Goal: Task Accomplishment & Management: Use online tool/utility

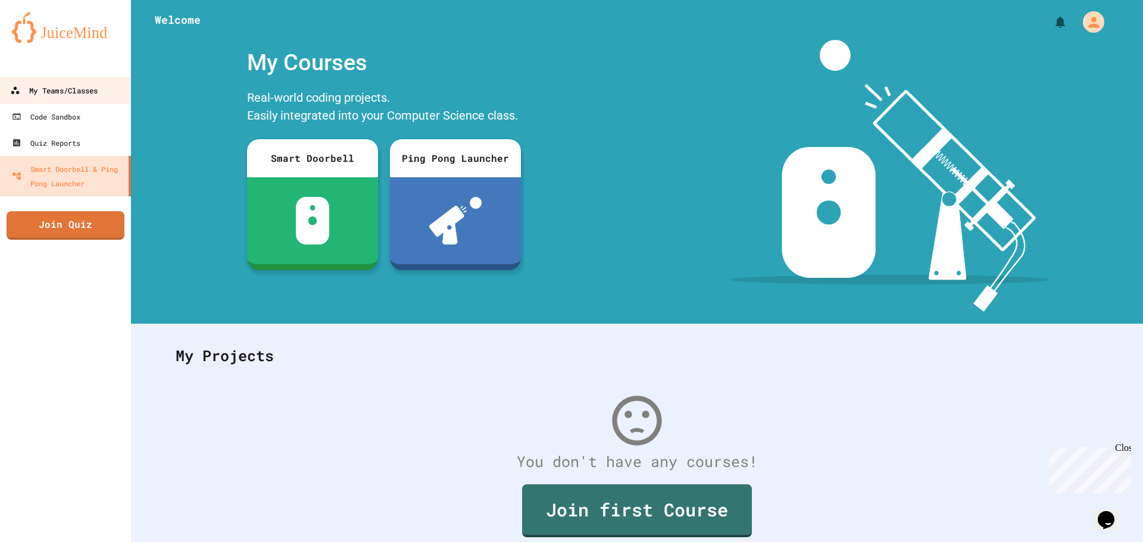
click at [102, 99] on link "My Teams/Classes" at bounding box center [65, 90] width 135 height 27
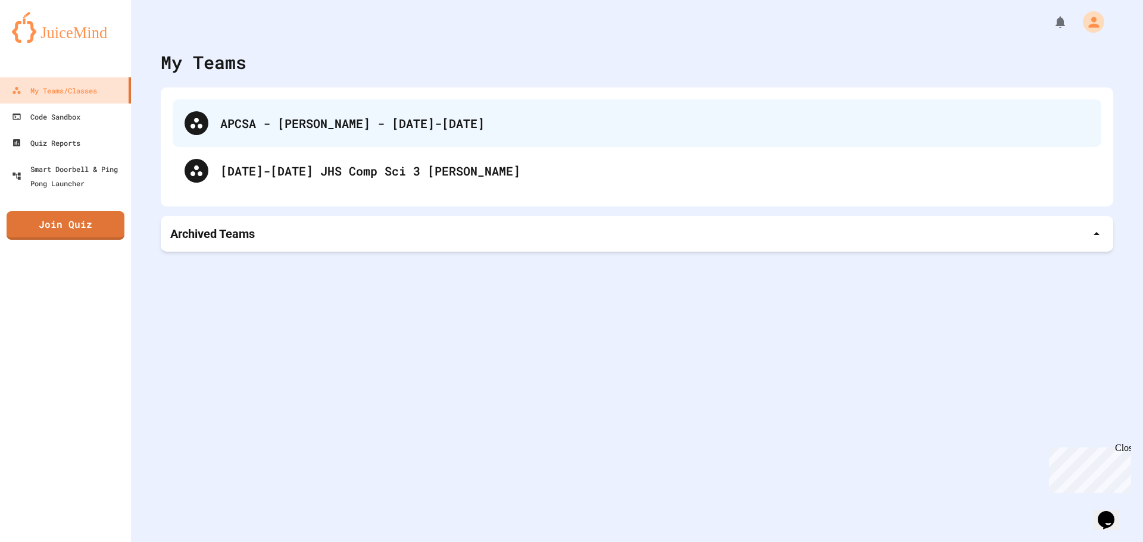
click at [475, 132] on div "APCSA - [PERSON_NAME] - [DATE]-[DATE]" at bounding box center [637, 123] width 929 height 48
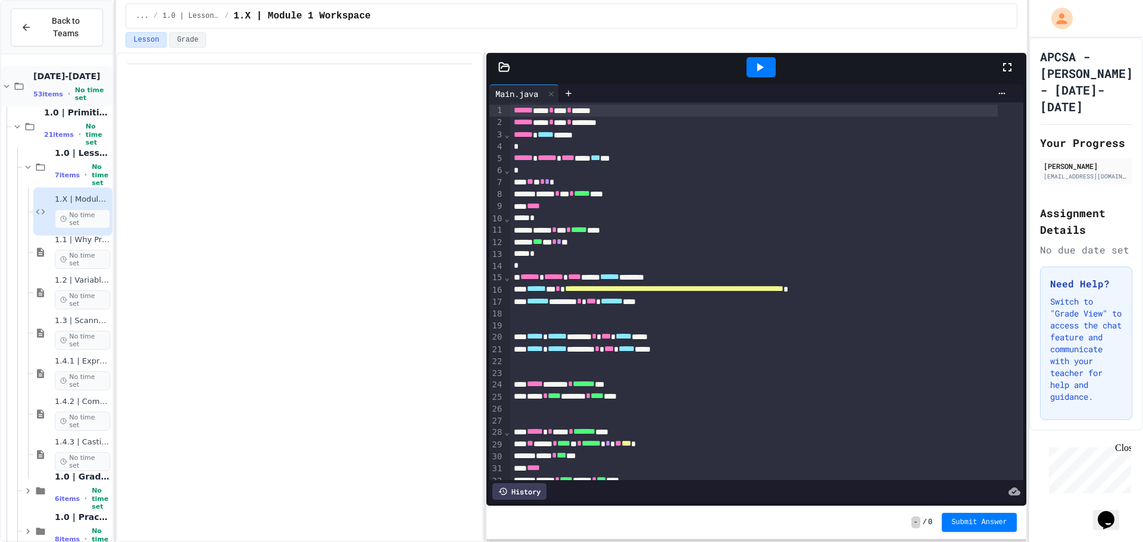
click at [3, 81] on icon at bounding box center [6, 86] width 11 height 11
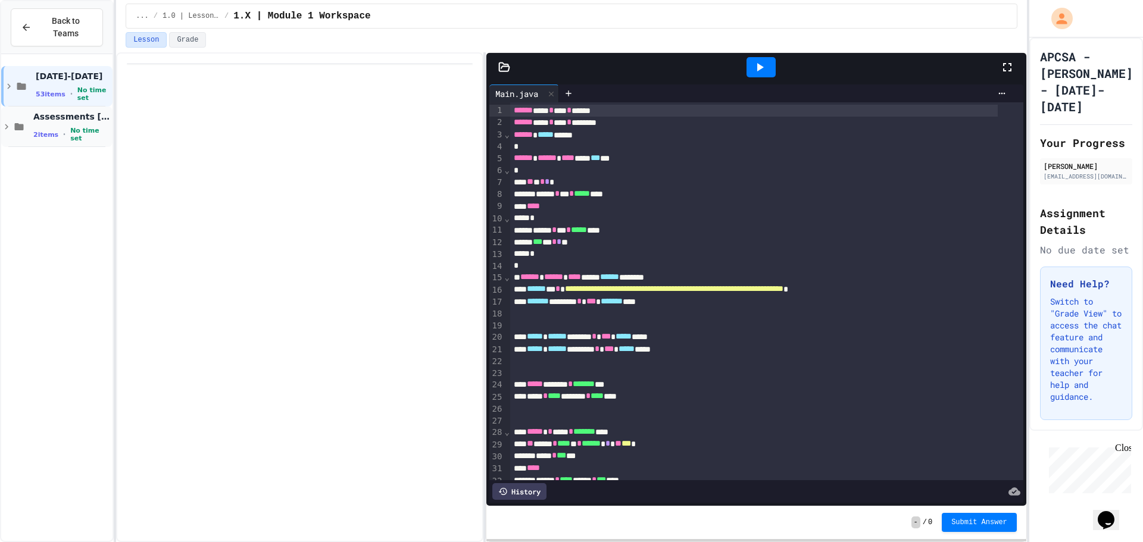
click at [7, 121] on icon at bounding box center [6, 126] width 11 height 11
click at [2, 121] on icon at bounding box center [6, 126] width 11 height 11
click at [4, 121] on icon at bounding box center [6, 126] width 11 height 11
click at [12, 80] on div "[DATE]-[DATE] 53 items • No time set" at bounding box center [56, 86] width 111 height 40
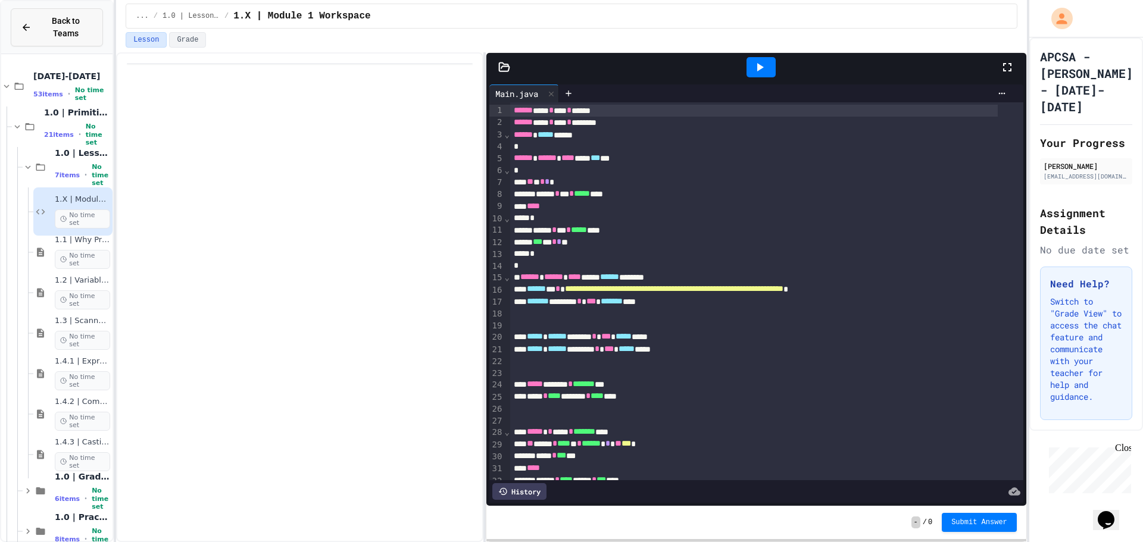
click at [35, 33] on button "Back to Teams" at bounding box center [57, 27] width 92 height 38
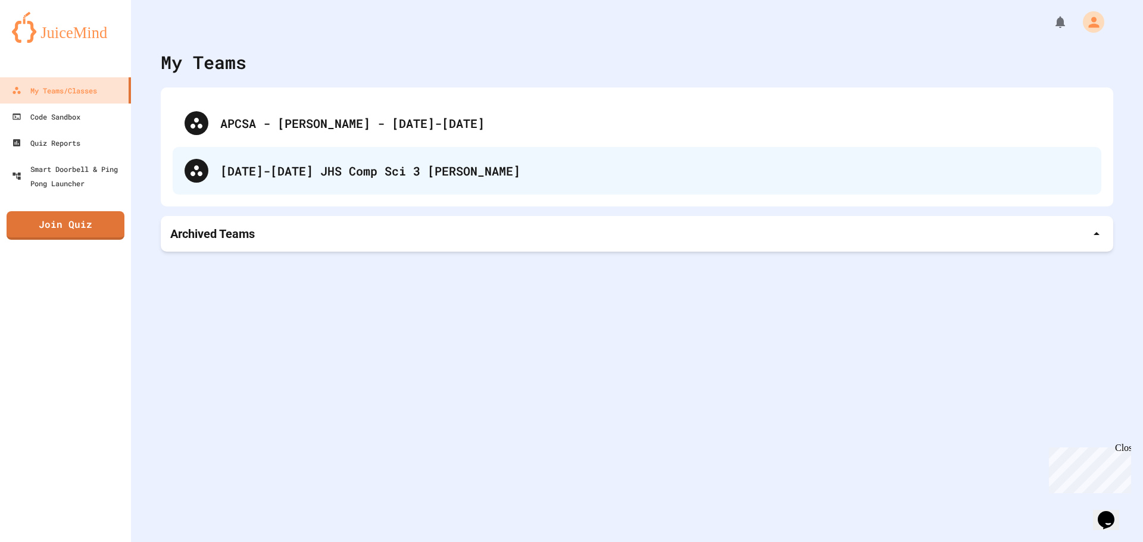
click at [211, 163] on div "[DATE]-[DATE] JHS Comp Sci 3 [PERSON_NAME]" at bounding box center [637, 171] width 929 height 48
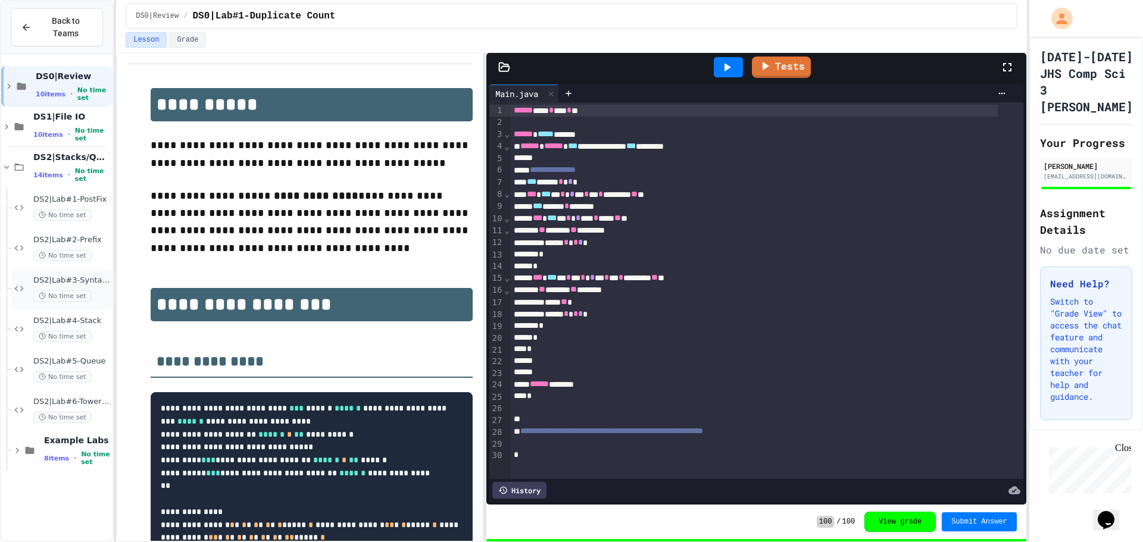
click at [91, 276] on span "DS2|Lab#3-Syntax Checker" at bounding box center [71, 281] width 77 height 10
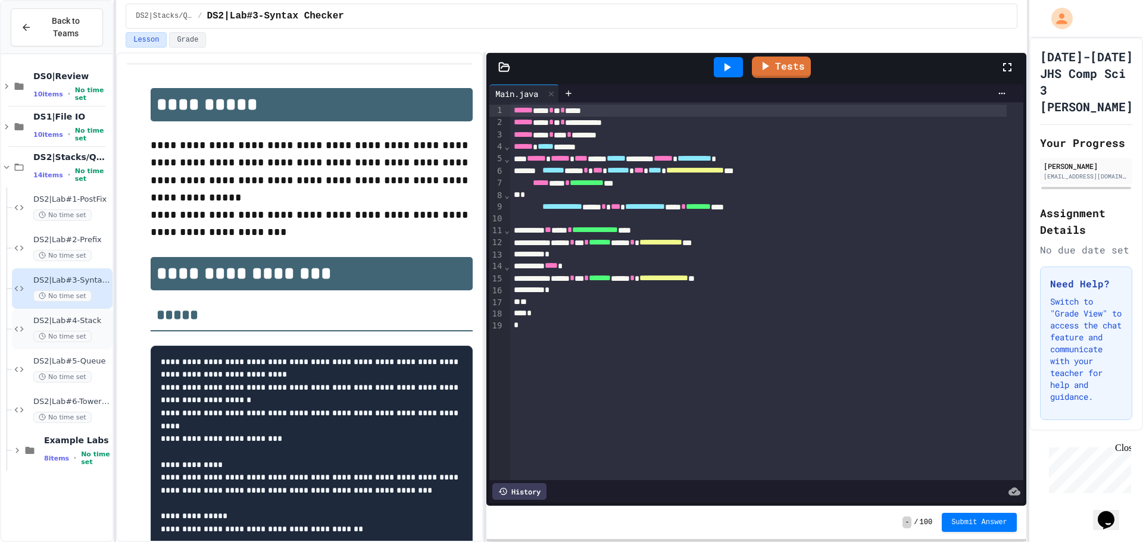
click at [92, 316] on span "DS2|Lab#4-Stack" at bounding box center [71, 321] width 77 height 10
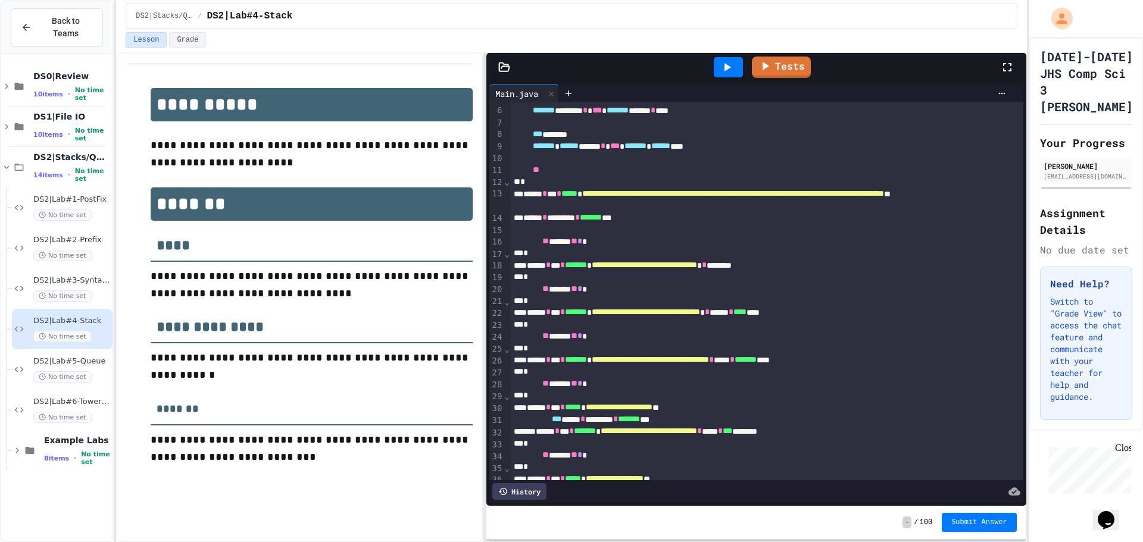
scroll to position [119, 0]
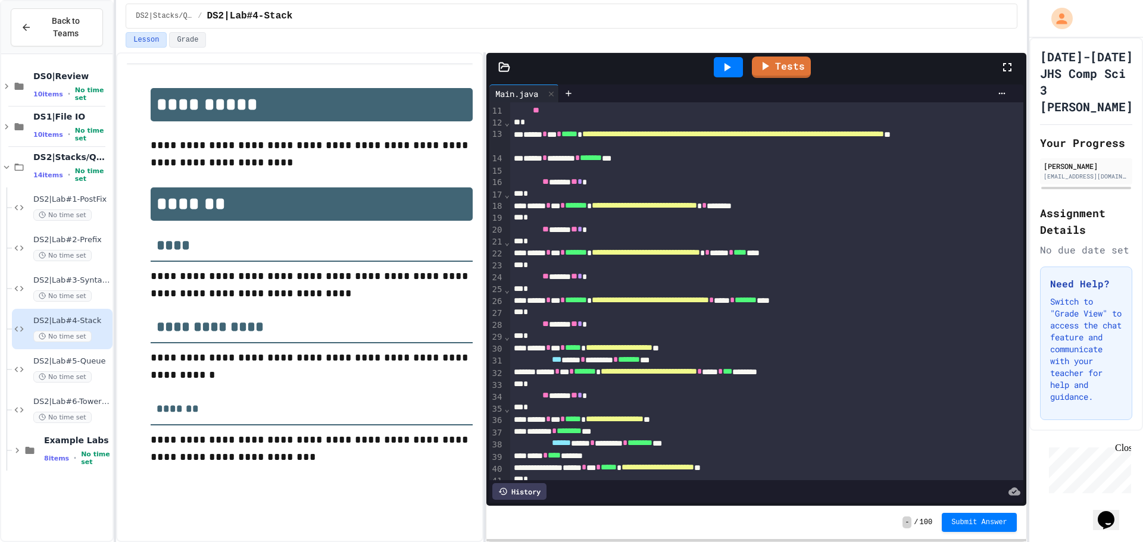
click at [697, 374] on span "**********" at bounding box center [649, 371] width 96 height 8
click at [828, 342] on div "*" at bounding box center [754, 336] width 488 height 12
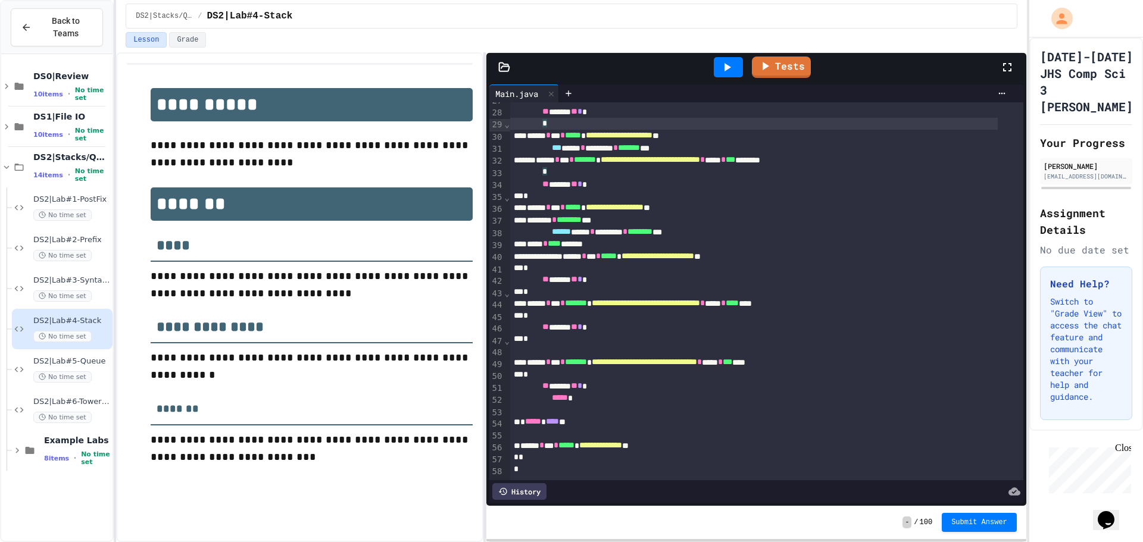
scroll to position [52, 0]
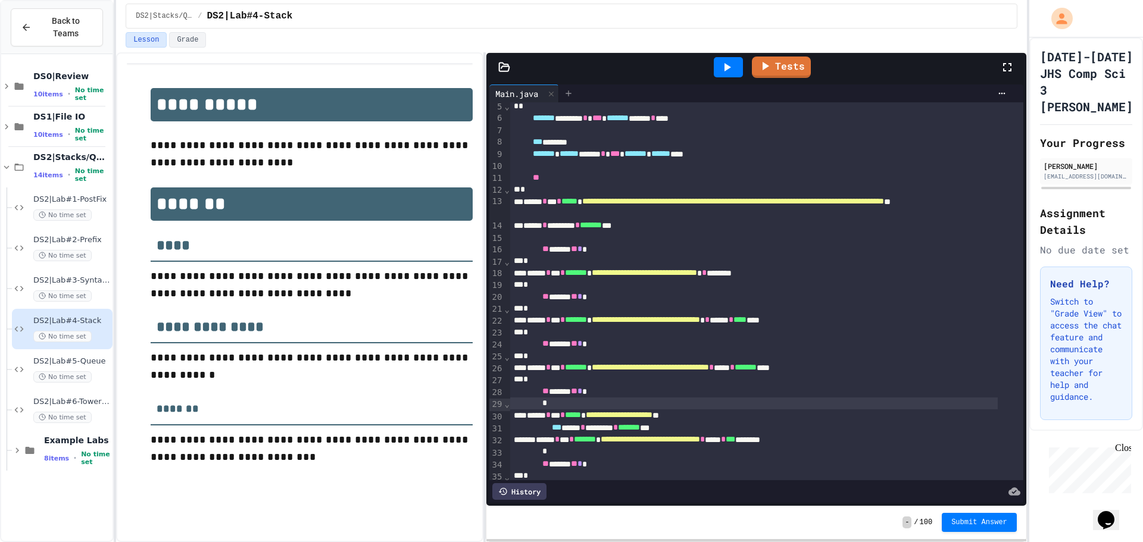
click at [568, 96] on icon at bounding box center [569, 94] width 10 height 10
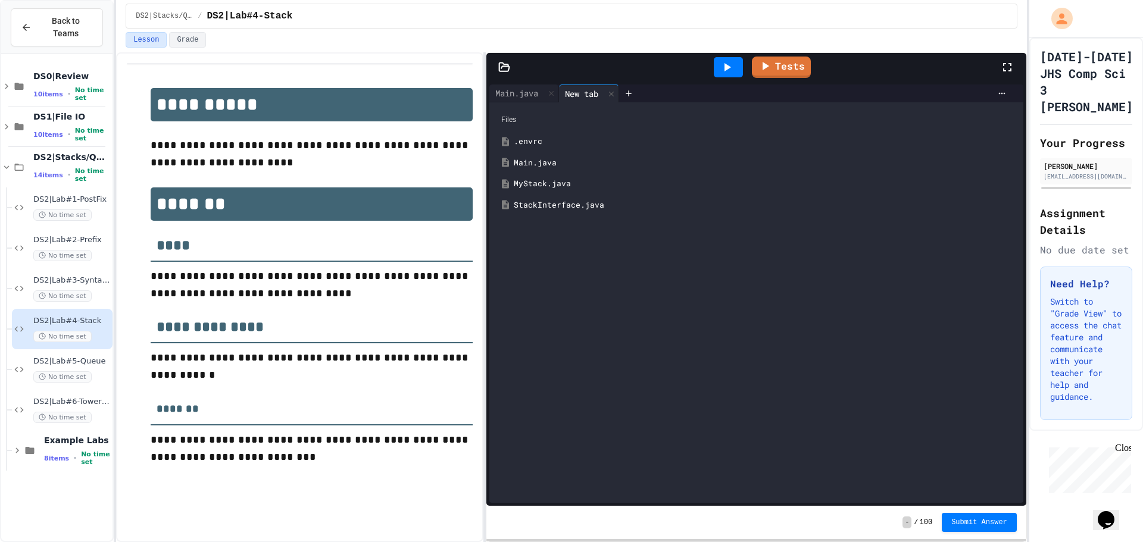
click at [581, 186] on div "MyStack.java" at bounding box center [765, 184] width 503 height 12
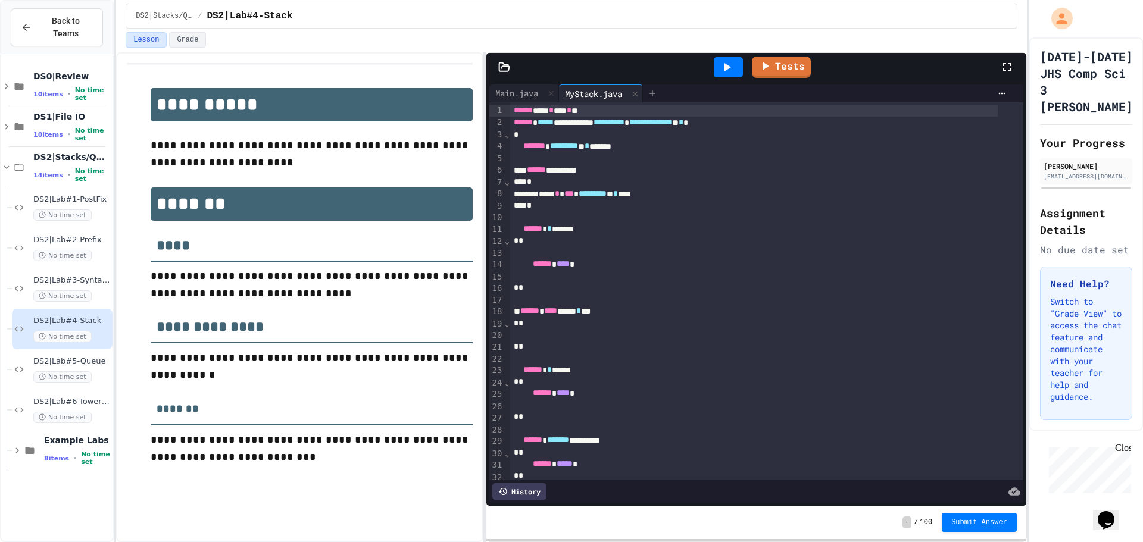
click at [657, 94] on icon at bounding box center [653, 94] width 10 height 10
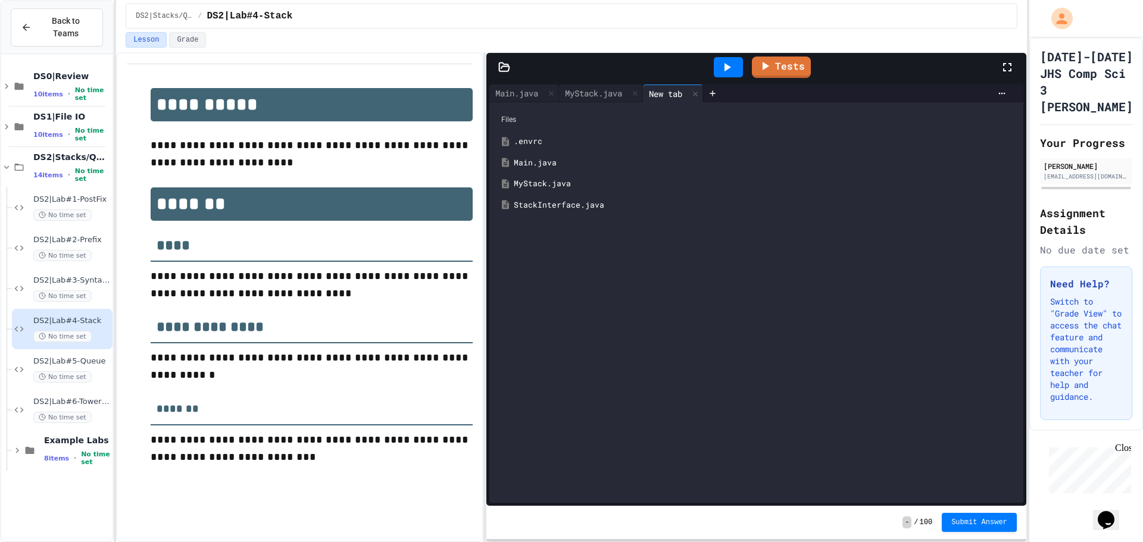
click at [618, 201] on div "StackInterface.java" at bounding box center [765, 205] width 503 height 12
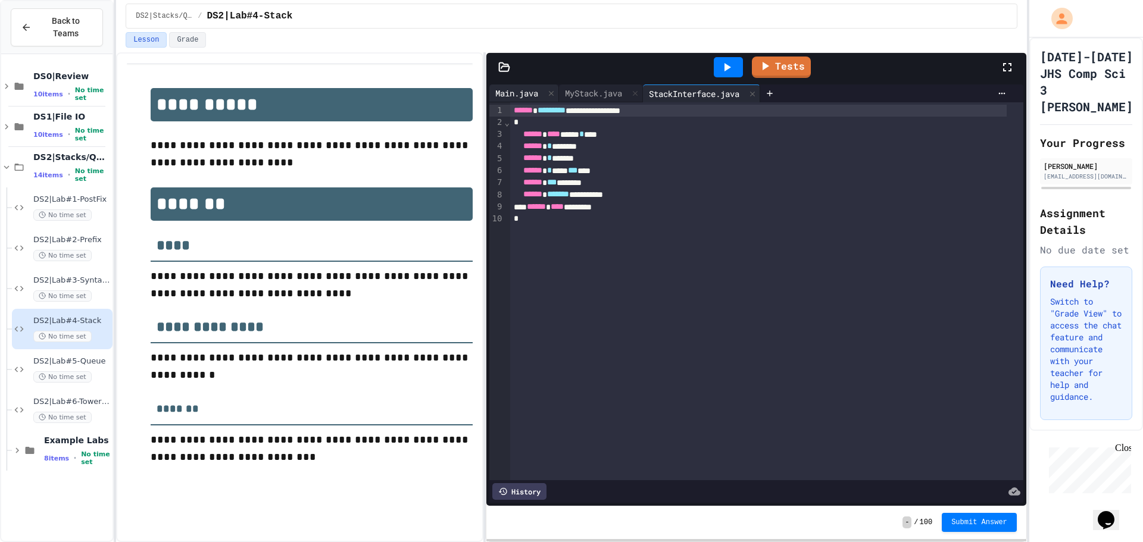
click at [534, 94] on div "Main.java" at bounding box center [516, 93] width 55 height 13
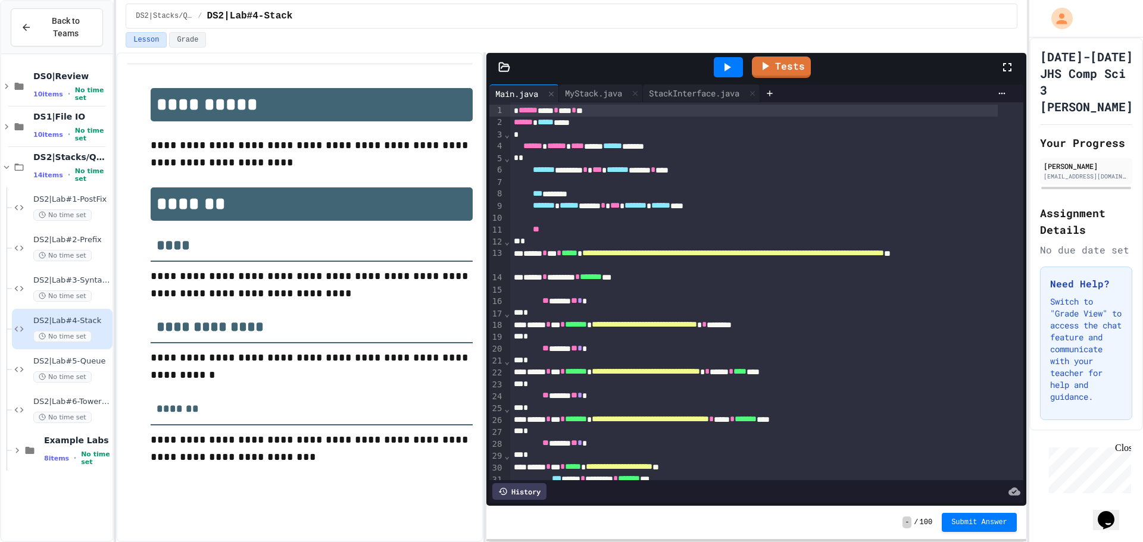
scroll to position [60, 0]
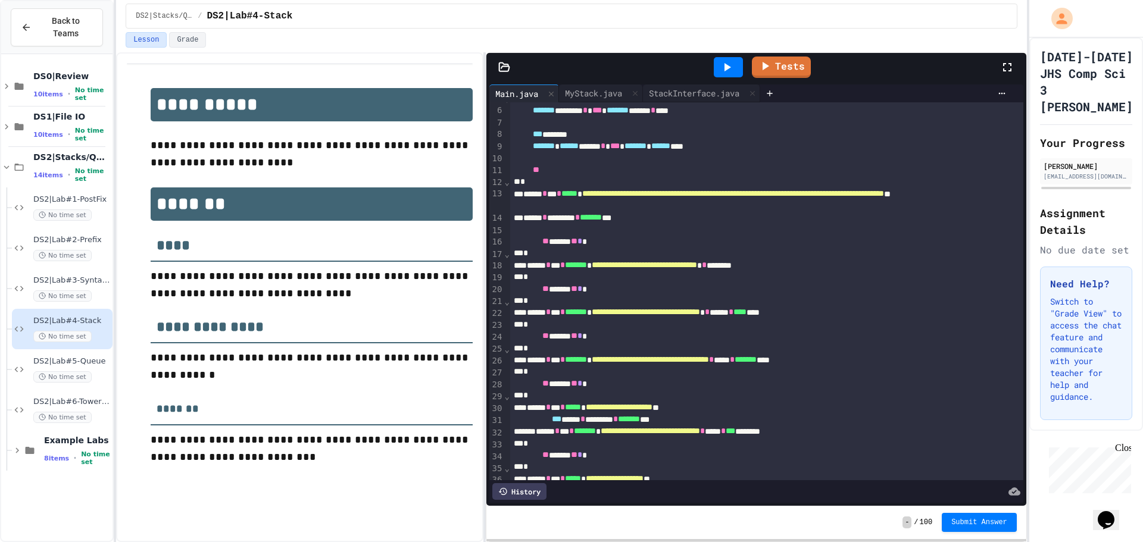
click at [726, 67] on icon at bounding box center [728, 67] width 7 height 8
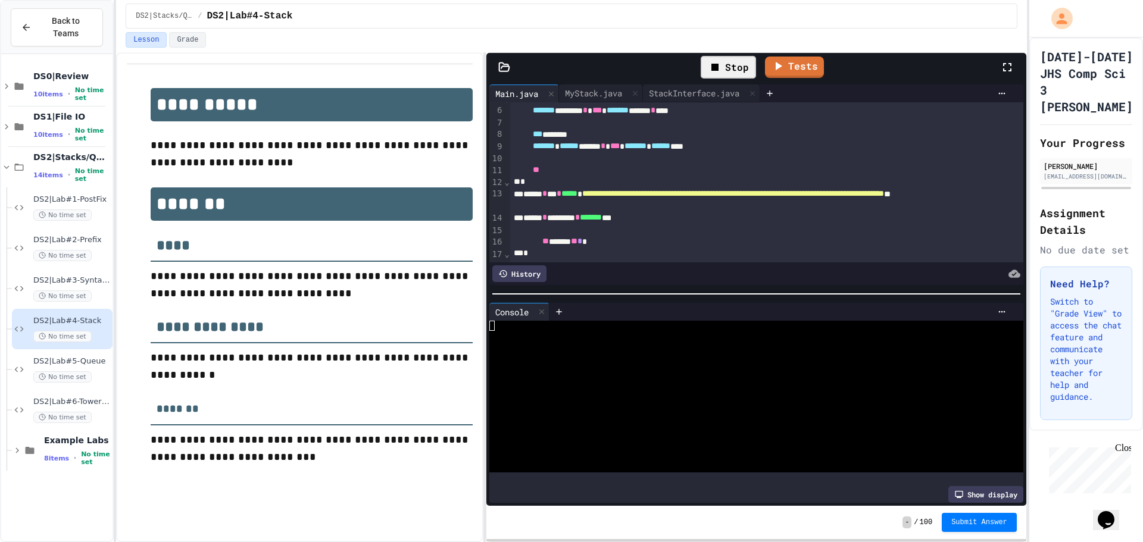
scroll to position [238, 0]
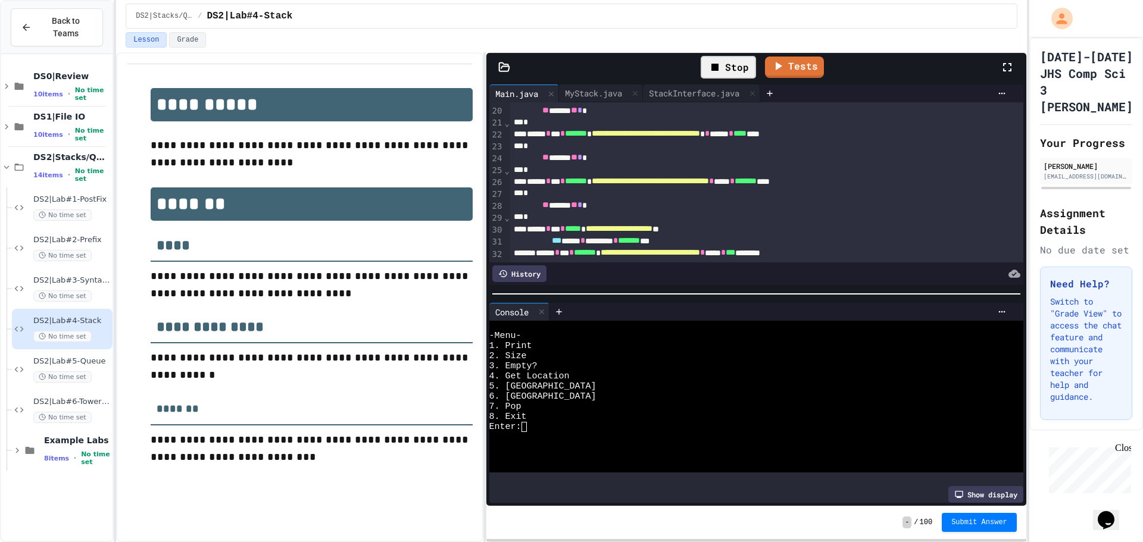
click at [608, 434] on div at bounding box center [746, 437] width 514 height 10
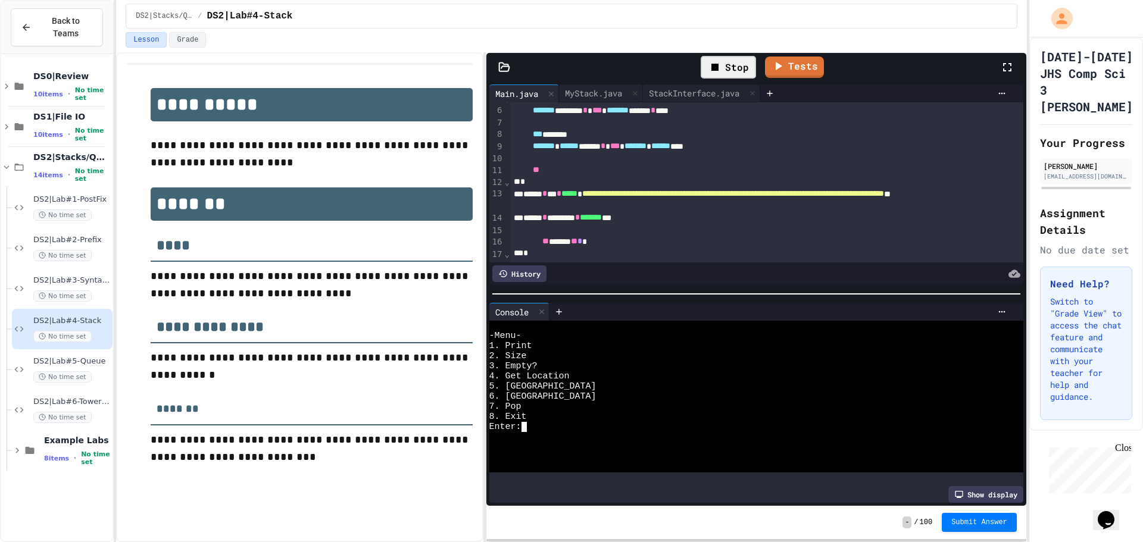
scroll to position [0, 0]
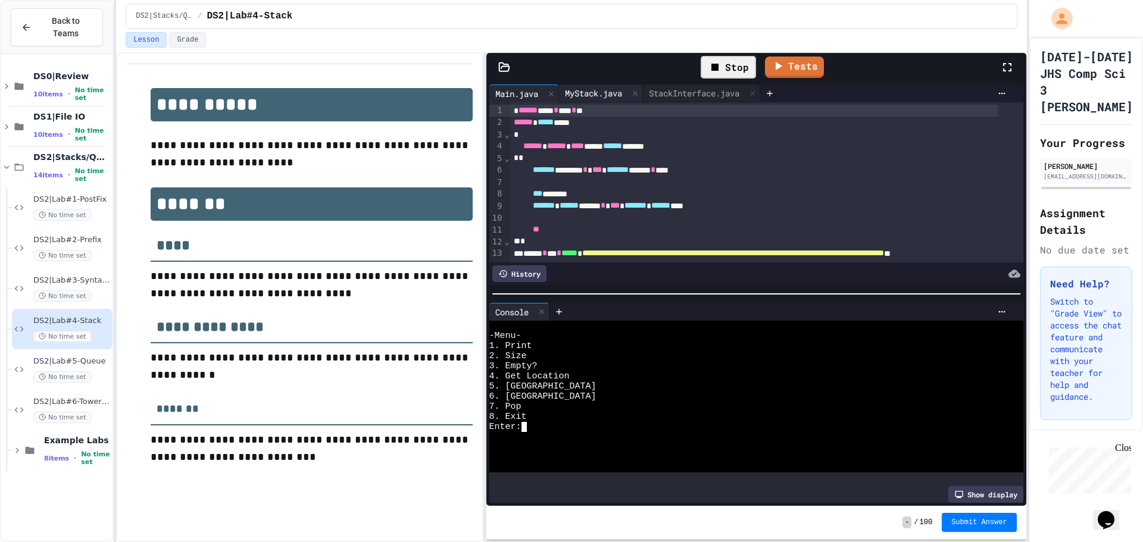
click at [610, 95] on div "MyStack.java" at bounding box center [593, 93] width 69 height 13
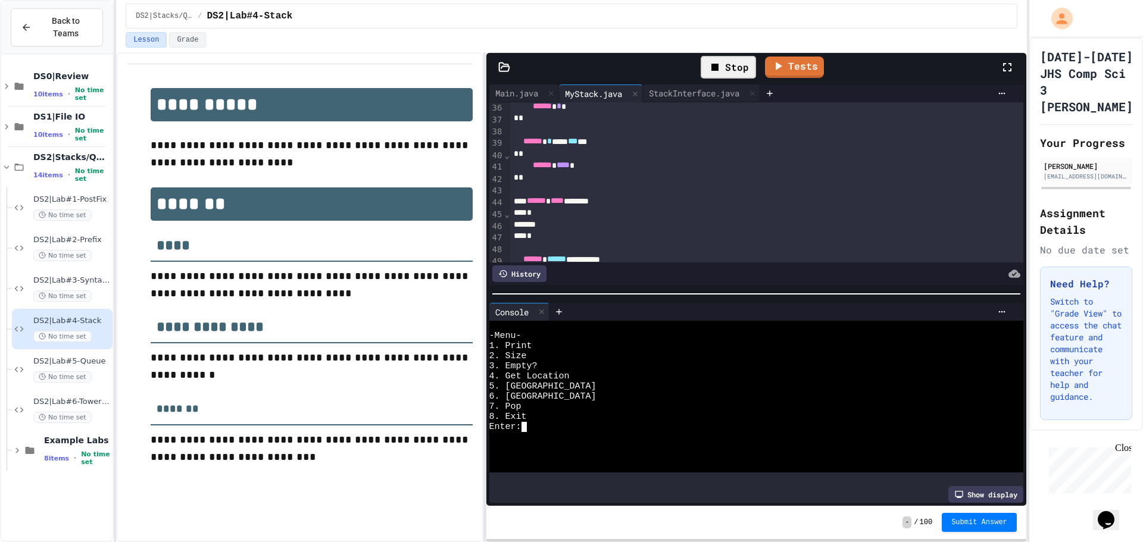
scroll to position [476, 0]
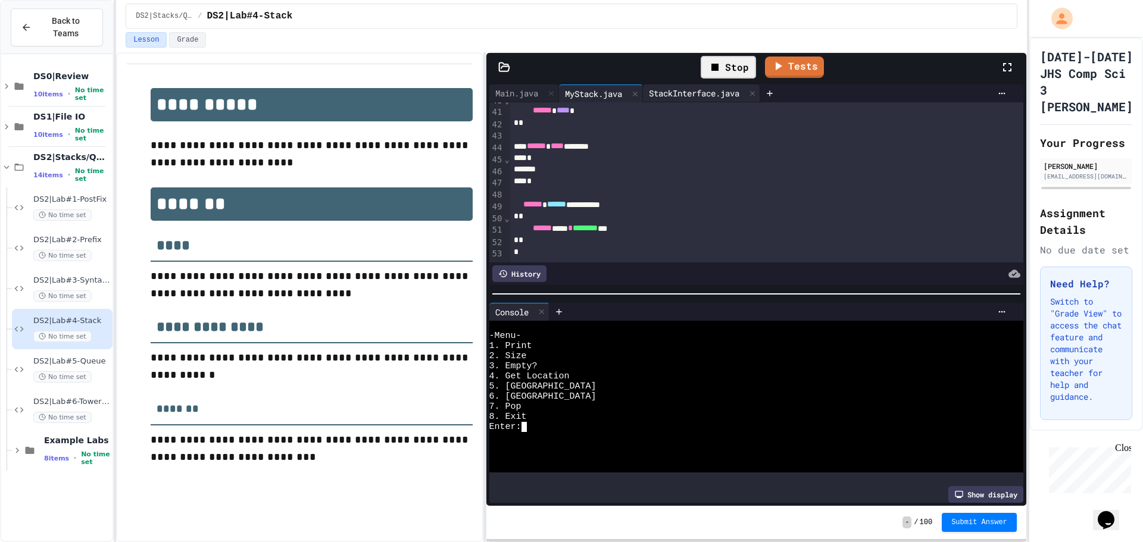
click at [708, 90] on div "StackInterface.java" at bounding box center [694, 93] width 102 height 13
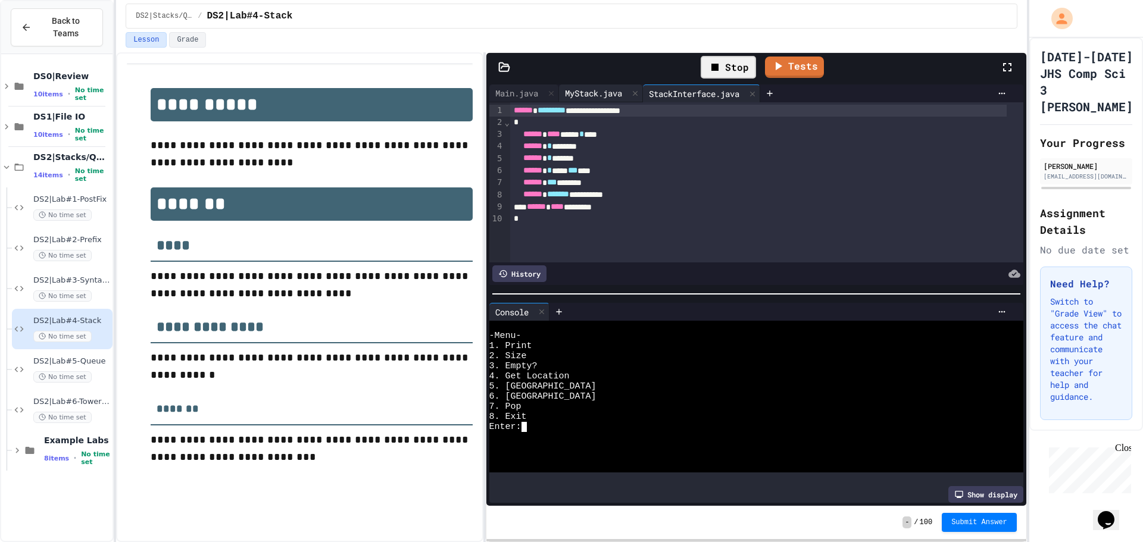
click at [602, 93] on div "MyStack.java" at bounding box center [593, 93] width 69 height 13
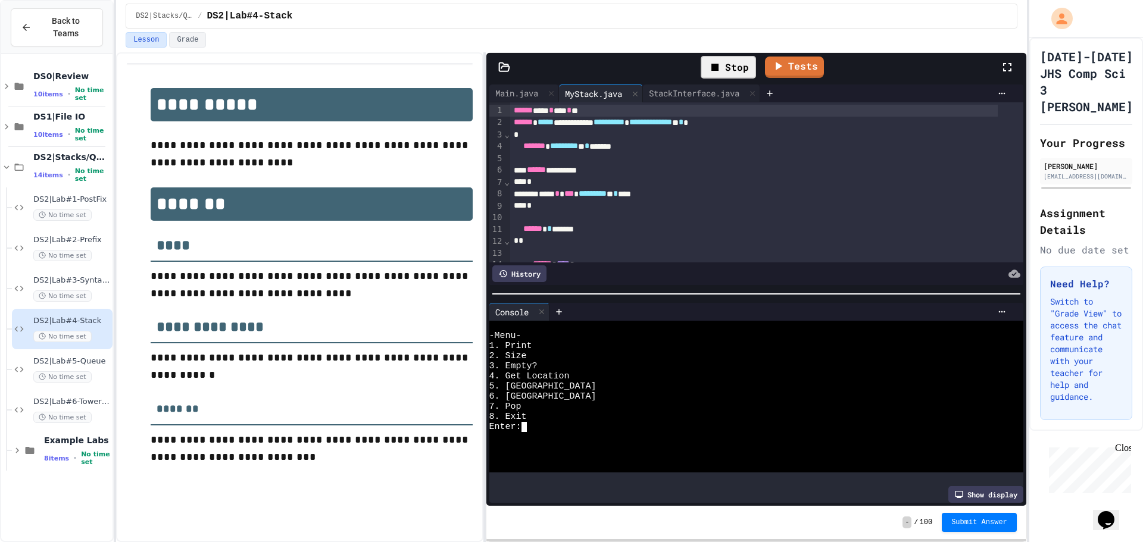
scroll to position [60, 0]
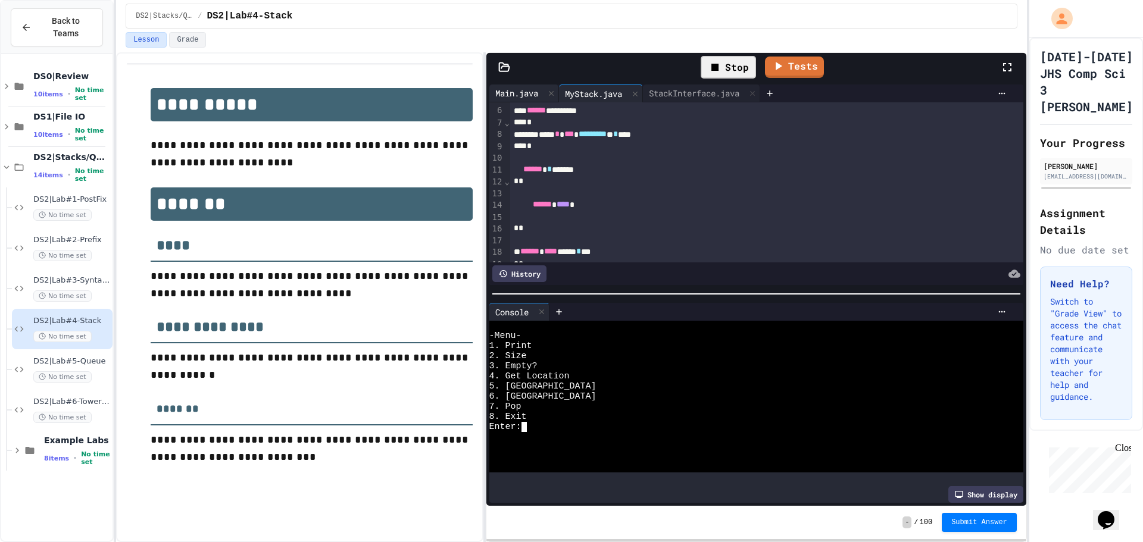
click at [526, 96] on div "Main.java" at bounding box center [516, 93] width 55 height 13
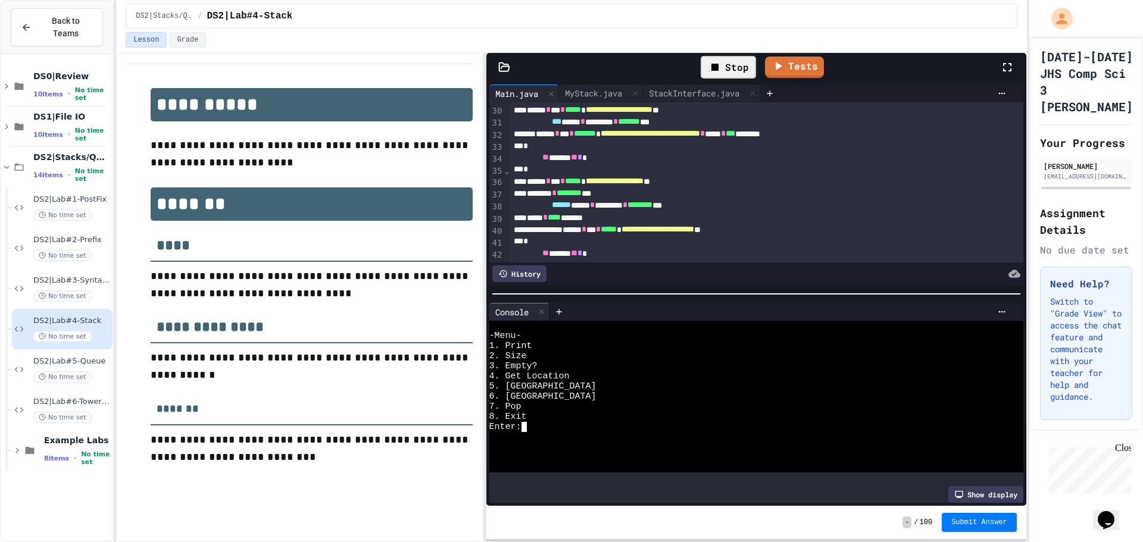
scroll to position [0, 0]
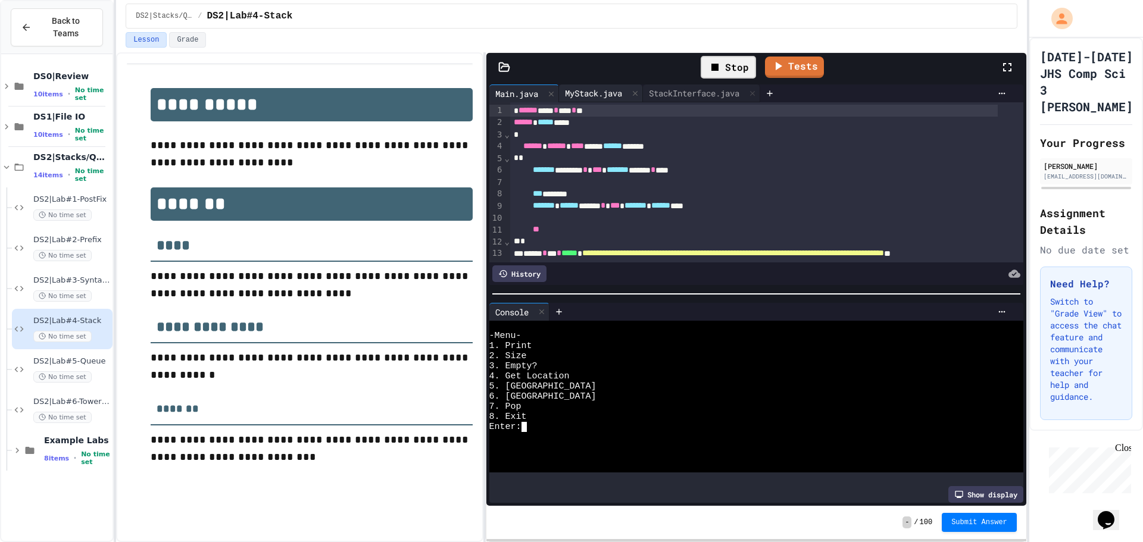
click at [616, 91] on div "MyStack.java" at bounding box center [593, 93] width 69 height 13
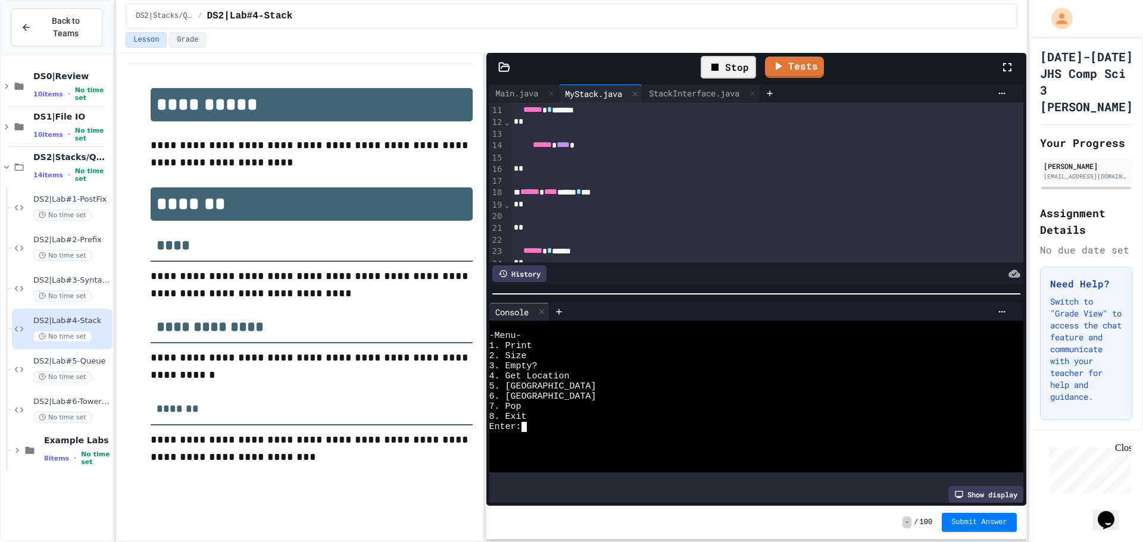
scroll to position [179, 0]
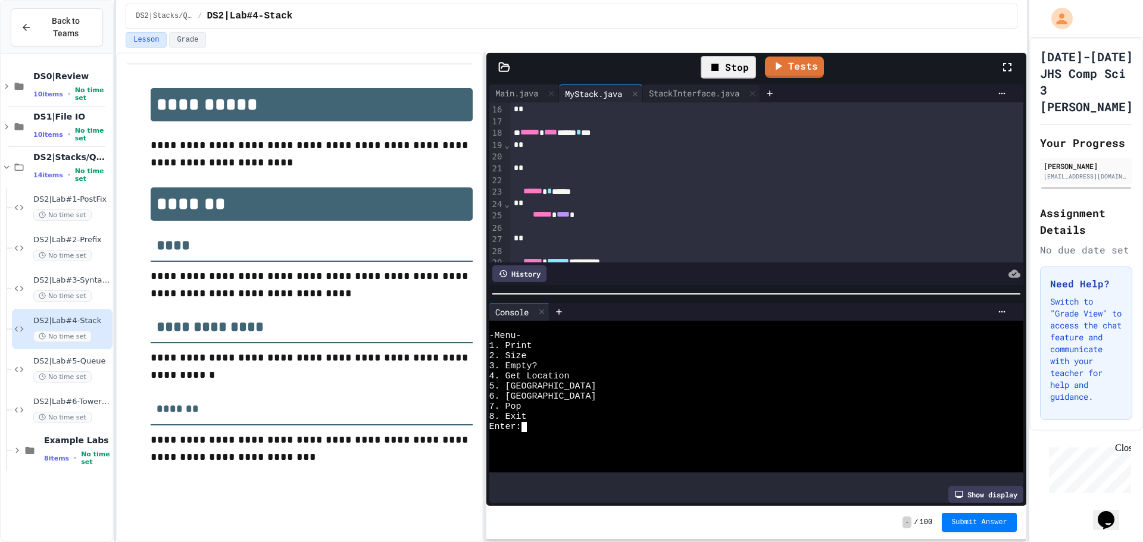
click at [589, 158] on div at bounding box center [754, 157] width 488 height 12
click at [729, 63] on div "Stop" at bounding box center [728, 67] width 55 height 23
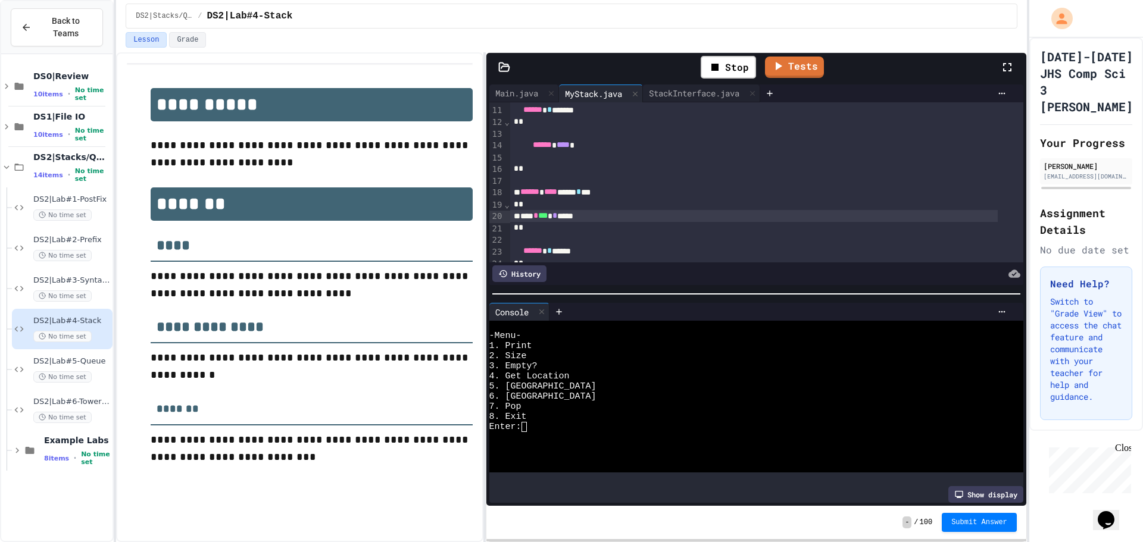
scroll to position [60, 0]
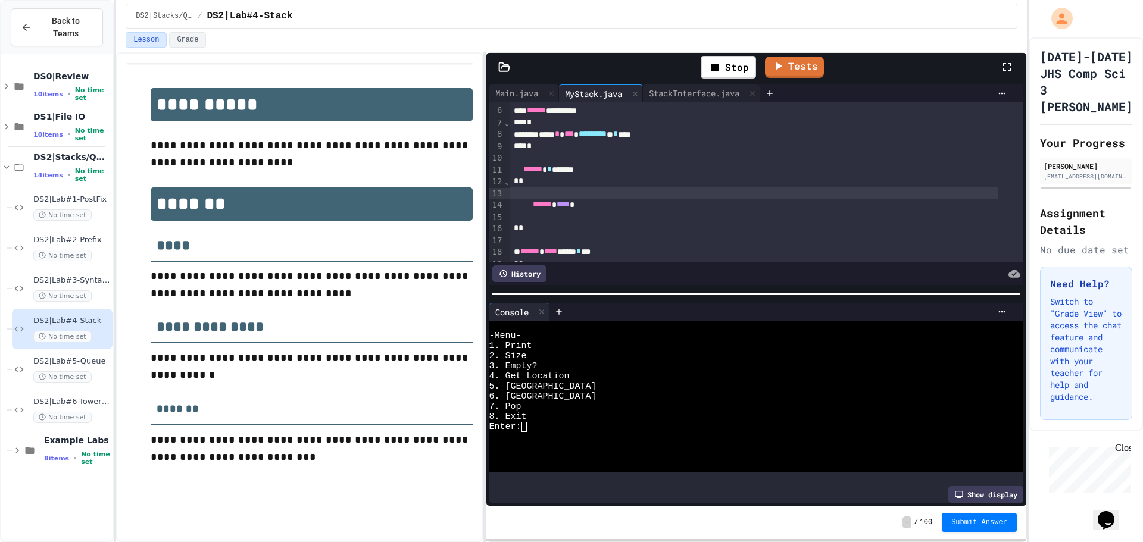
click at [625, 191] on div at bounding box center [754, 194] width 488 height 12
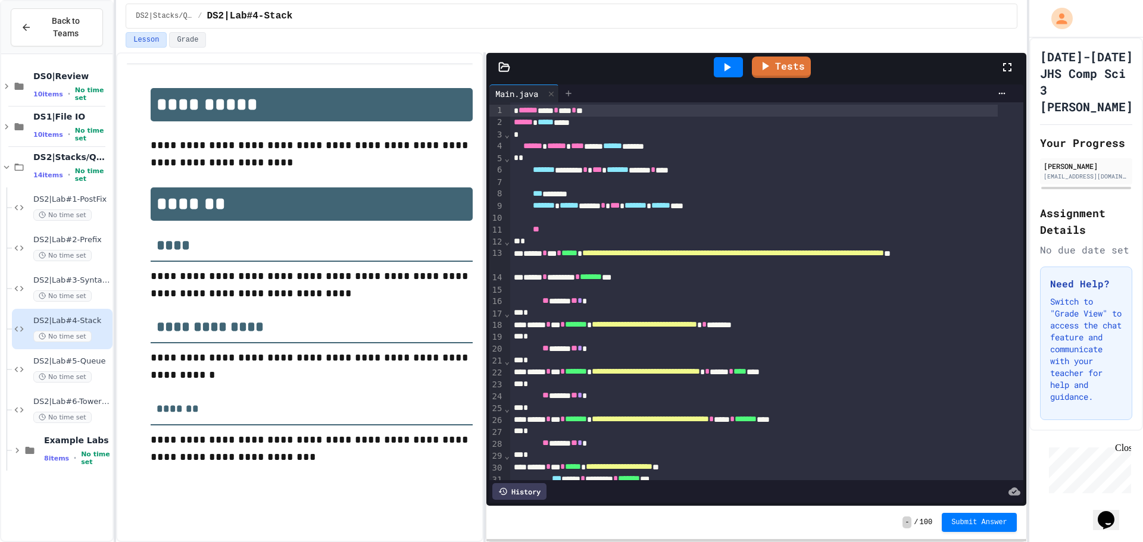
click at [571, 99] on div at bounding box center [568, 94] width 19 height 18
click at [572, 85] on div at bounding box center [568, 94] width 19 height 18
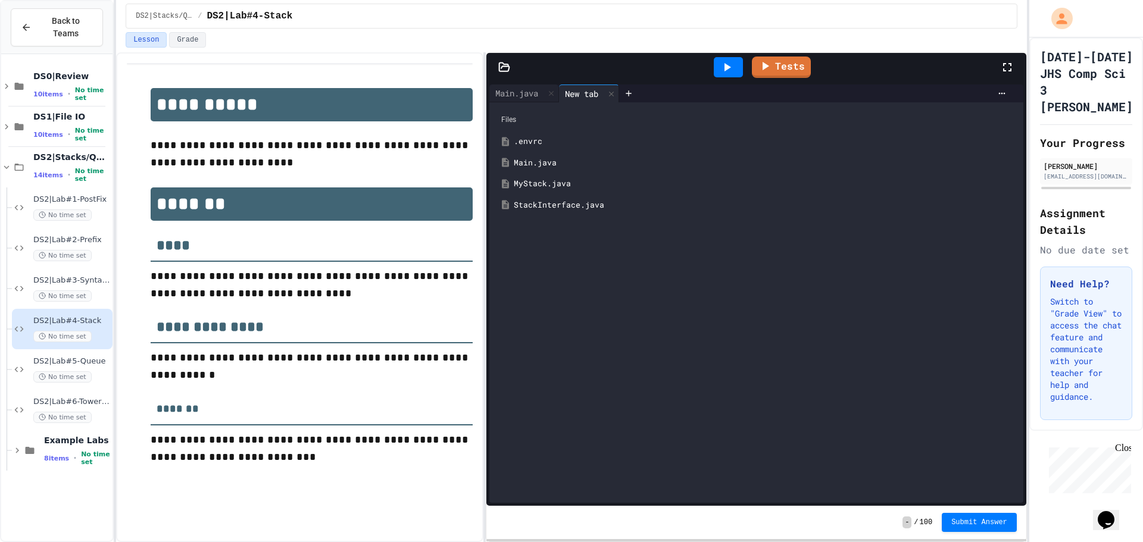
click at [610, 179] on div "MyStack.java" at bounding box center [765, 184] width 503 height 12
click at [655, 93] on icon at bounding box center [652, 93] width 5 height 5
click at [612, 199] on div "StackInterface.java" at bounding box center [765, 205] width 503 height 12
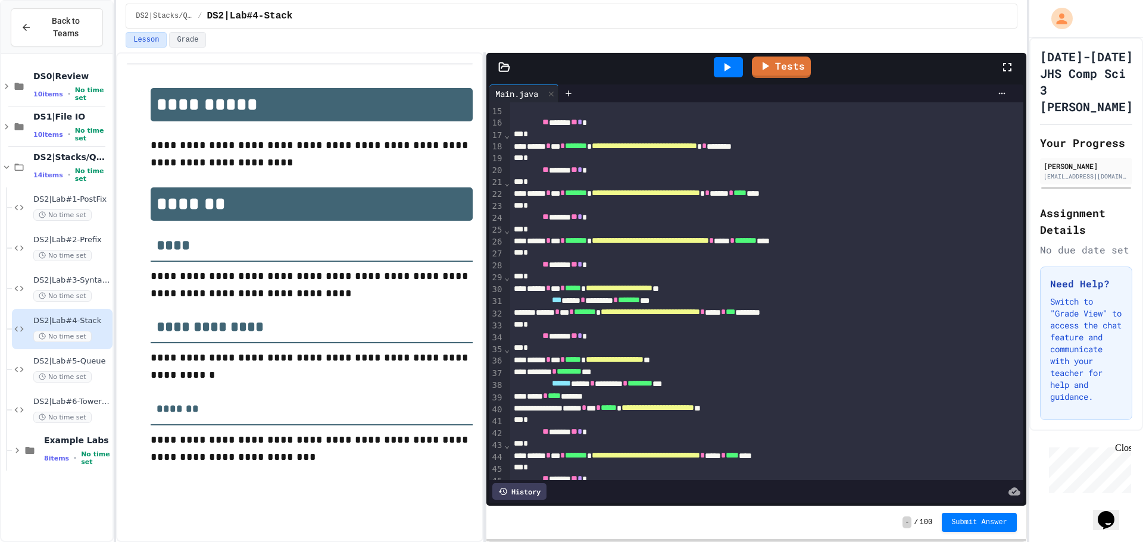
scroll to position [0, 0]
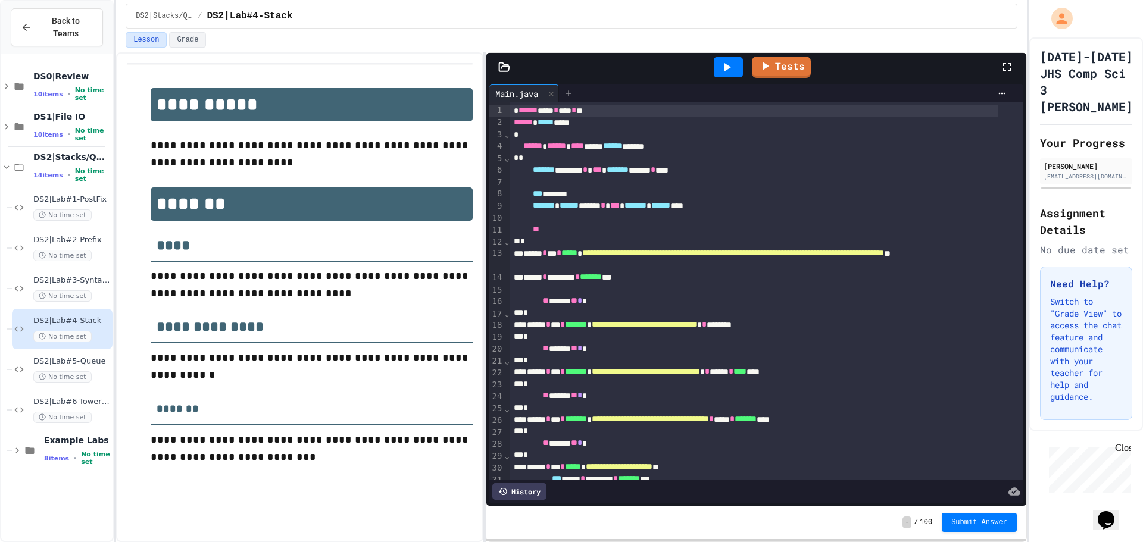
click at [573, 90] on icon at bounding box center [569, 94] width 10 height 10
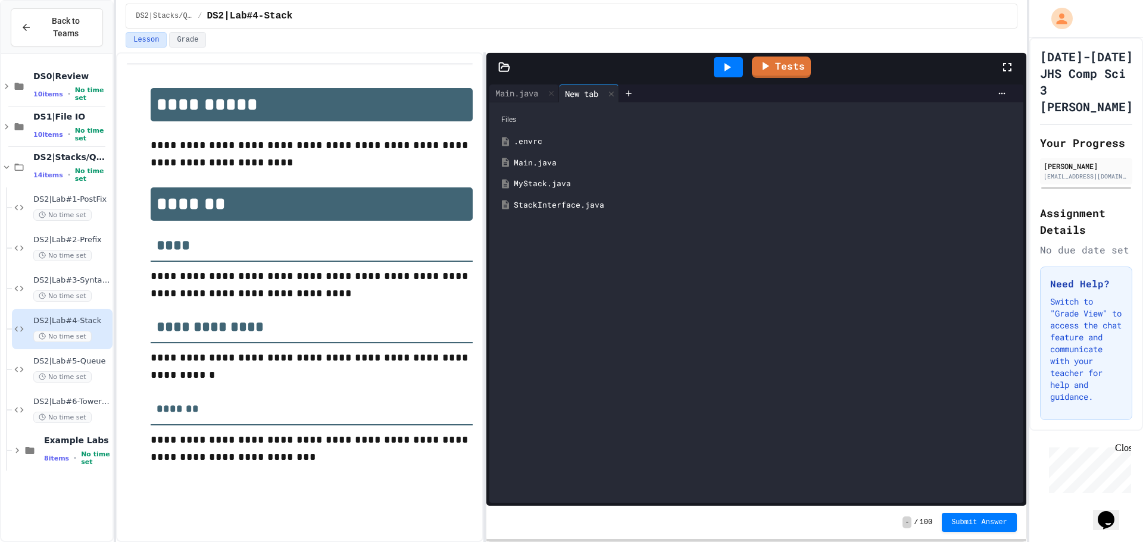
click at [575, 210] on div "StackInterface.java" at bounding box center [765, 205] width 503 height 12
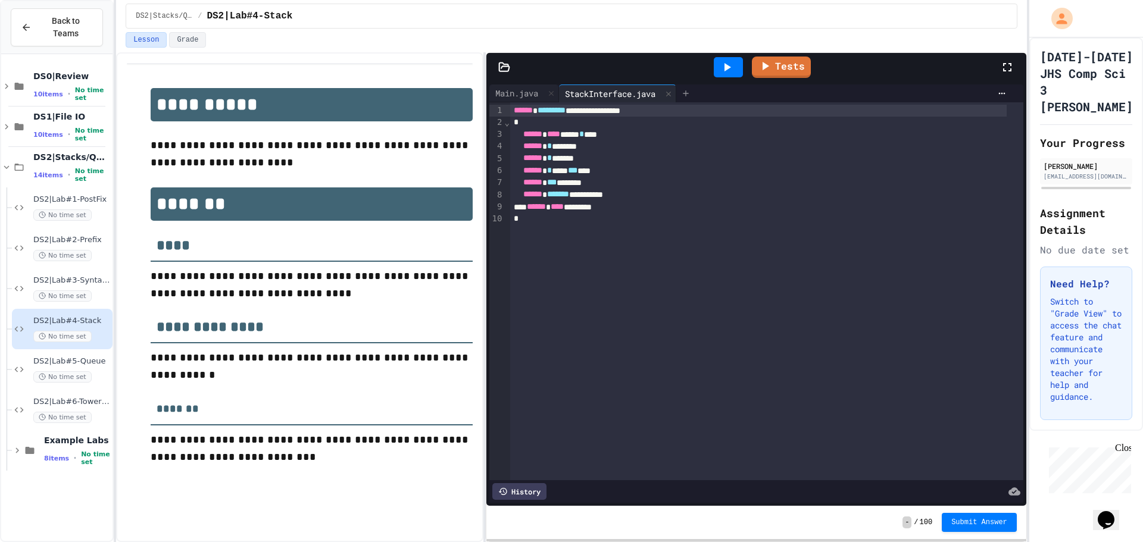
click at [687, 91] on icon at bounding box center [686, 94] width 10 height 10
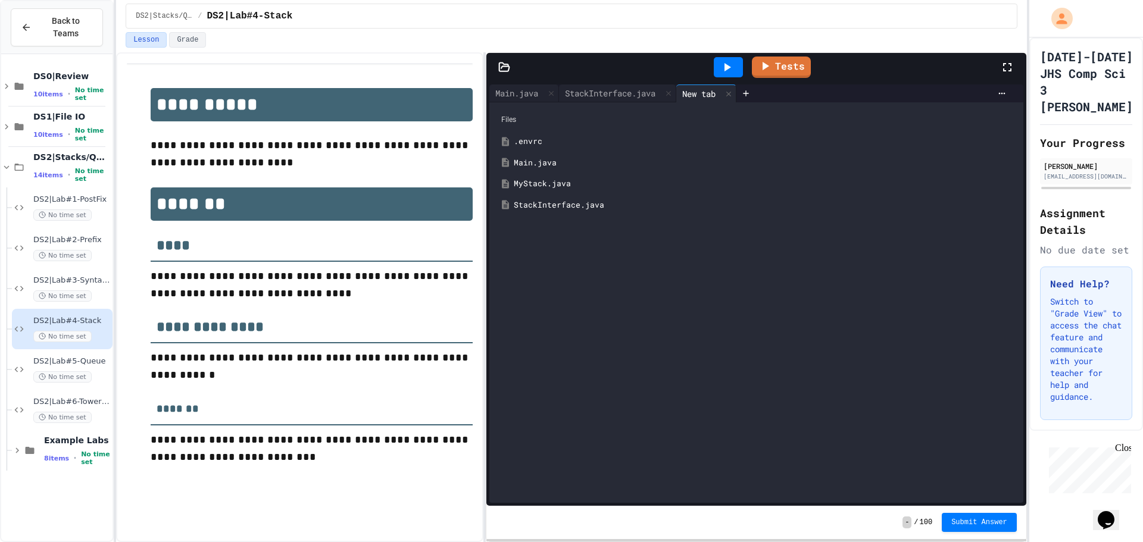
click at [625, 180] on div "MyStack.java" at bounding box center [765, 184] width 503 height 12
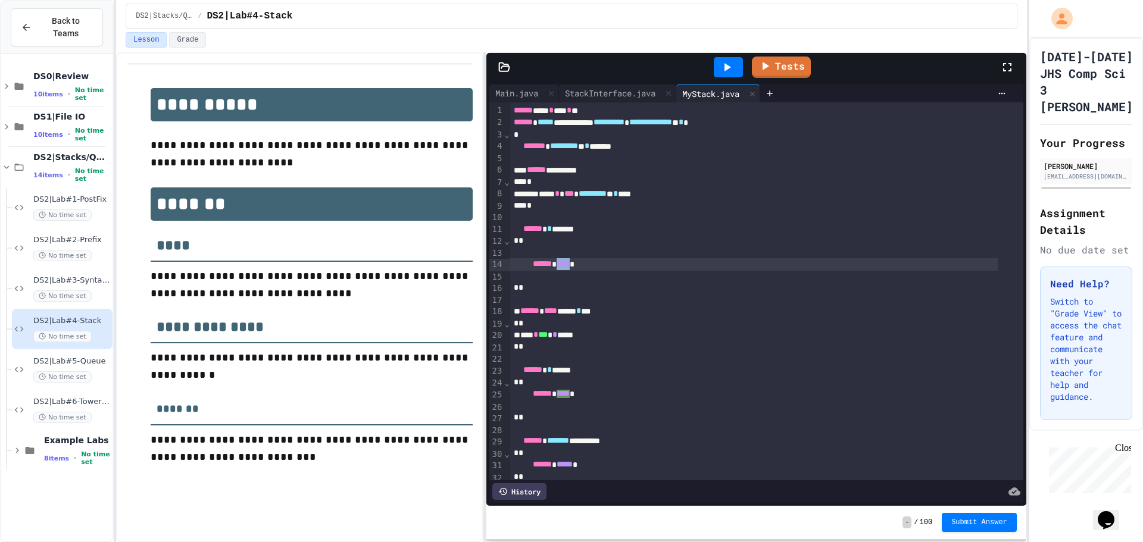
drag, startPoint x: 599, startPoint y: 262, endPoint x: 581, endPoint y: 267, distance: 19.2
click at [581, 267] on div "****** **** *" at bounding box center [754, 264] width 488 height 12
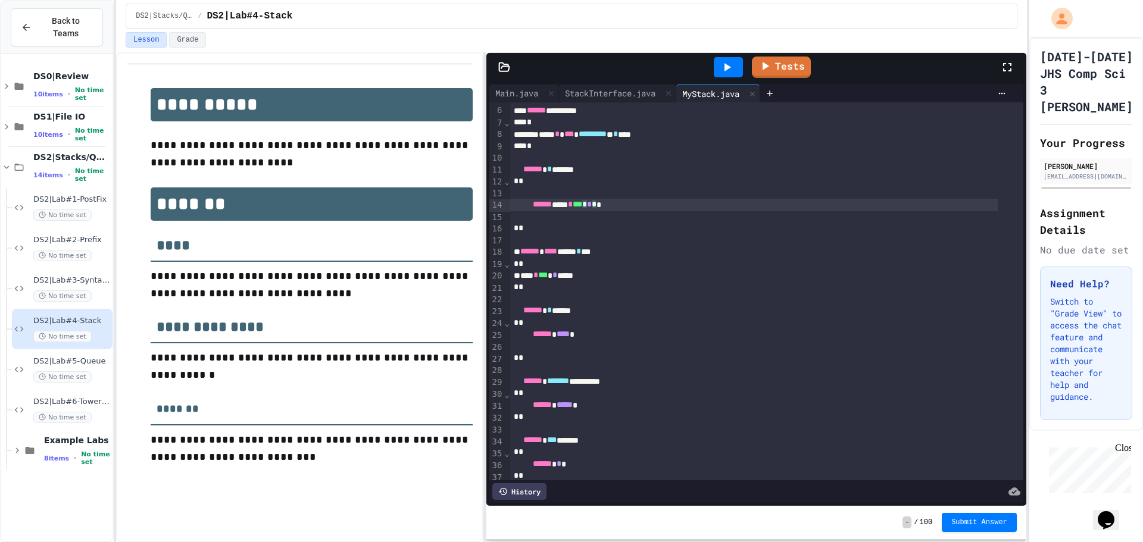
scroll to position [119, 0]
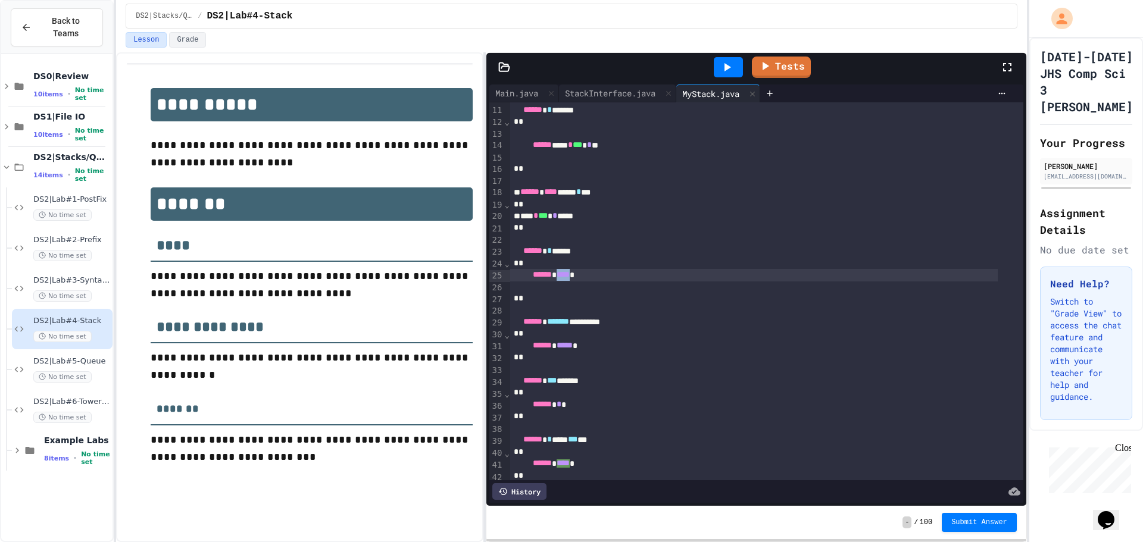
drag, startPoint x: 600, startPoint y: 273, endPoint x: 582, endPoint y: 277, distance: 18.2
click at [582, 277] on div "****** **** *" at bounding box center [754, 275] width 488 height 12
click at [593, 267] on div "*" at bounding box center [754, 264] width 488 height 12
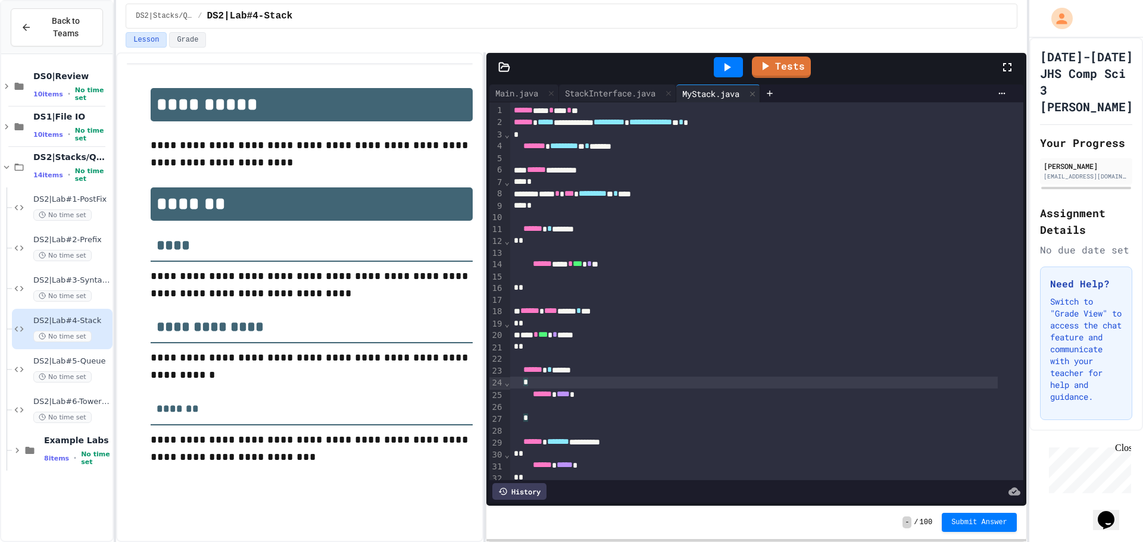
click at [651, 392] on div "****** **** *" at bounding box center [754, 395] width 488 height 12
click at [665, 379] on div "*" at bounding box center [754, 383] width 488 height 12
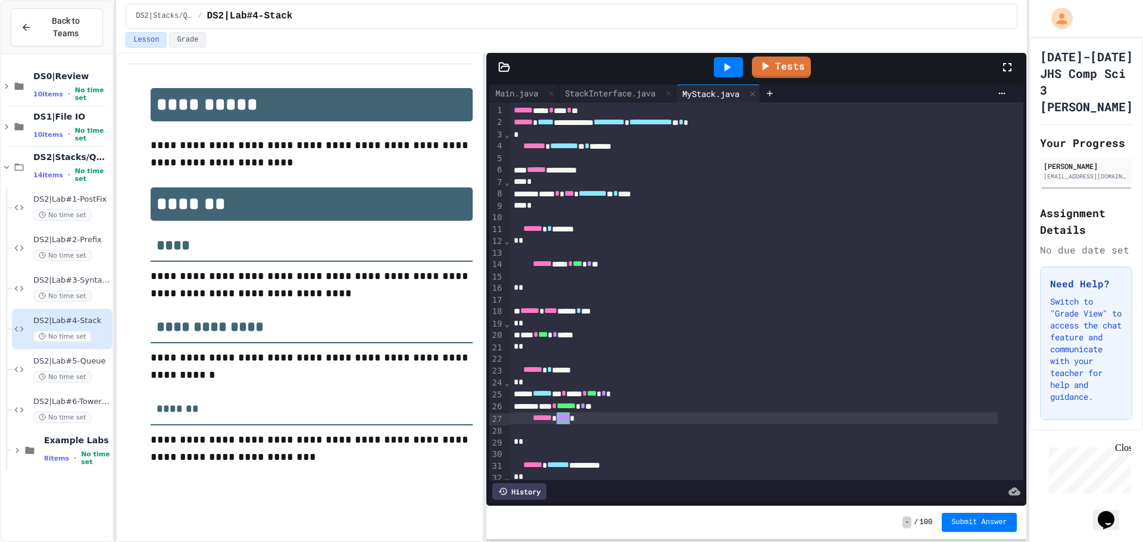
drag, startPoint x: 601, startPoint y: 423, endPoint x: 581, endPoint y: 424, distance: 19.7
click at [581, 424] on div "****** **** *" at bounding box center [754, 419] width 488 height 12
click at [682, 426] on div at bounding box center [754, 431] width 488 height 12
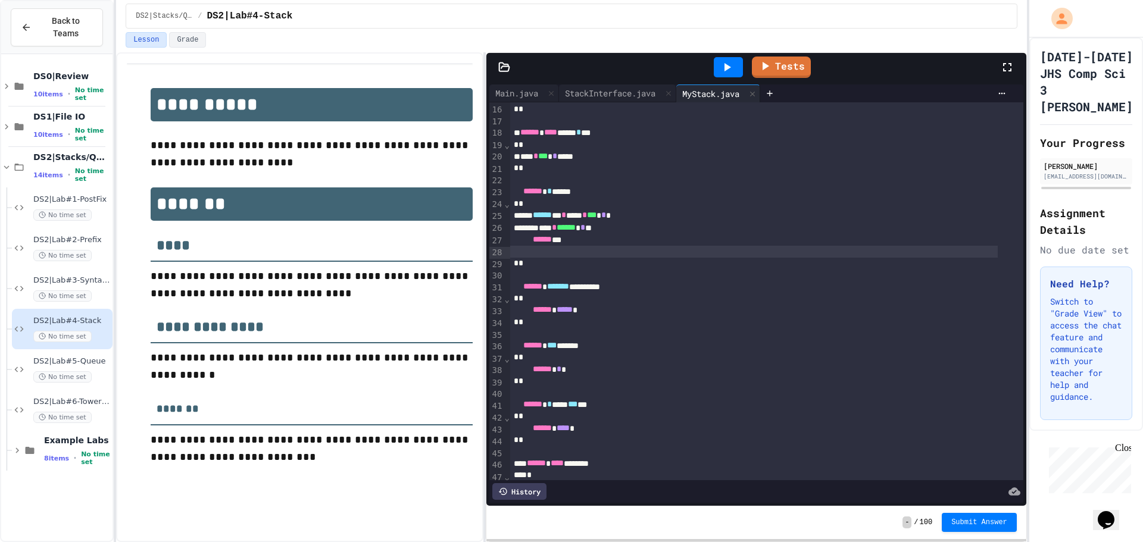
click at [656, 299] on div "*" at bounding box center [754, 299] width 488 height 12
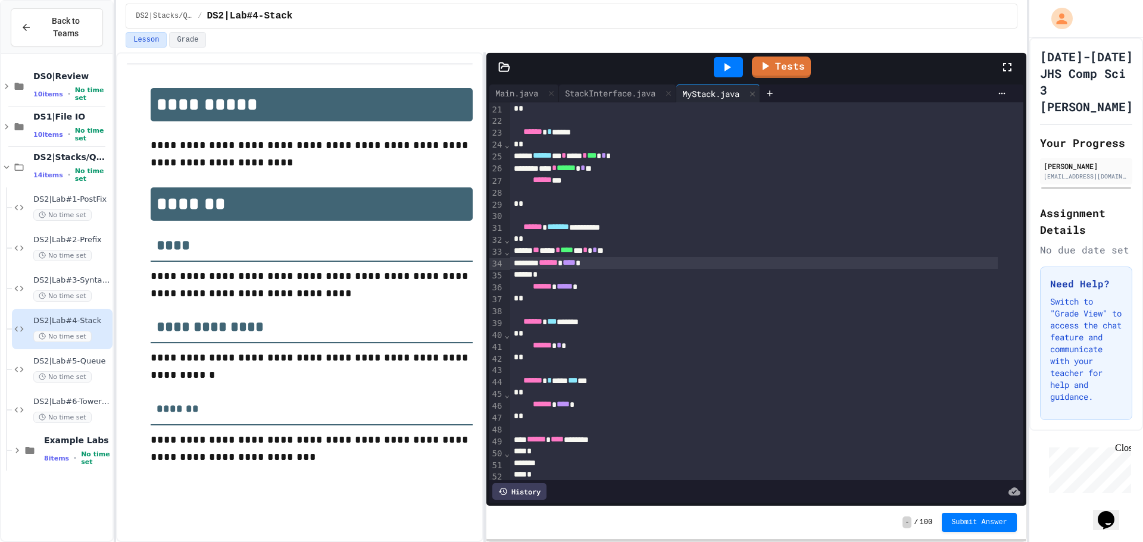
scroll to position [332, 0]
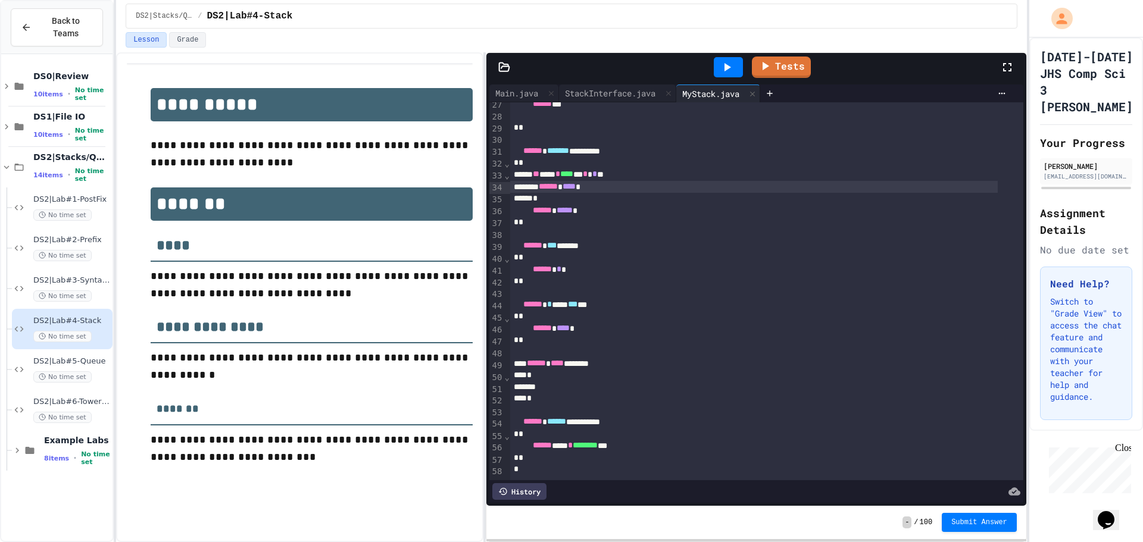
click at [579, 252] on div "*" at bounding box center [754, 258] width 488 height 12
click at [586, 264] on div "****** * *" at bounding box center [754, 270] width 488 height 12
click at [743, 287] on div at bounding box center [754, 293] width 488 height 12
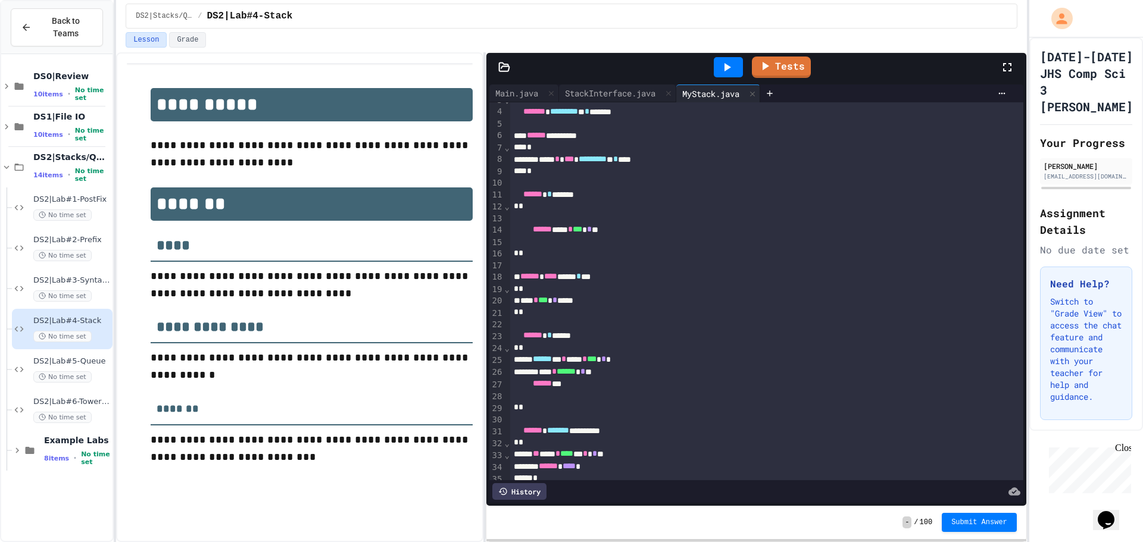
scroll to position [332, 0]
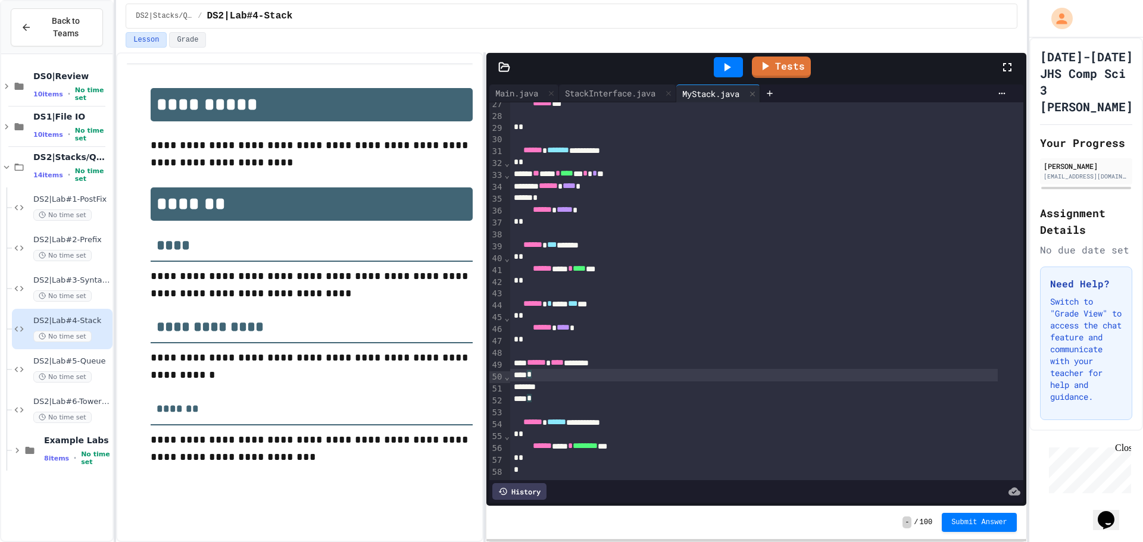
click at [638, 369] on div "*" at bounding box center [754, 375] width 488 height 12
click at [642, 393] on div "*" at bounding box center [754, 399] width 488 height 12
click at [650, 382] on div at bounding box center [754, 388] width 488 height 12
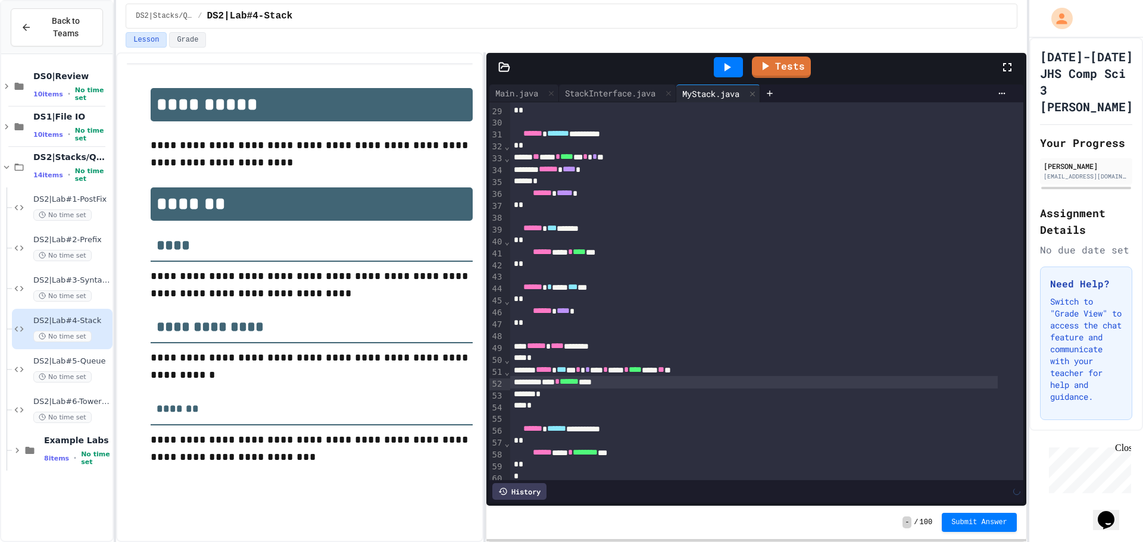
scroll to position [357, 0]
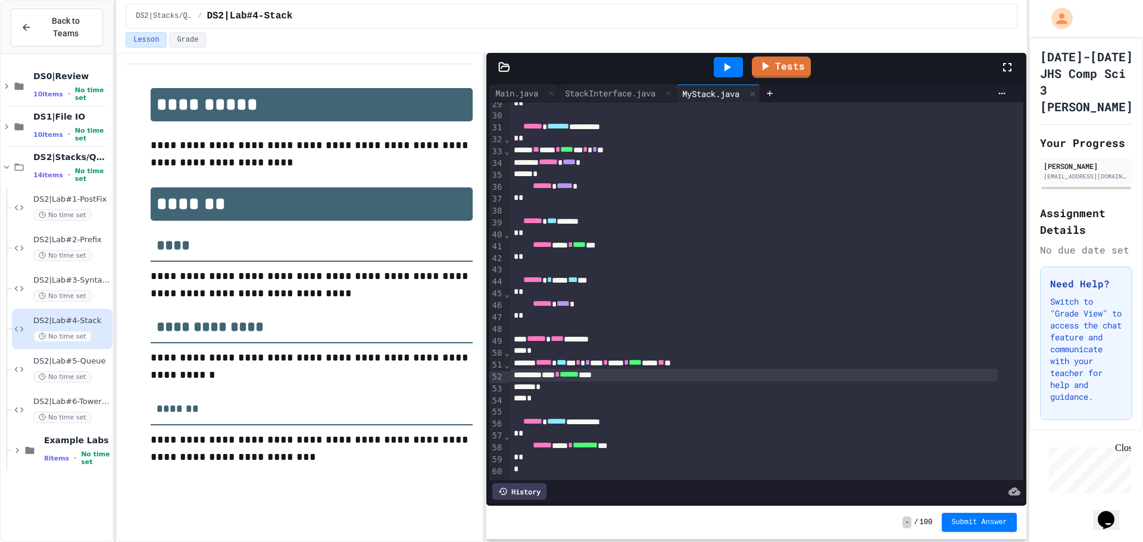
click at [731, 68] on icon at bounding box center [727, 67] width 14 height 14
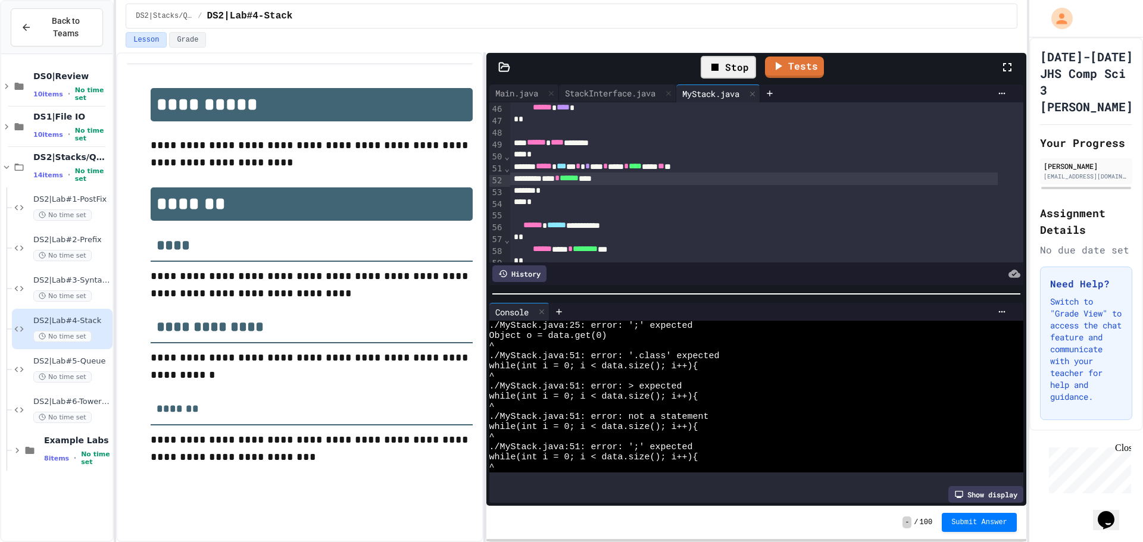
scroll to position [570, 0]
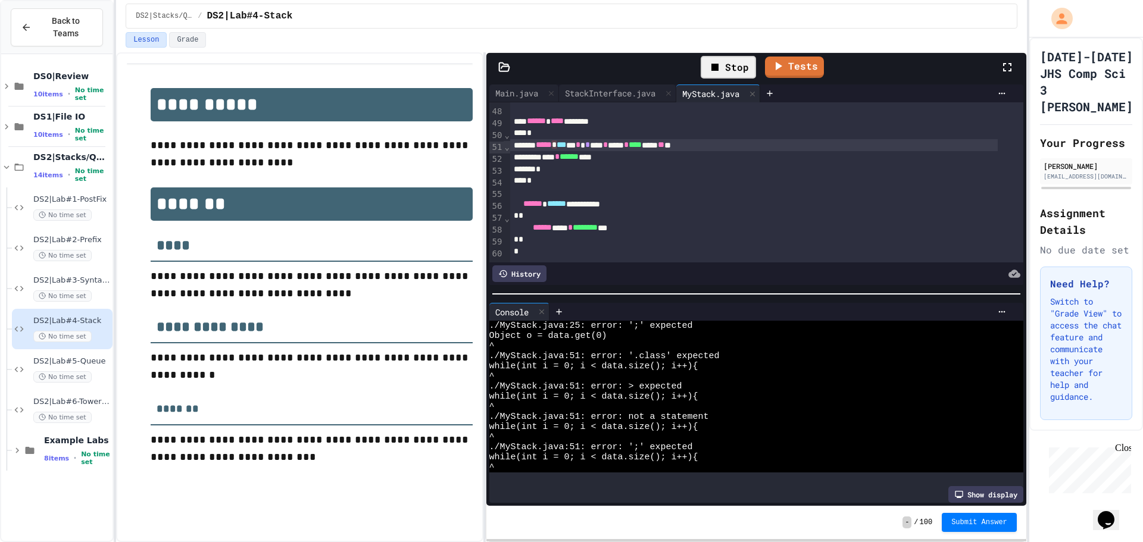
click at [552, 141] on span "*****" at bounding box center [544, 145] width 16 height 8
click at [738, 73] on div "Stop" at bounding box center [728, 67] width 55 height 23
click at [735, 71] on div at bounding box center [728, 67] width 29 height 20
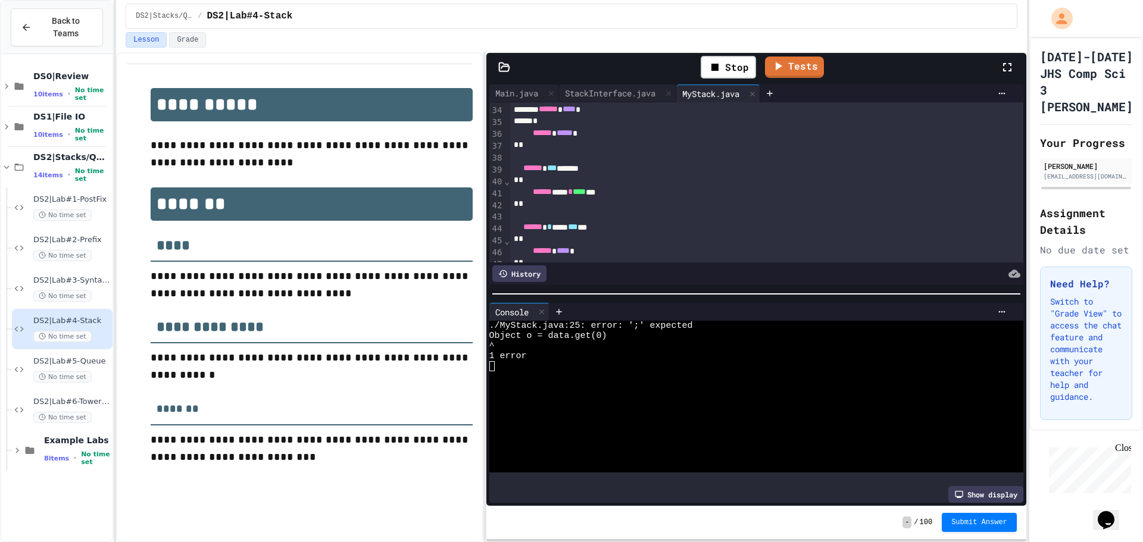
scroll to position [273, 0]
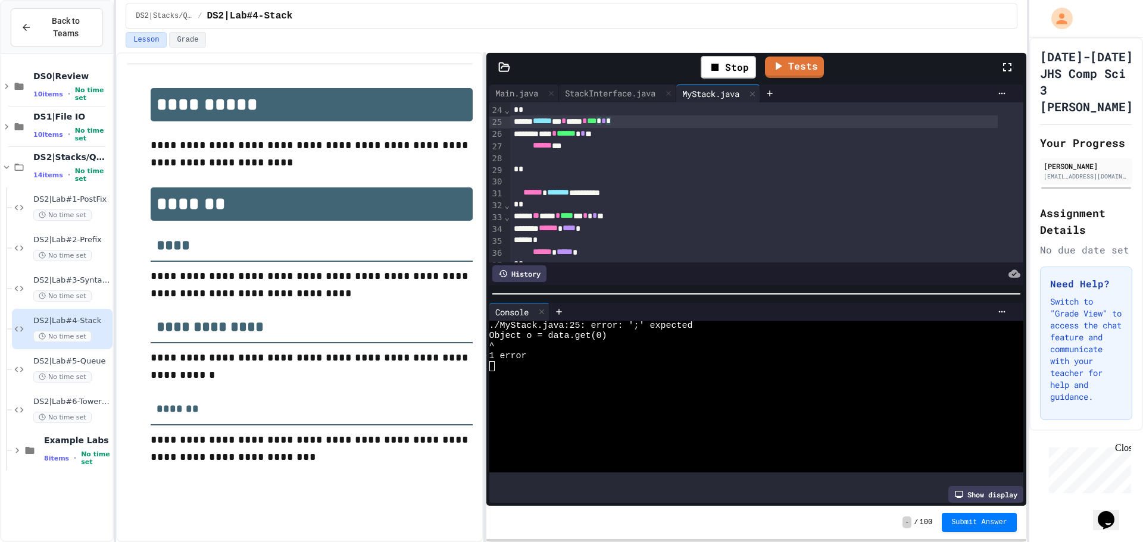
click at [645, 120] on div "****** * * **** * *** * * *" at bounding box center [754, 122] width 488 height 12
click at [718, 65] on icon at bounding box center [715, 67] width 7 height 7
click at [718, 65] on div at bounding box center [728, 67] width 29 height 20
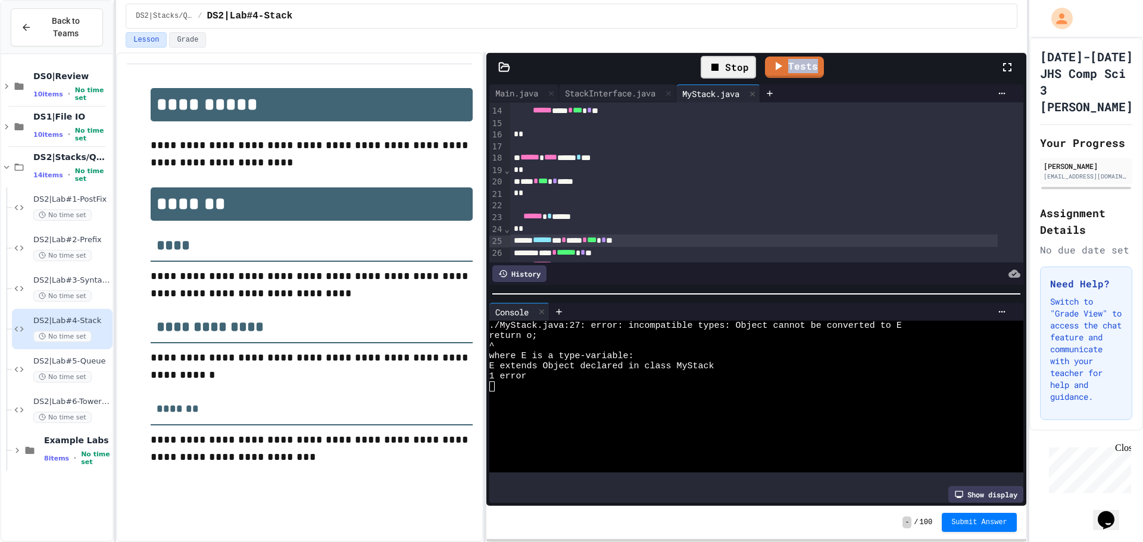
scroll to position [213, 0]
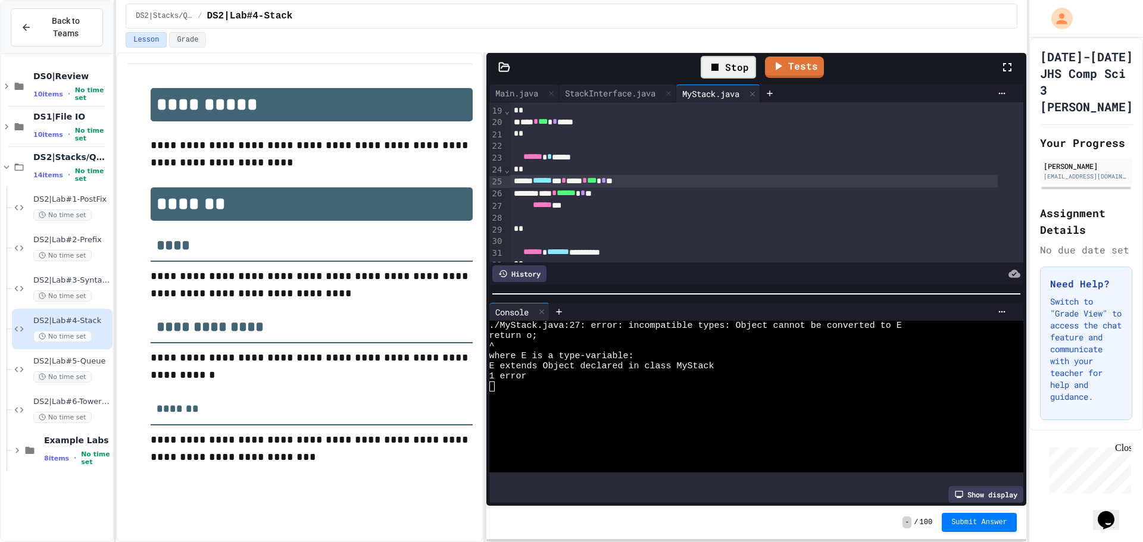
click at [550, 182] on span "******" at bounding box center [542, 180] width 19 height 8
click at [648, 203] on div "****** **" at bounding box center [754, 205] width 488 height 12
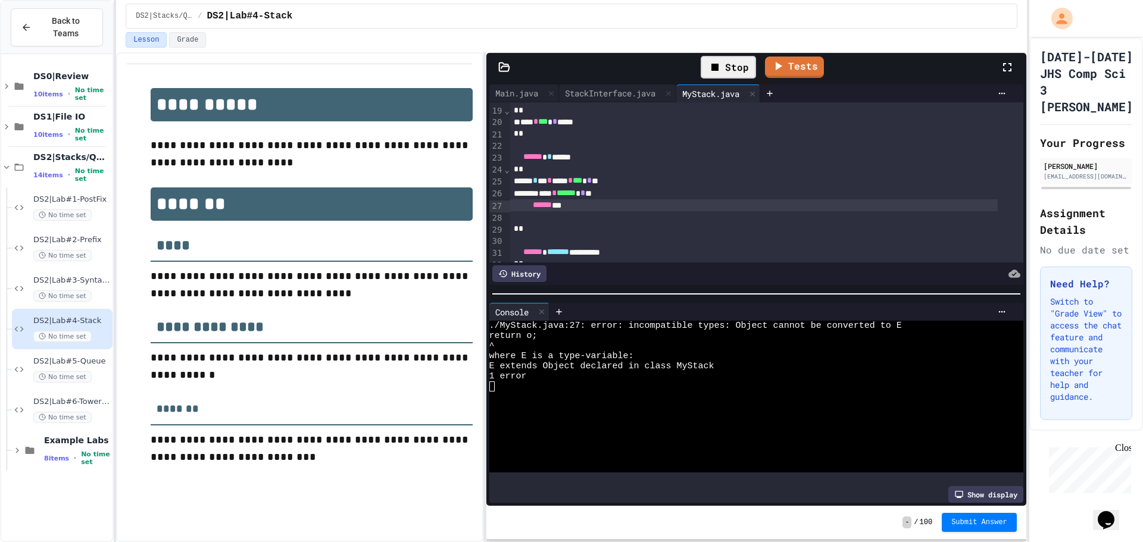
click at [726, 66] on div "Stop" at bounding box center [728, 67] width 55 height 23
click at [726, 66] on icon at bounding box center [728, 67] width 7 height 8
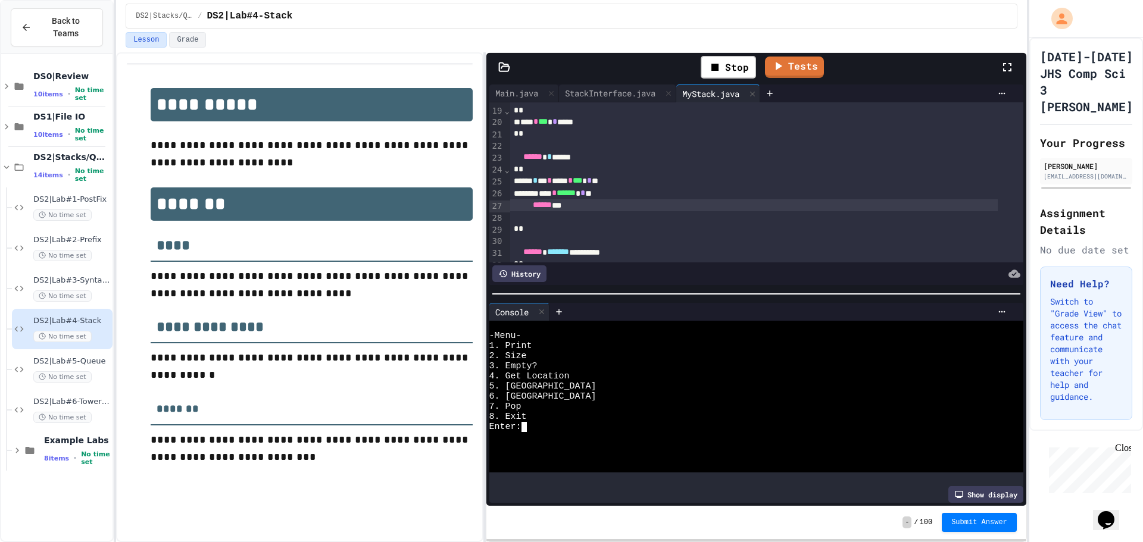
click at [600, 432] on div at bounding box center [746, 437] width 514 height 10
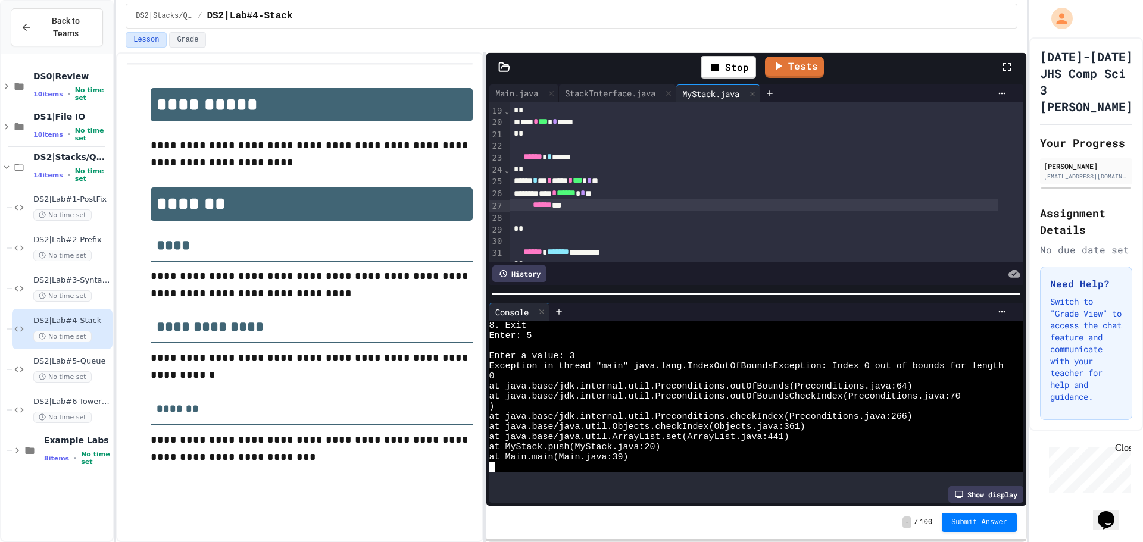
scroll to position [91, 0]
click at [523, 99] on div "Main.java" at bounding box center [516, 93] width 55 height 13
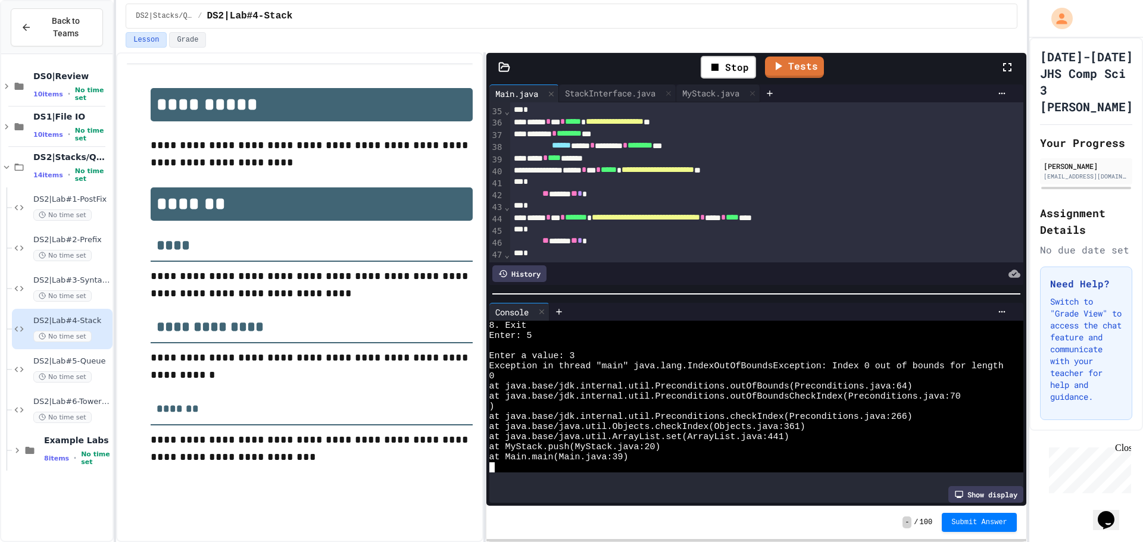
scroll to position [357, 0]
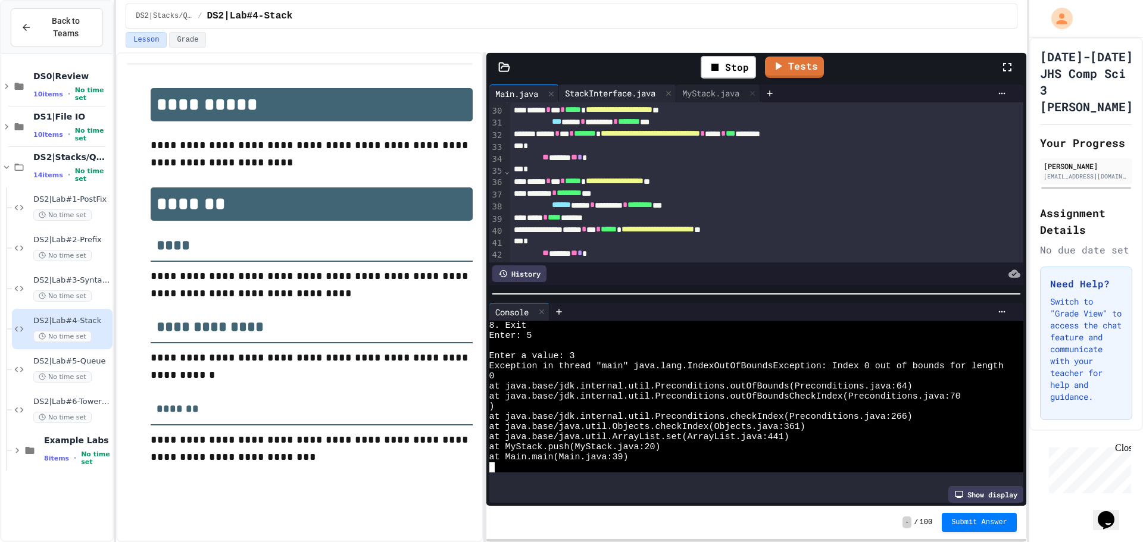
click at [629, 93] on div "StackInterface.java" at bounding box center [610, 93] width 102 height 13
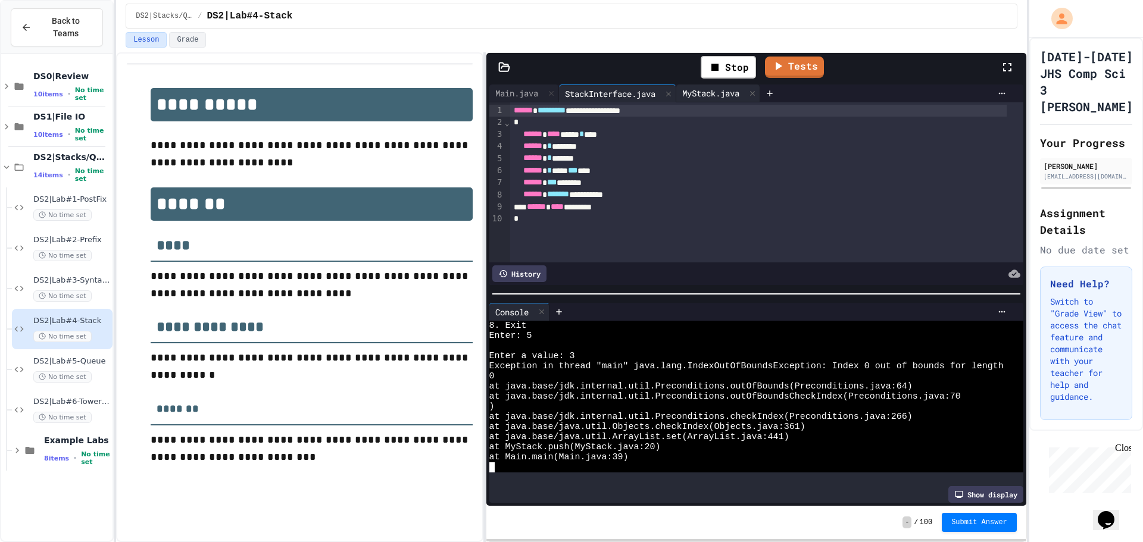
click at [713, 98] on div "MyStack.java" at bounding box center [710, 93] width 69 height 13
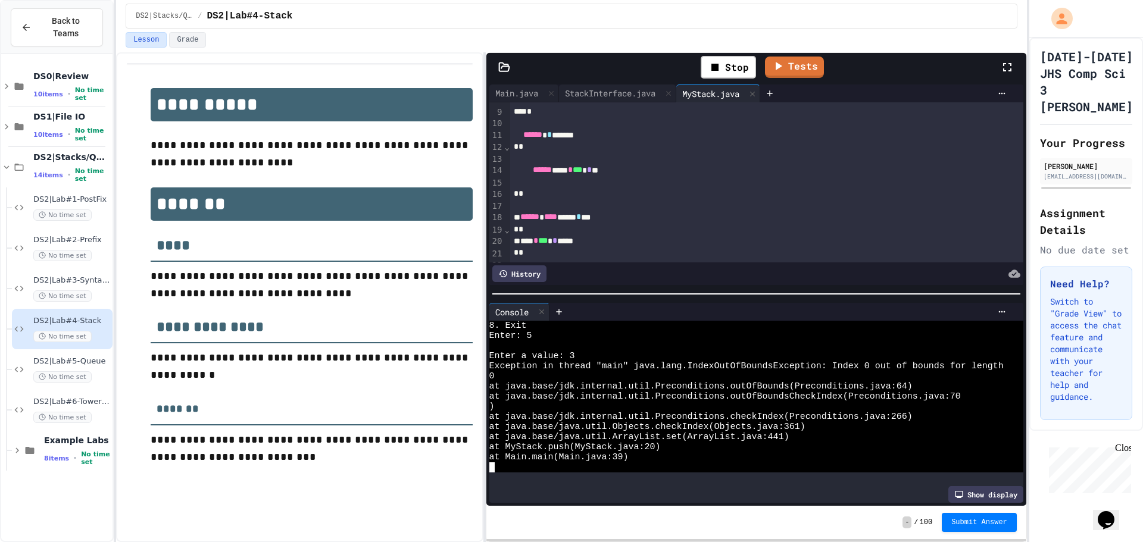
scroll to position [154, 0]
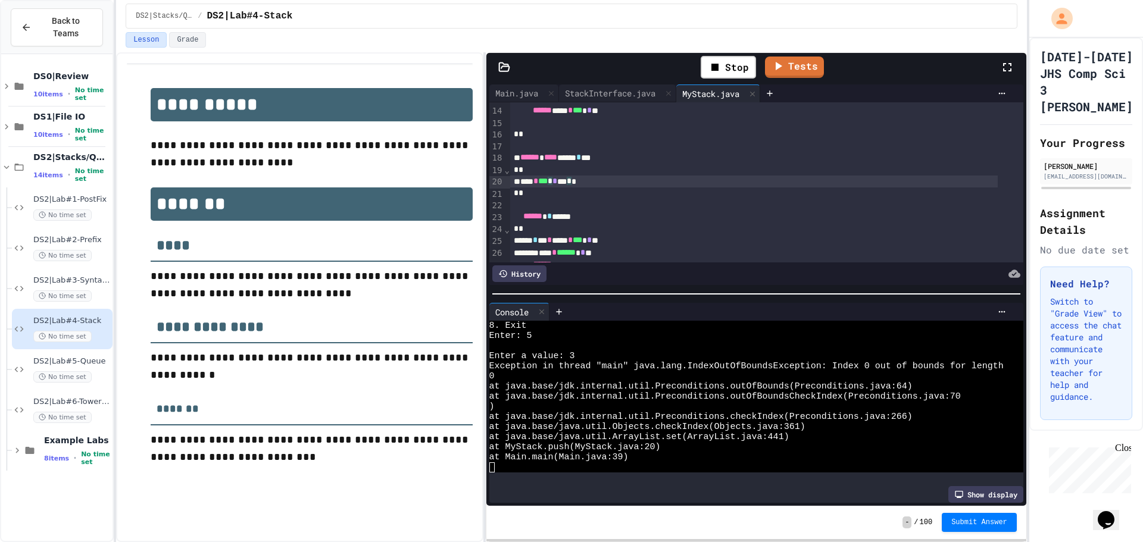
click at [586, 186] on div "**** * *** * * *** * *" at bounding box center [754, 182] width 488 height 12
click at [587, 169] on div "*" at bounding box center [754, 170] width 488 height 12
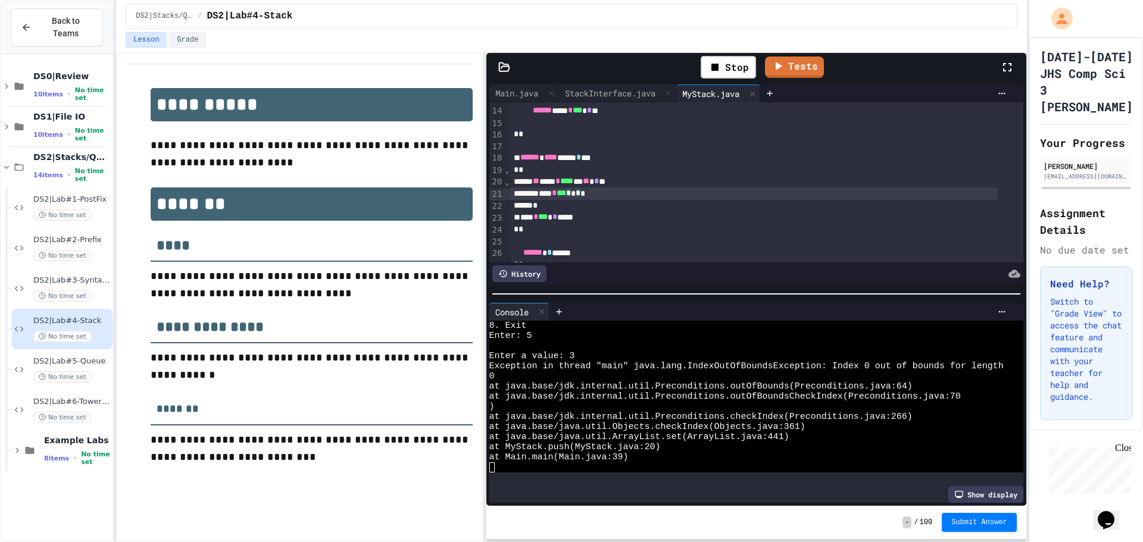
click at [588, 199] on div "**** * *** * * * *" at bounding box center [754, 194] width 488 height 12
click at [593, 205] on div "*" at bounding box center [754, 206] width 488 height 12
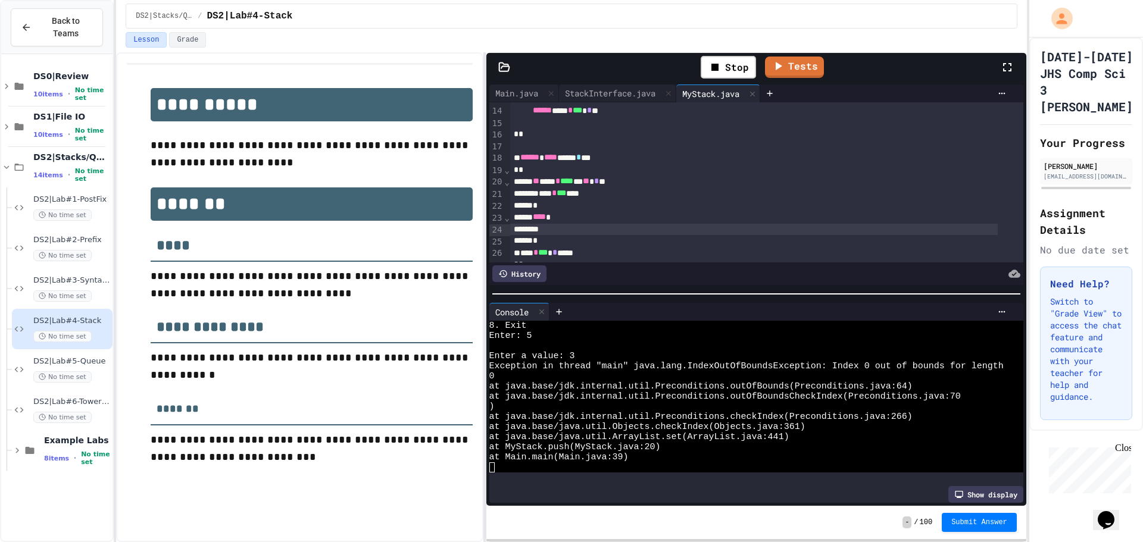
scroll to position [273, 0]
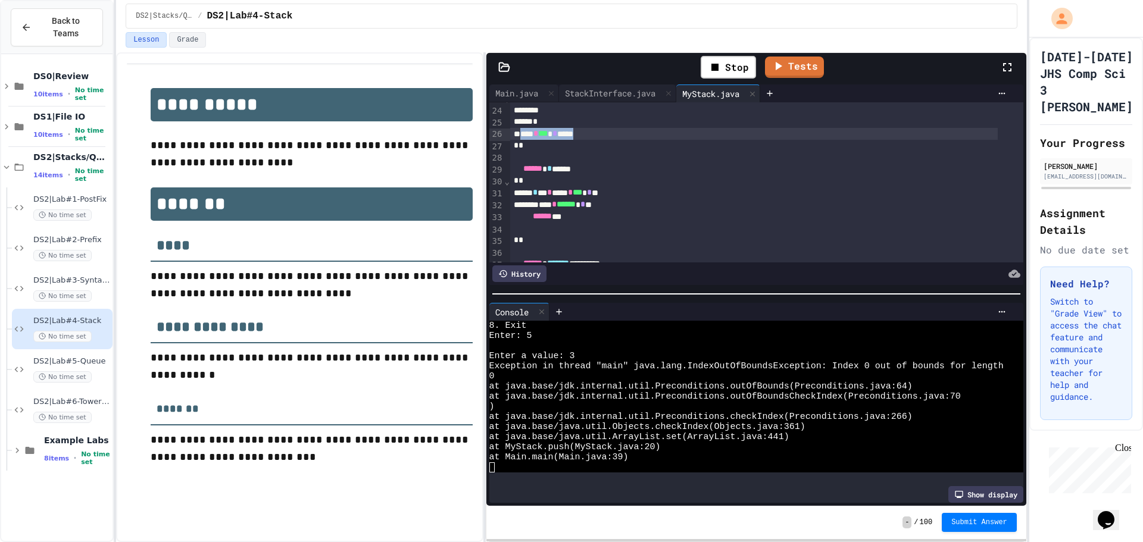
drag, startPoint x: 634, startPoint y: 135, endPoint x: 548, endPoint y: 137, distance: 85.2
click at [548, 137] on div "**** * *** * * *****" at bounding box center [754, 134] width 488 height 12
copy div "** * *** * * *****"
click at [580, 119] on div "*" at bounding box center [754, 122] width 488 height 12
click at [584, 111] on div at bounding box center [754, 111] width 488 height 12
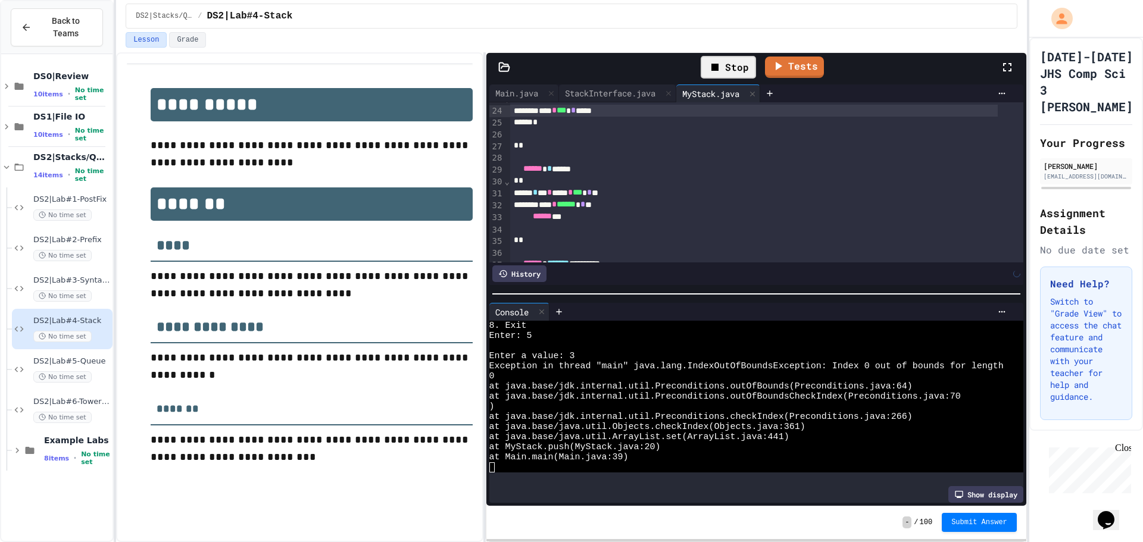
click at [746, 61] on div "Stop" at bounding box center [728, 67] width 55 height 23
click at [746, 61] on div "Stop" at bounding box center [728, 67] width 67 height 35
click at [738, 63] on div at bounding box center [728, 67] width 29 height 20
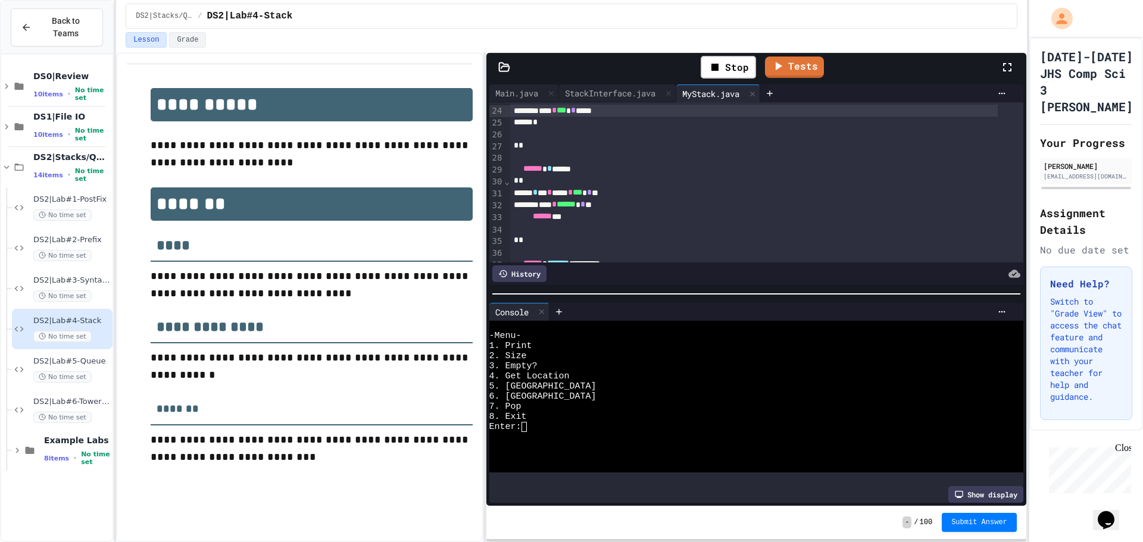
click at [750, 382] on div "5. [GEOGRAPHIC_DATA]" at bounding box center [746, 387] width 514 height 10
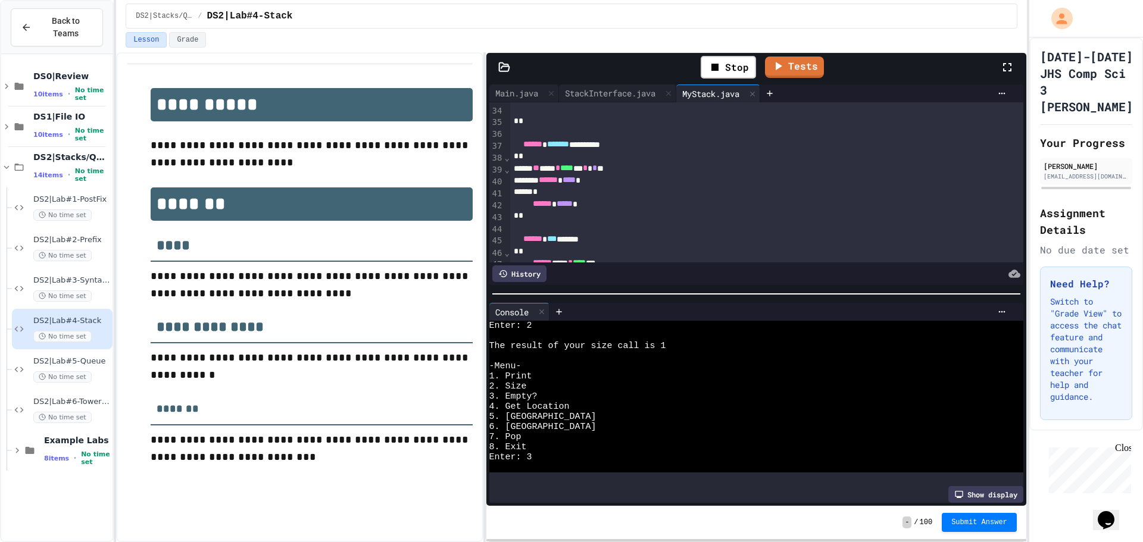
scroll to position [568, 0]
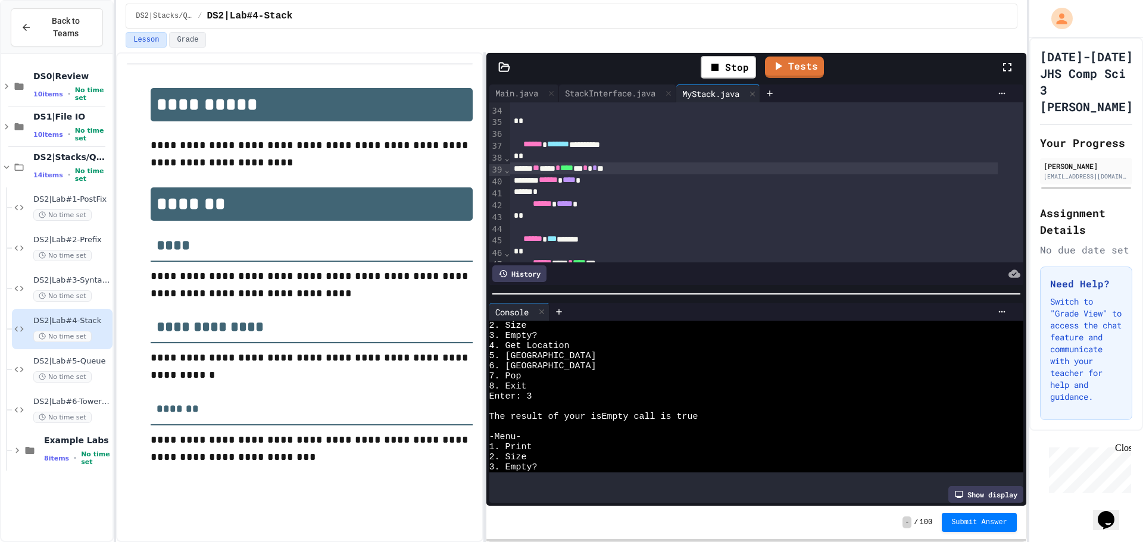
click at [588, 170] on span "*" at bounding box center [585, 168] width 5 height 8
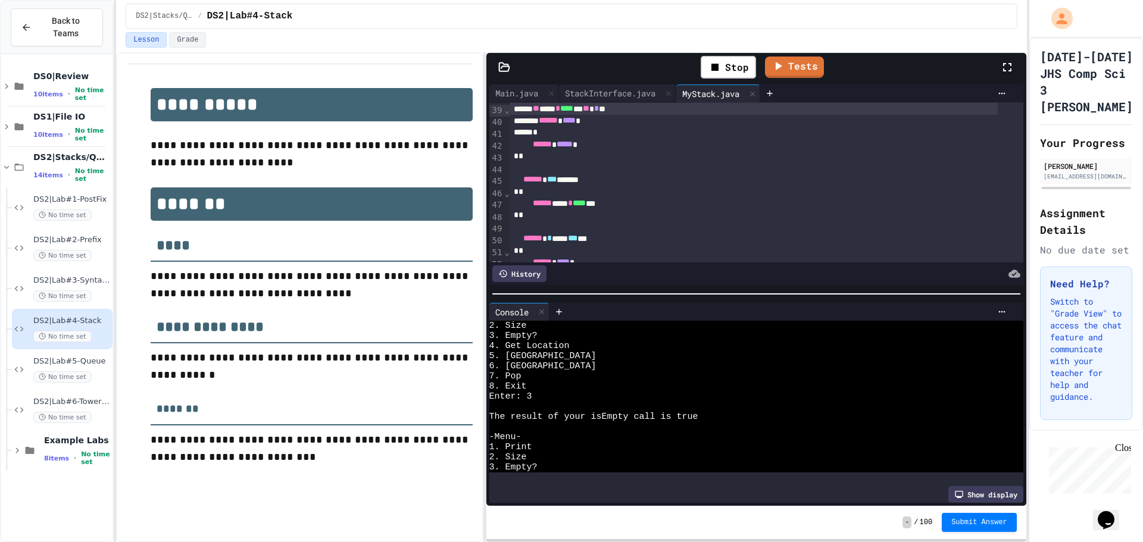
scroll to position [628, 0]
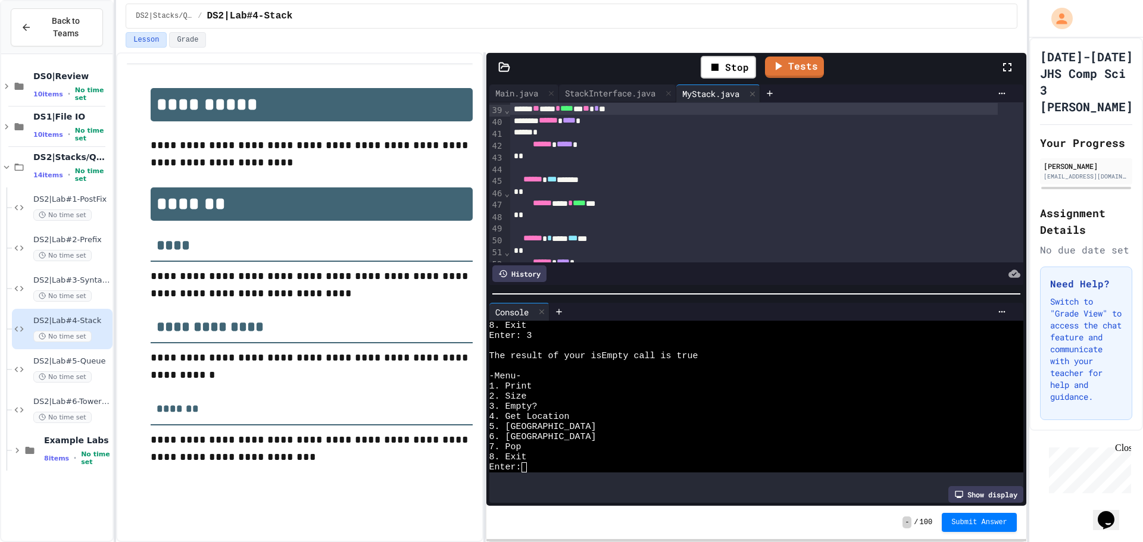
click at [649, 453] on div "8. Exit" at bounding box center [746, 458] width 514 height 10
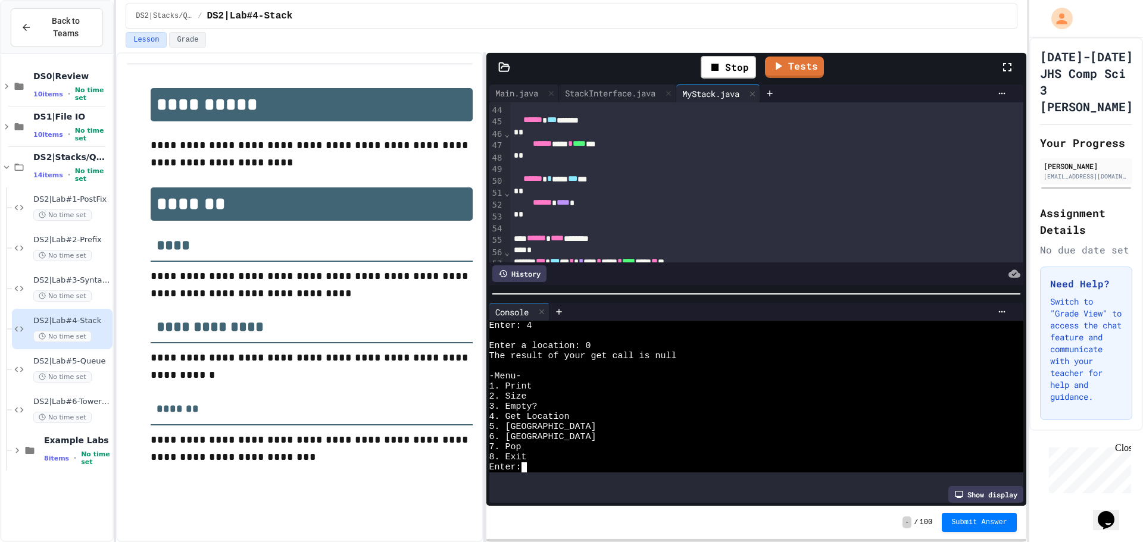
scroll to position [570, 0]
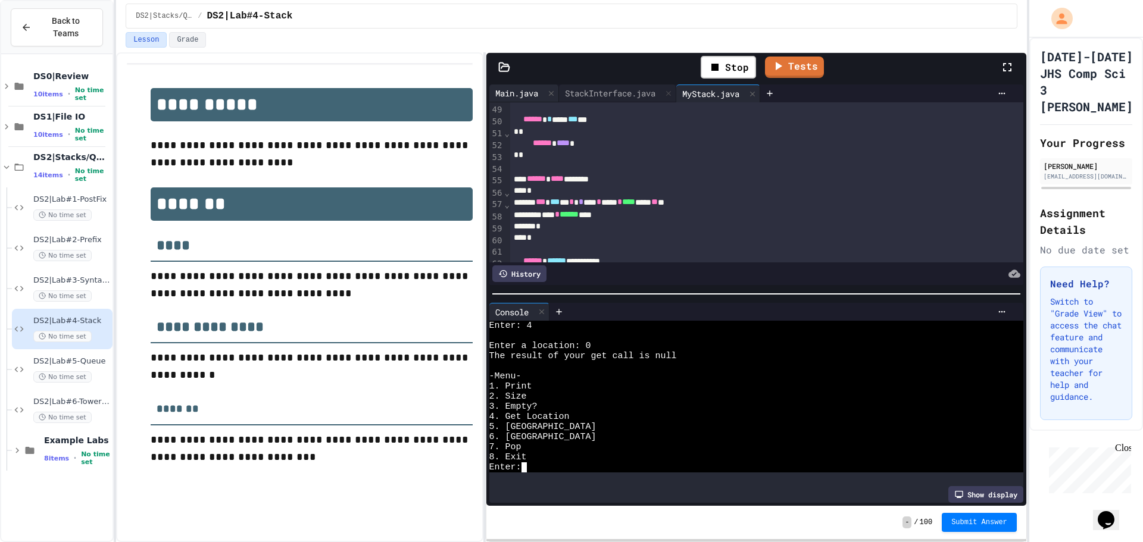
click at [532, 85] on div "Main.java" at bounding box center [524, 94] width 70 height 18
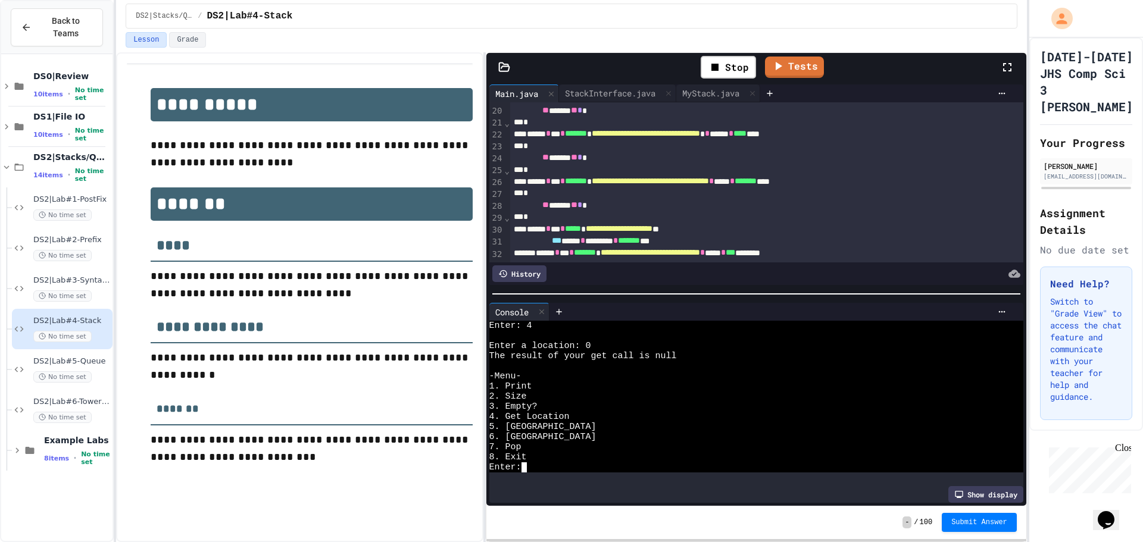
scroll to position [298, 0]
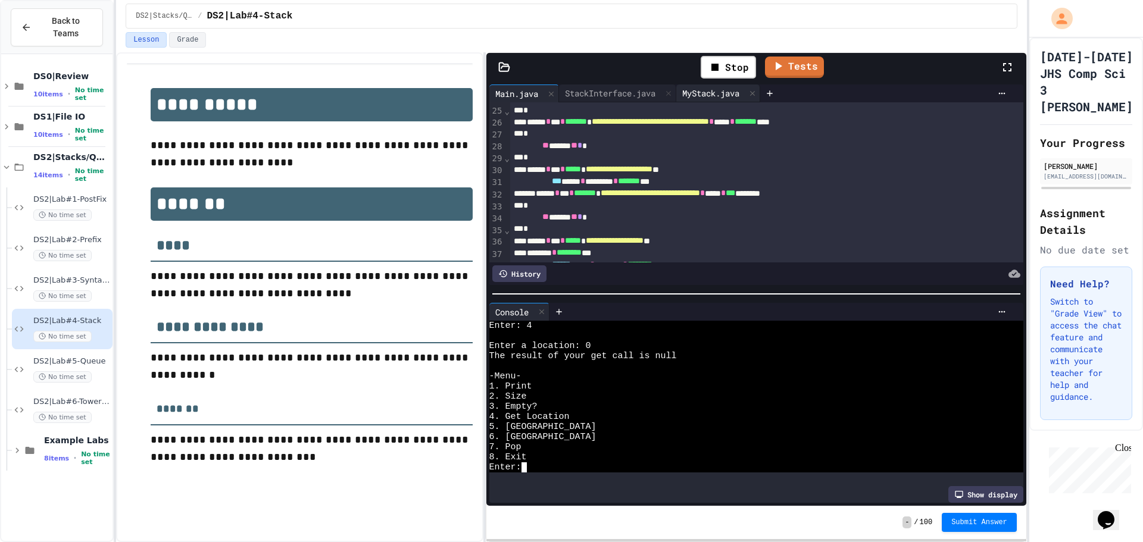
click at [706, 91] on div "MyStack.java" at bounding box center [710, 93] width 69 height 13
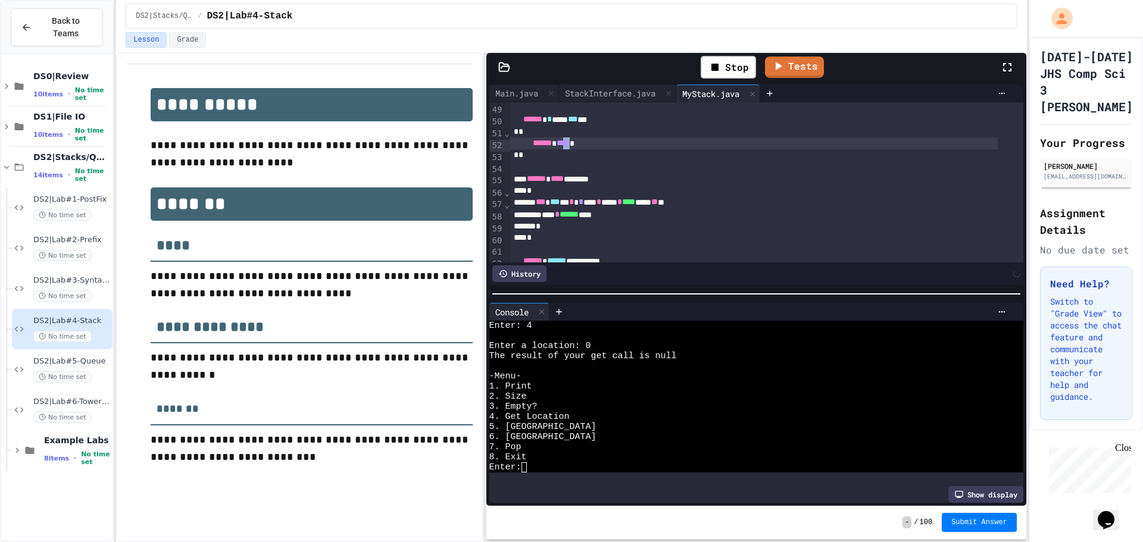
scroll to position [570, 0]
drag, startPoint x: 600, startPoint y: 144, endPoint x: 581, endPoint y: 145, distance: 19.1
click at [581, 145] on div "****** **** *" at bounding box center [754, 144] width 488 height 12
click at [723, 57] on div "Stop" at bounding box center [728, 67] width 55 height 23
click at [728, 68] on icon at bounding box center [728, 67] width 7 height 8
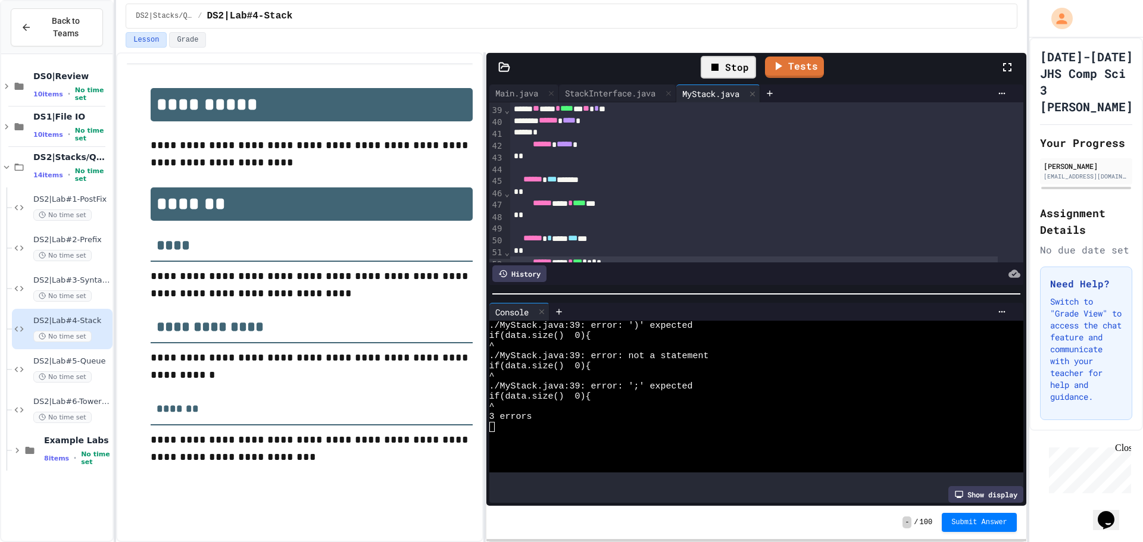
scroll to position [392, 0]
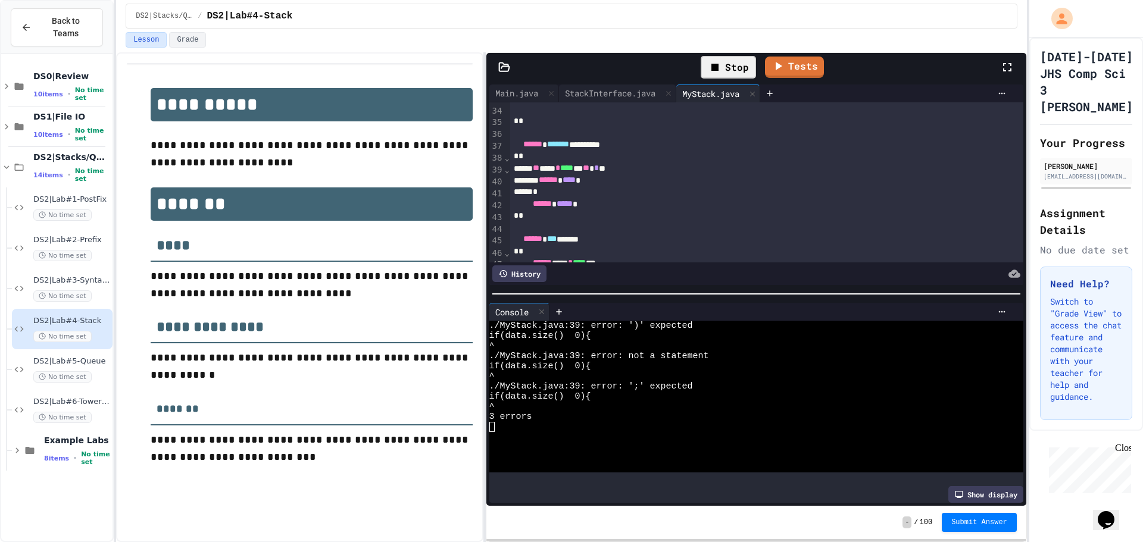
click at [719, 65] on icon at bounding box center [715, 67] width 7 height 7
click at [719, 65] on div at bounding box center [728, 67] width 29 height 20
click at [622, 171] on div "** ***** * **** ** ** * **" at bounding box center [754, 169] width 488 height 12
click at [735, 68] on div "Stop" at bounding box center [728, 67] width 55 height 23
click at [54, 195] on div "DS2|Lab#1-PostFix No time set" at bounding box center [71, 208] width 77 height 26
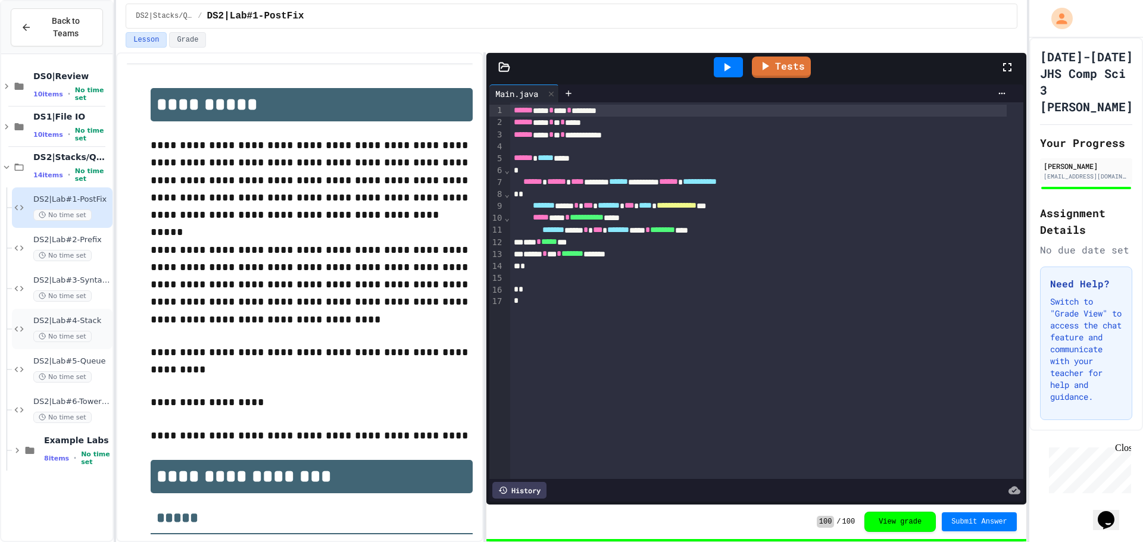
click at [65, 316] on span "DS2|Lab#4-Stack" at bounding box center [71, 321] width 77 height 10
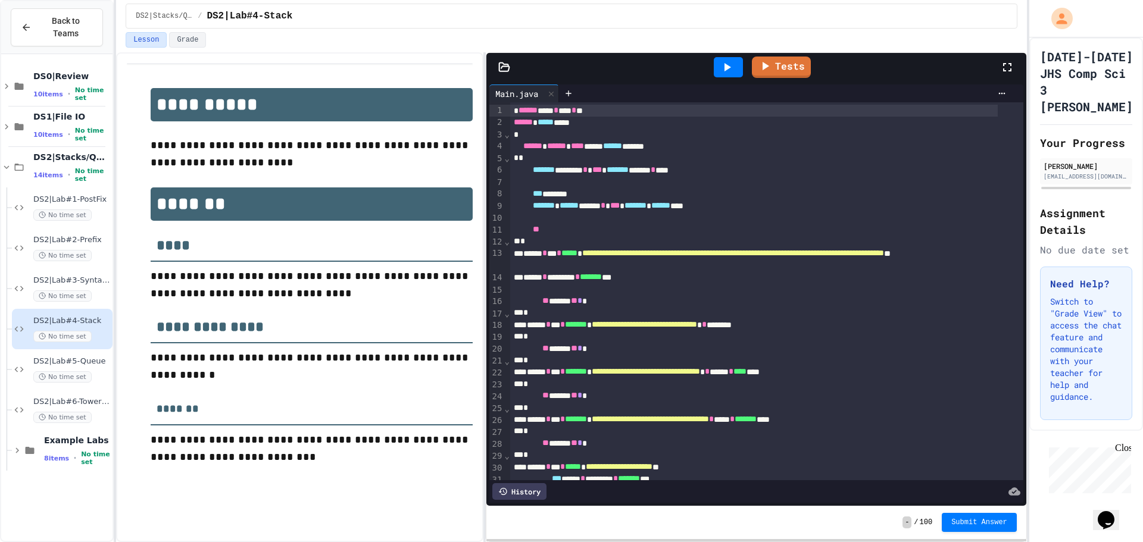
click at [726, 64] on icon at bounding box center [727, 67] width 14 height 14
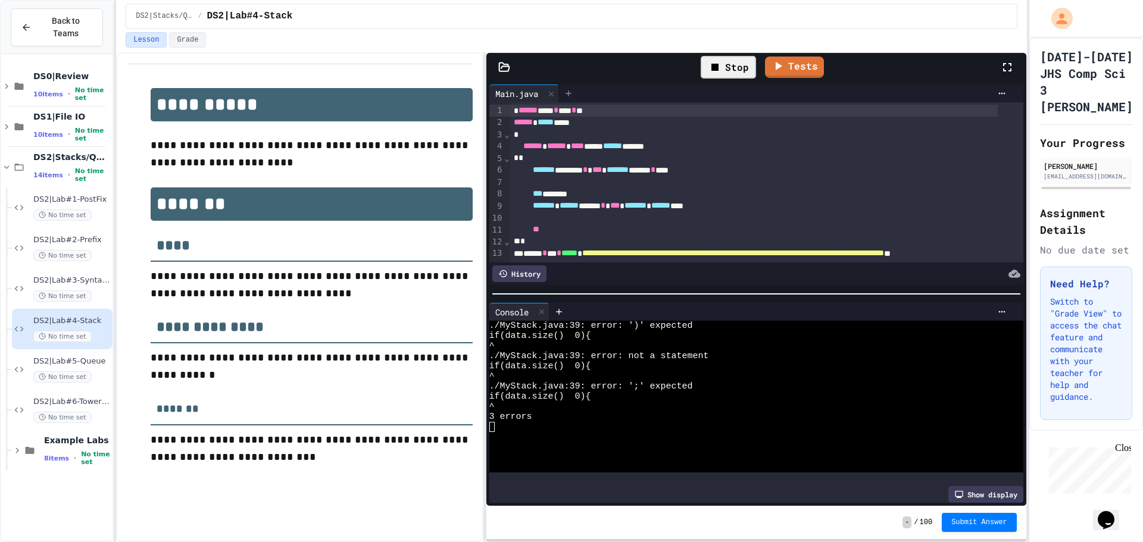
click at [575, 86] on div at bounding box center [568, 94] width 19 height 18
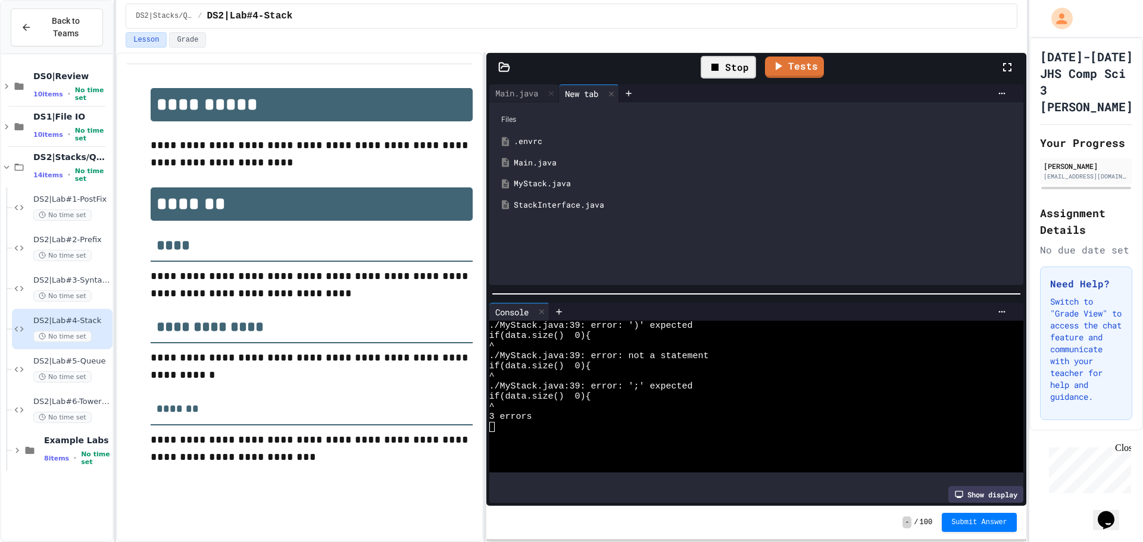
click at [597, 201] on div "StackInterface.java" at bounding box center [765, 205] width 503 height 12
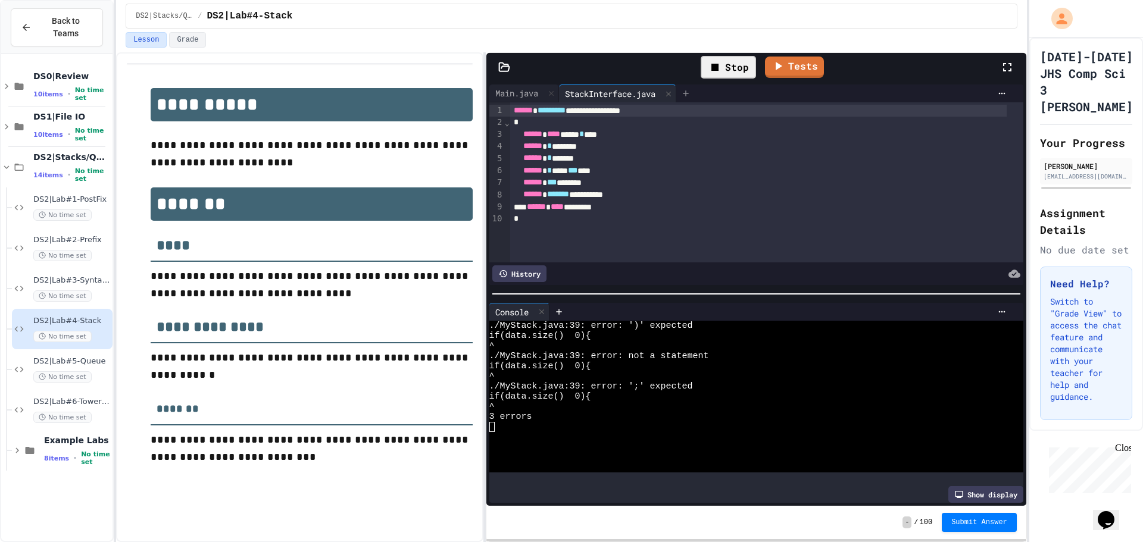
click at [695, 95] on div at bounding box center [685, 94] width 19 height 18
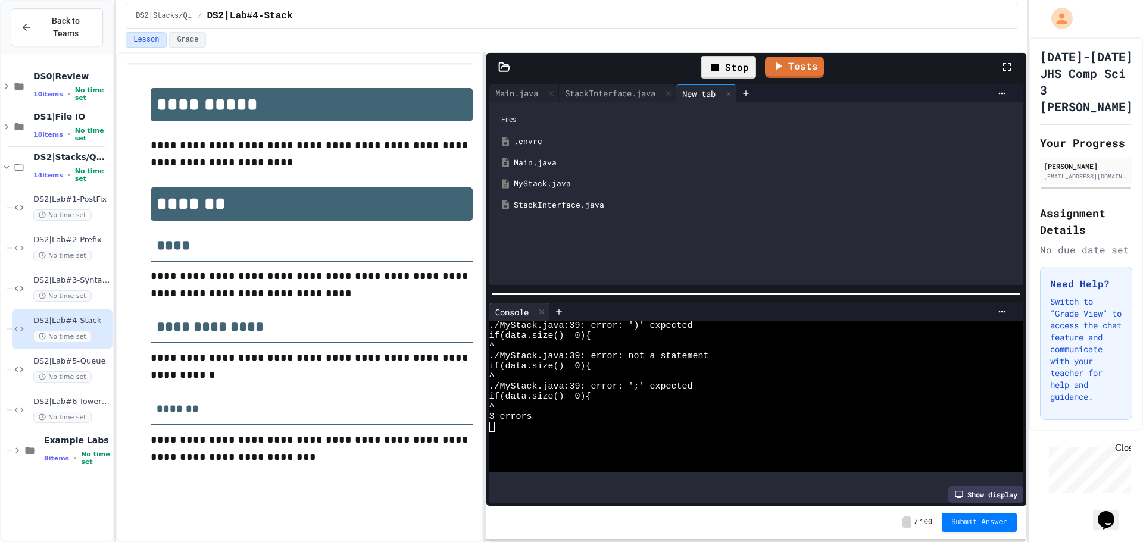
click at [620, 177] on div "MyStack.java" at bounding box center [756, 183] width 522 height 21
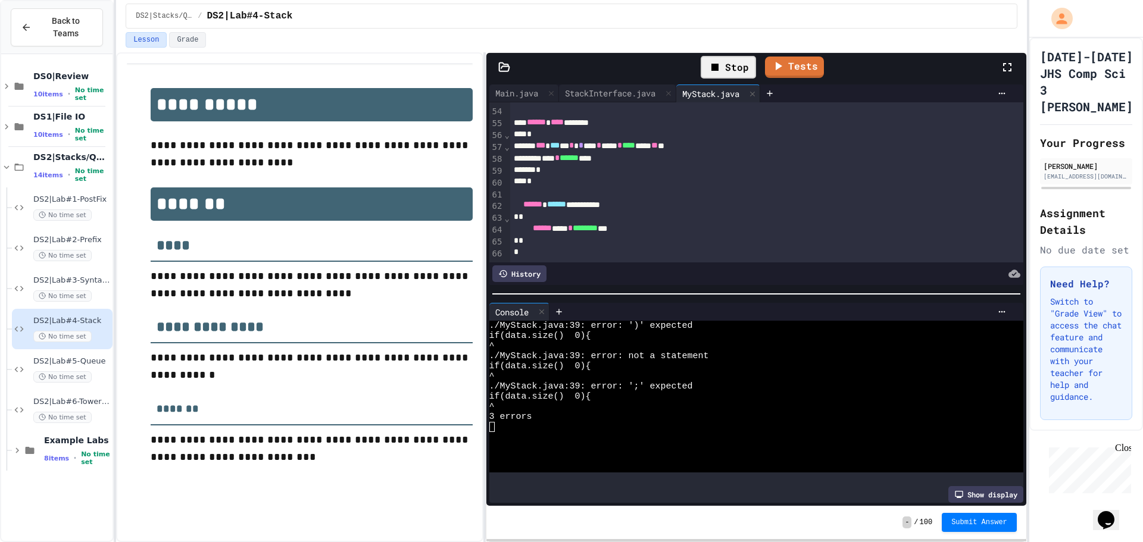
scroll to position [641, 0]
click at [785, 71] on icon at bounding box center [779, 64] width 14 height 15
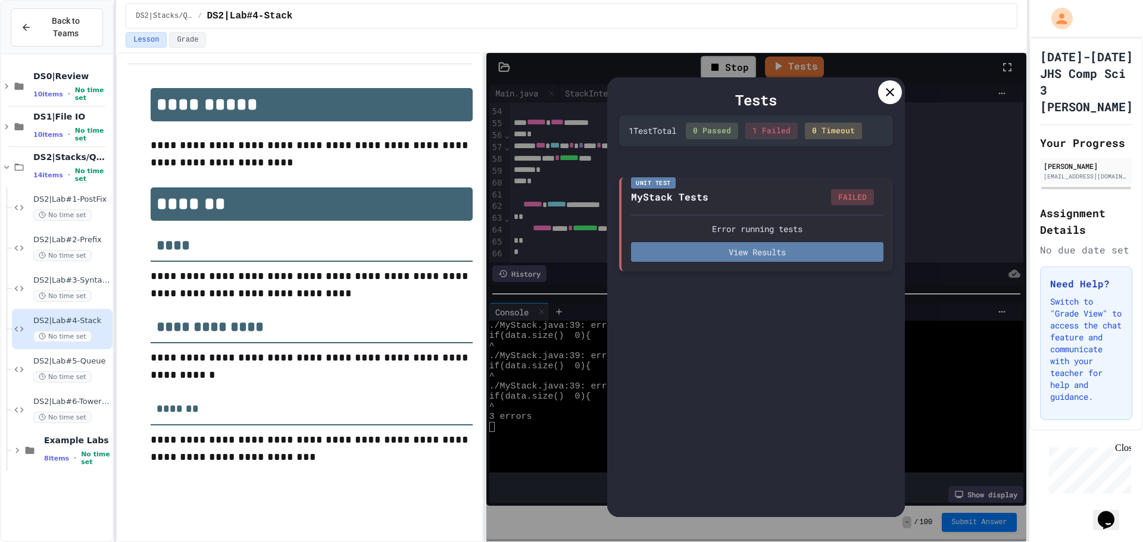
click at [748, 244] on button "View Results" at bounding box center [757, 252] width 252 height 20
click at [885, 98] on icon at bounding box center [890, 92] width 14 height 14
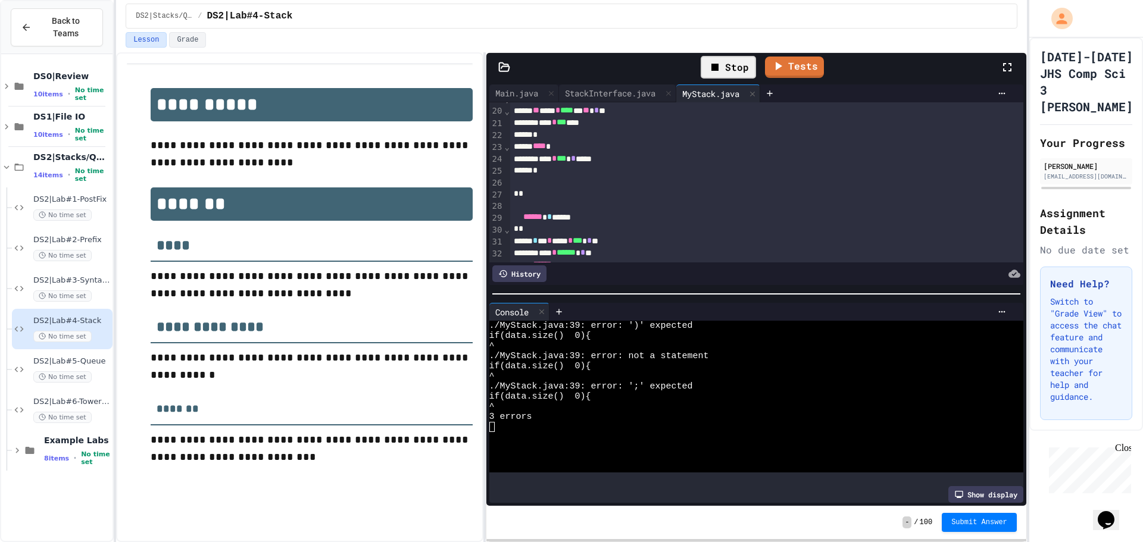
scroll to position [165, 0]
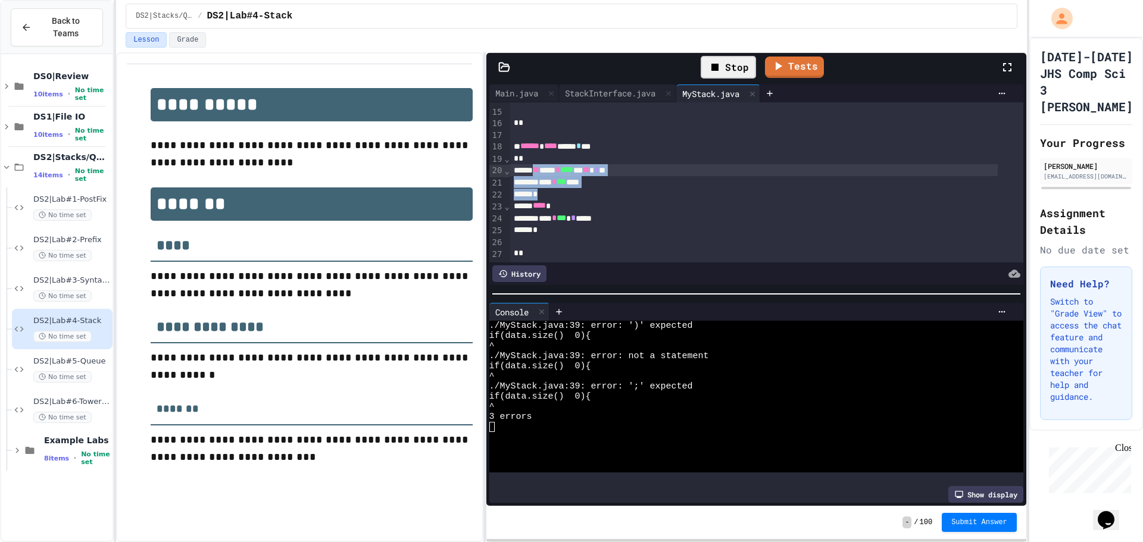
drag, startPoint x: 557, startPoint y: 192, endPoint x: 540, endPoint y: 171, distance: 27.2
click at [540, 171] on div "**********" at bounding box center [766, 329] width 513 height 785
click at [534, 275] on div "History" at bounding box center [519, 274] width 54 height 17
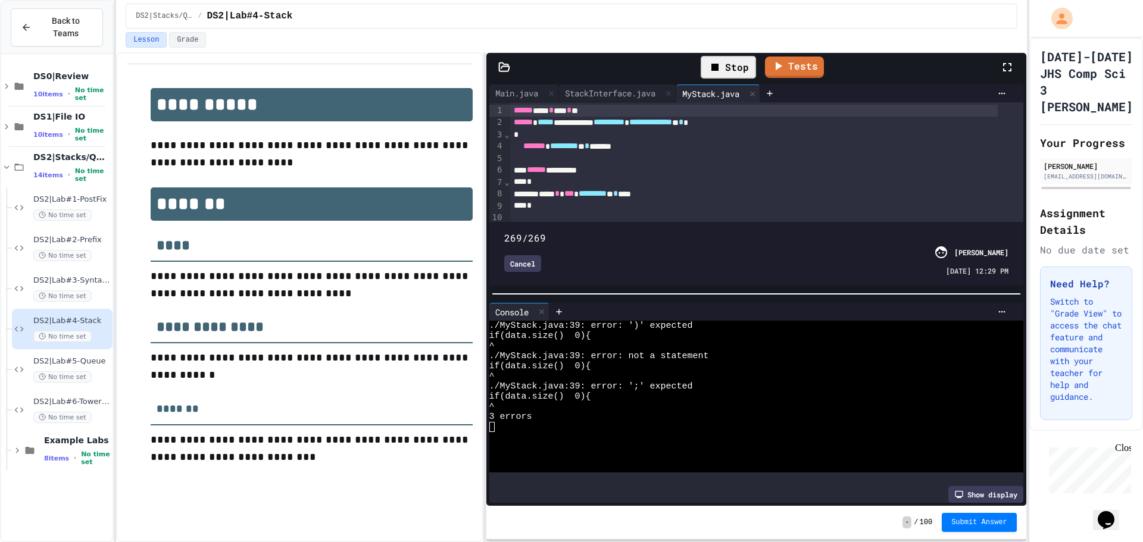
click at [987, 231] on span at bounding box center [756, 231] width 504 height 0
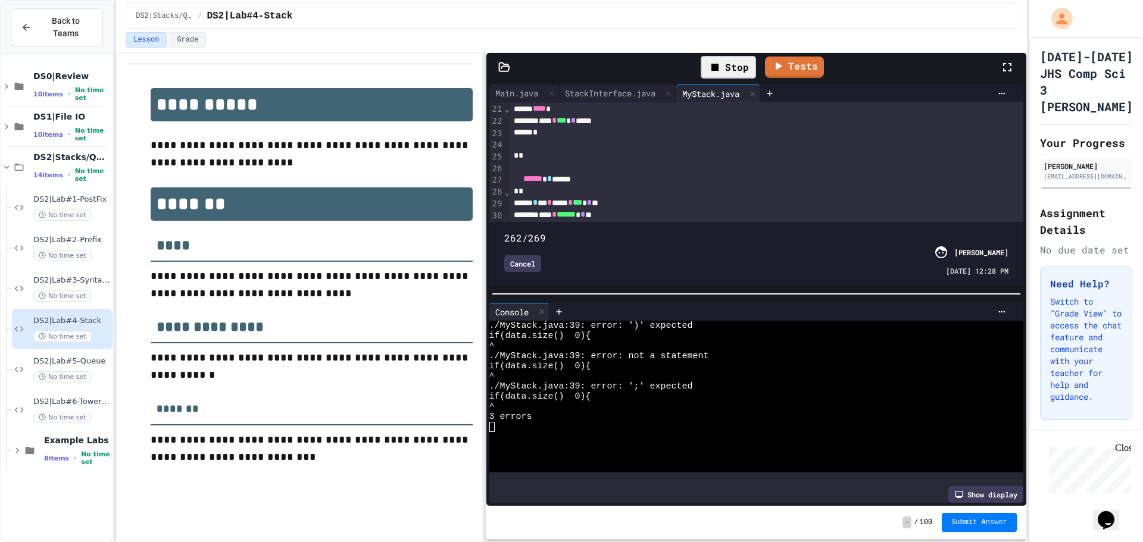
scroll to position [179, 0]
type input "***"
click at [975, 231] on span at bounding box center [756, 231] width 504 height 0
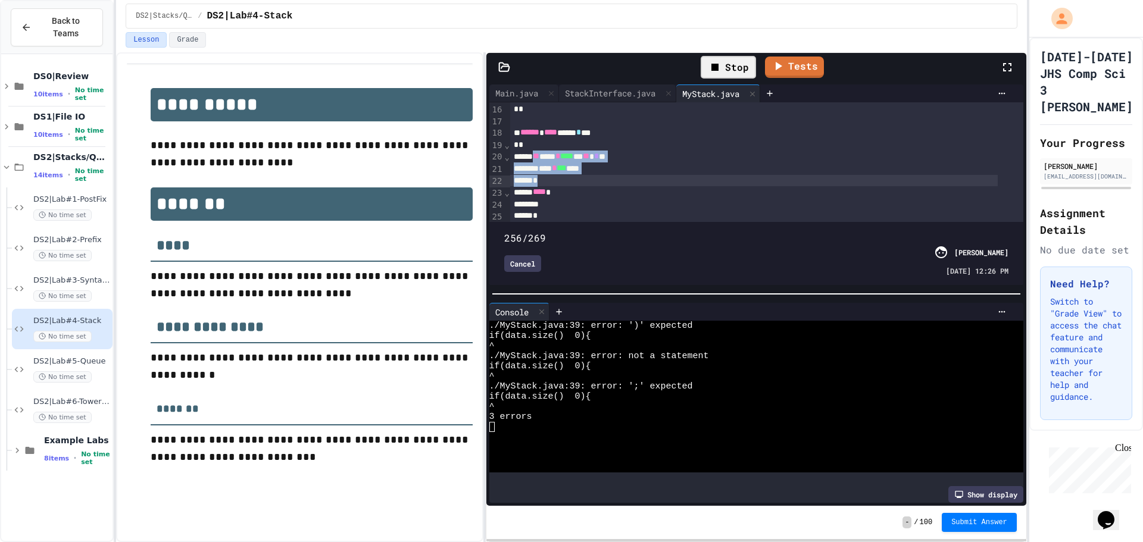
drag, startPoint x: 539, startPoint y: 151, endPoint x: 551, endPoint y: 177, distance: 29.0
click at [551, 177] on div "**********" at bounding box center [766, 316] width 513 height 785
click at [574, 174] on div "**** * *** ****" at bounding box center [754, 169] width 488 height 12
click at [754, 65] on div "Stop" at bounding box center [728, 67] width 55 height 23
click at [737, 67] on div at bounding box center [728, 67] width 29 height 20
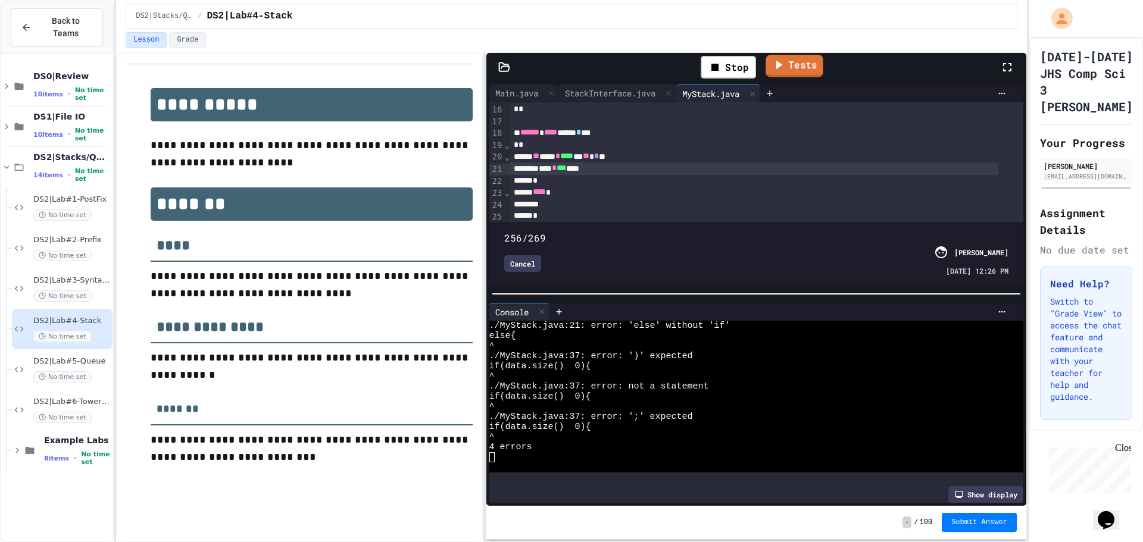
click at [778, 63] on icon at bounding box center [779, 65] width 7 height 9
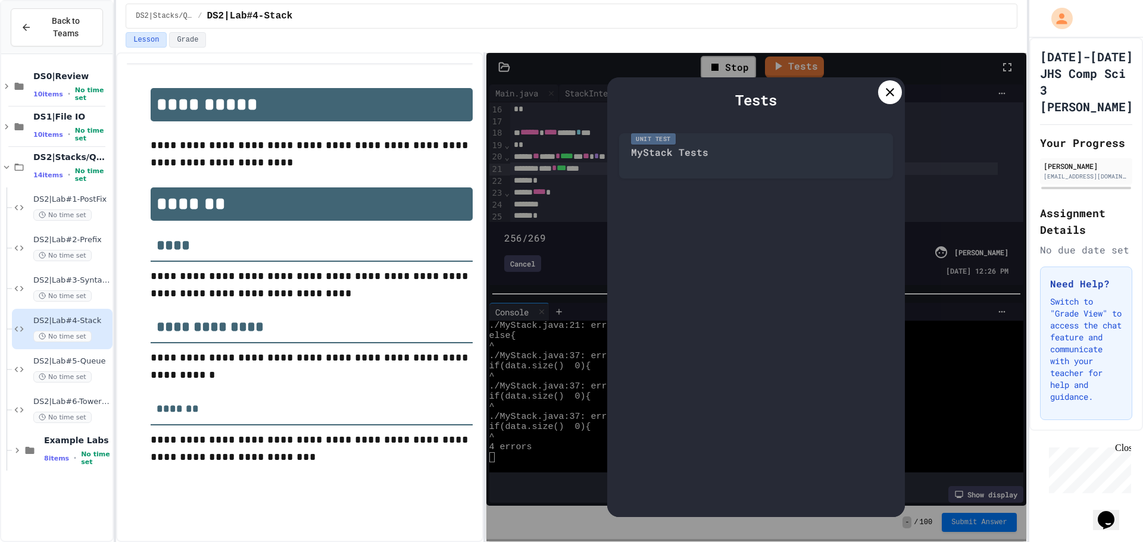
click at [893, 92] on icon at bounding box center [890, 92] width 14 height 14
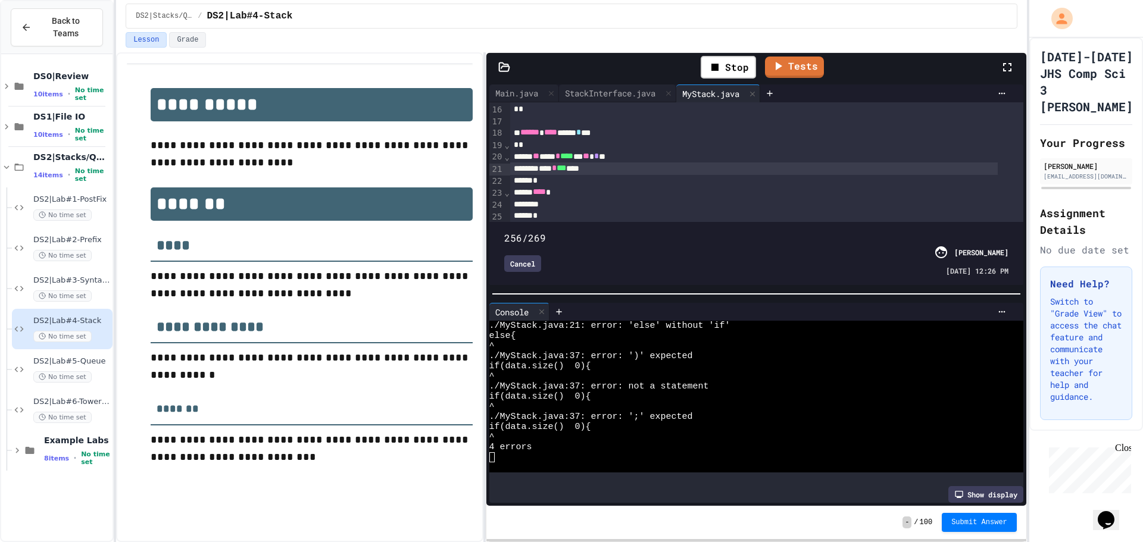
click at [539, 257] on div "Cancel" at bounding box center [522, 263] width 37 height 17
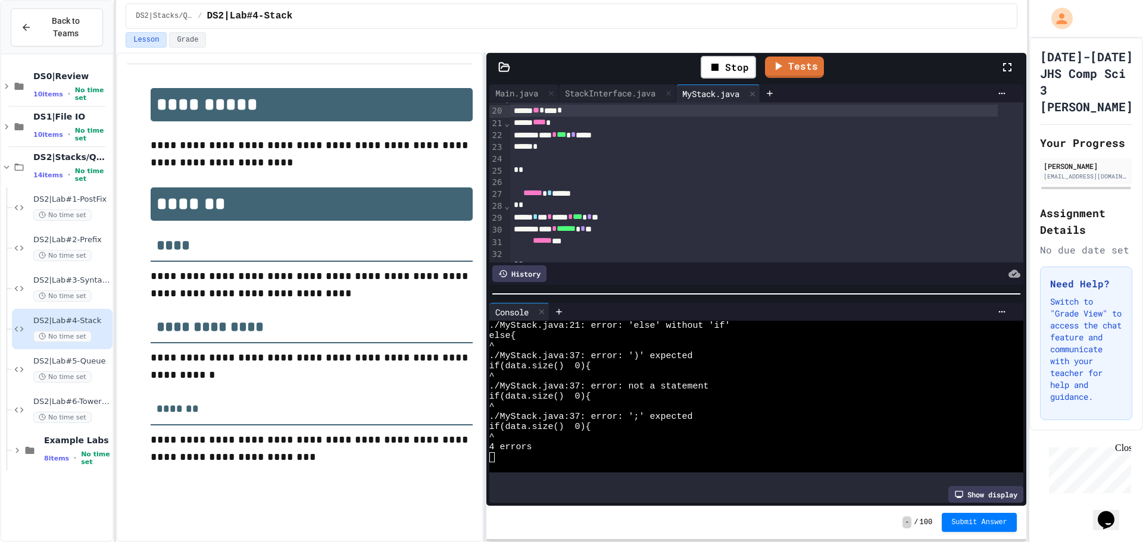
scroll to position [165, 0]
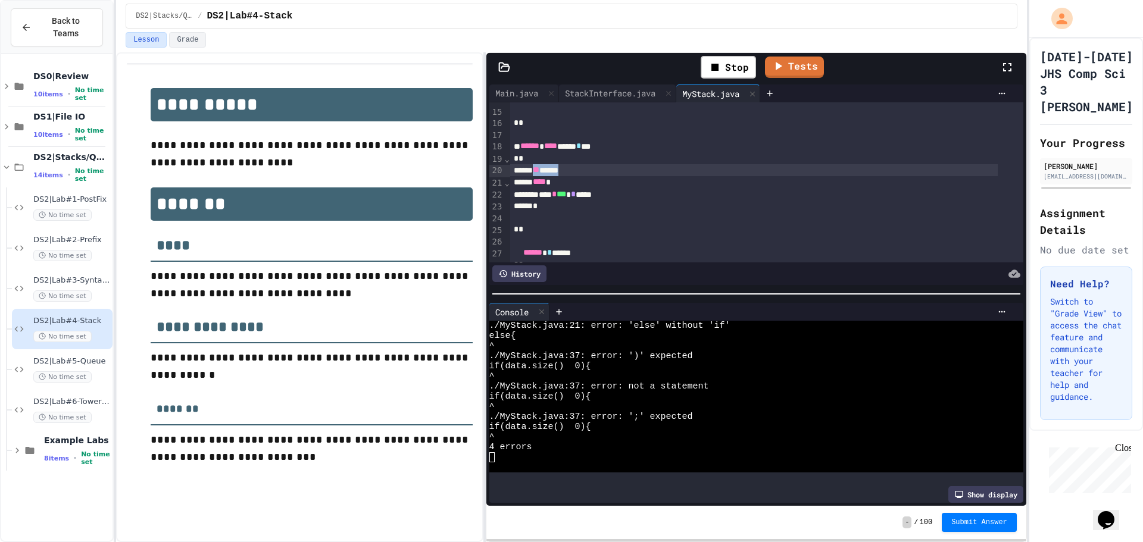
drag, startPoint x: 582, startPoint y: 170, endPoint x: 539, endPoint y: 174, distance: 43.7
click at [539, 174] on div "** ******" at bounding box center [754, 170] width 488 height 12
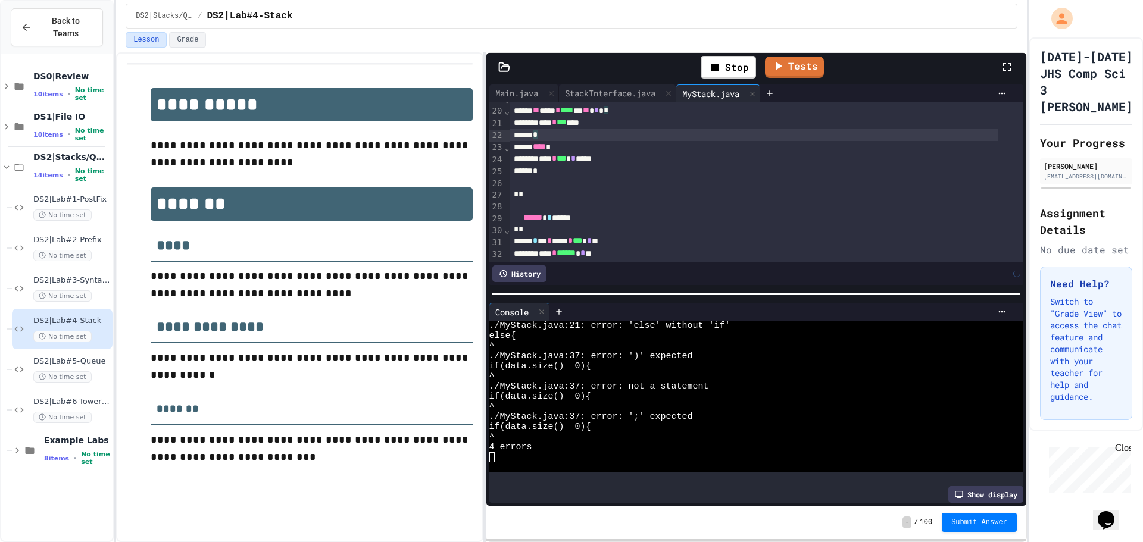
scroll to position [344, 0]
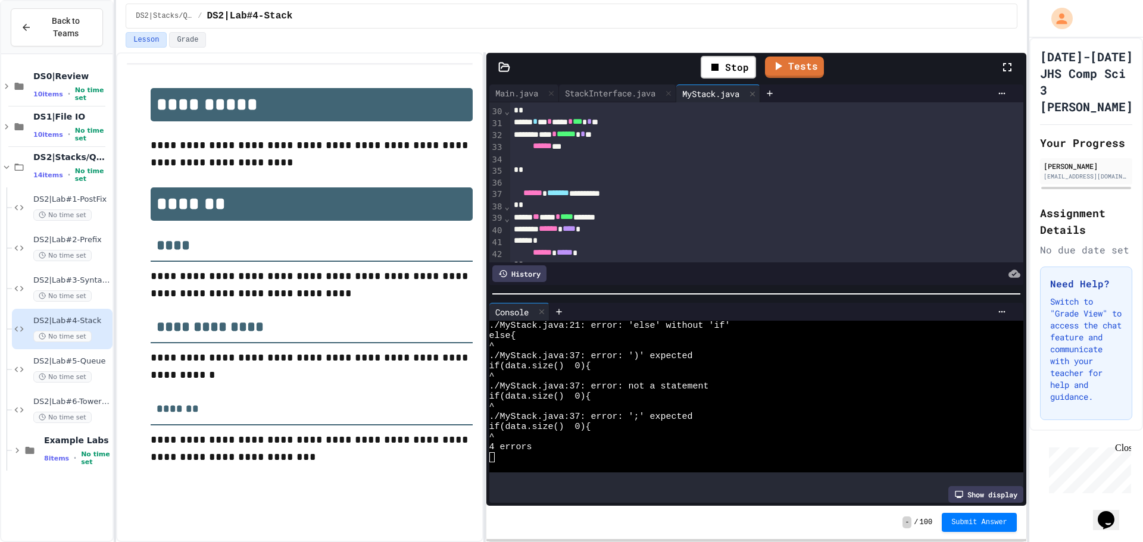
click at [607, 216] on div "** ***** * **** *******" at bounding box center [754, 217] width 488 height 12
click at [712, 54] on div "Stop" at bounding box center [728, 67] width 67 height 35
click at [715, 71] on icon at bounding box center [715, 67] width 7 height 7
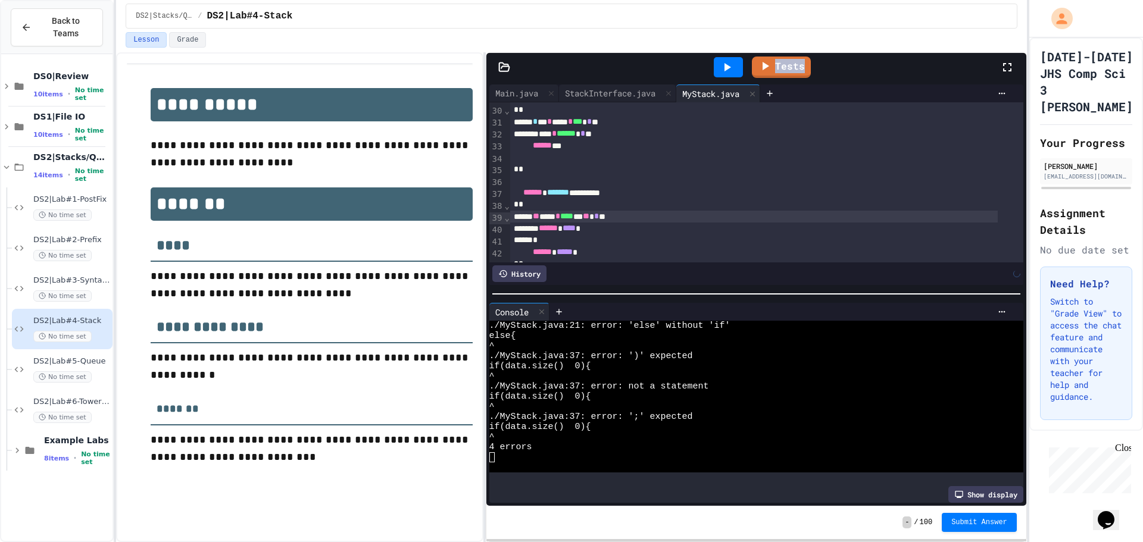
click at [715, 71] on div at bounding box center [728, 67] width 29 height 20
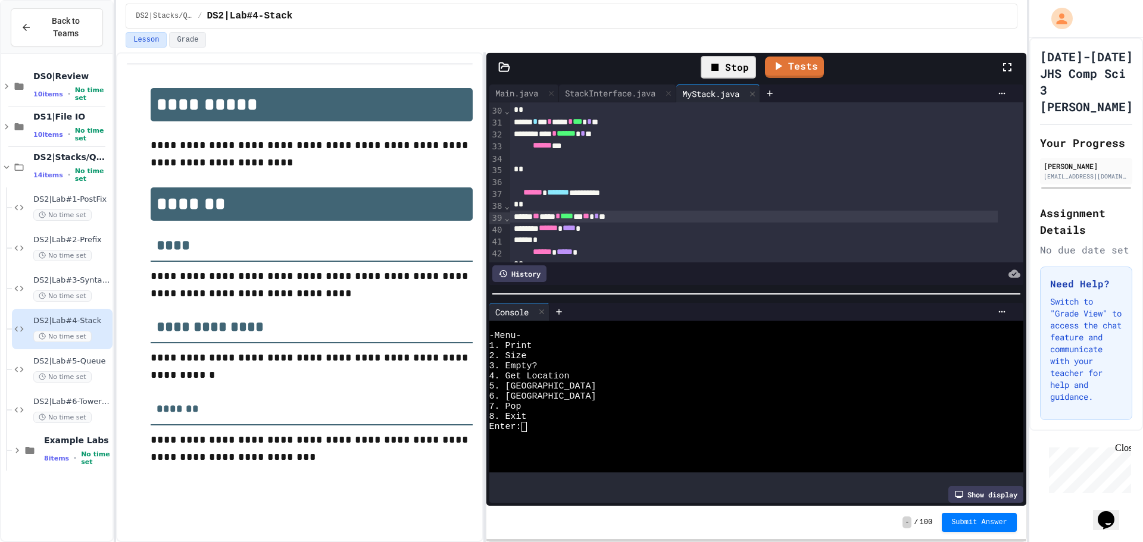
click at [620, 422] on div "Enter:" at bounding box center [746, 427] width 514 height 10
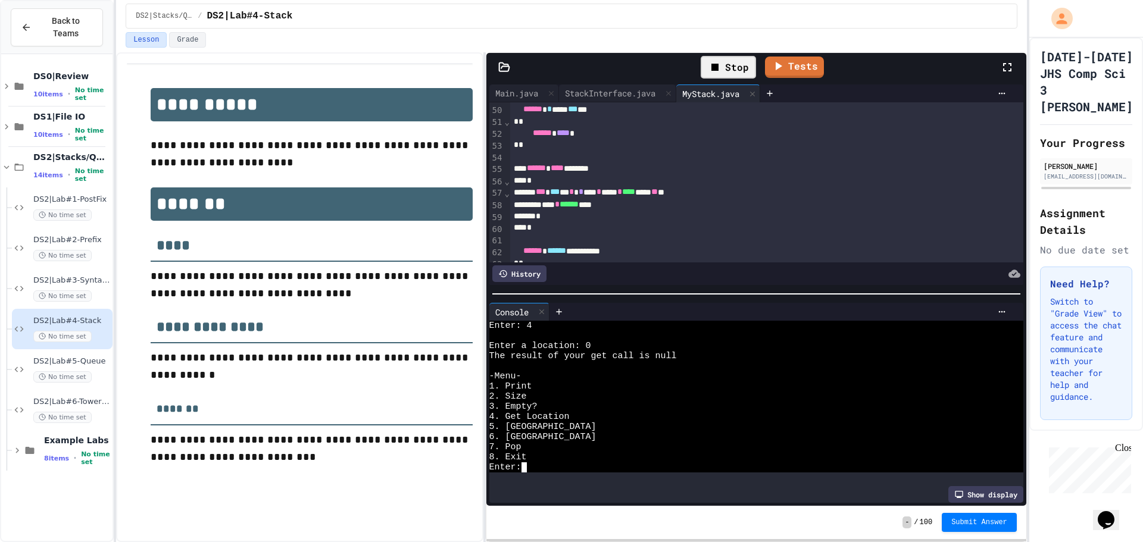
scroll to position [522, 0]
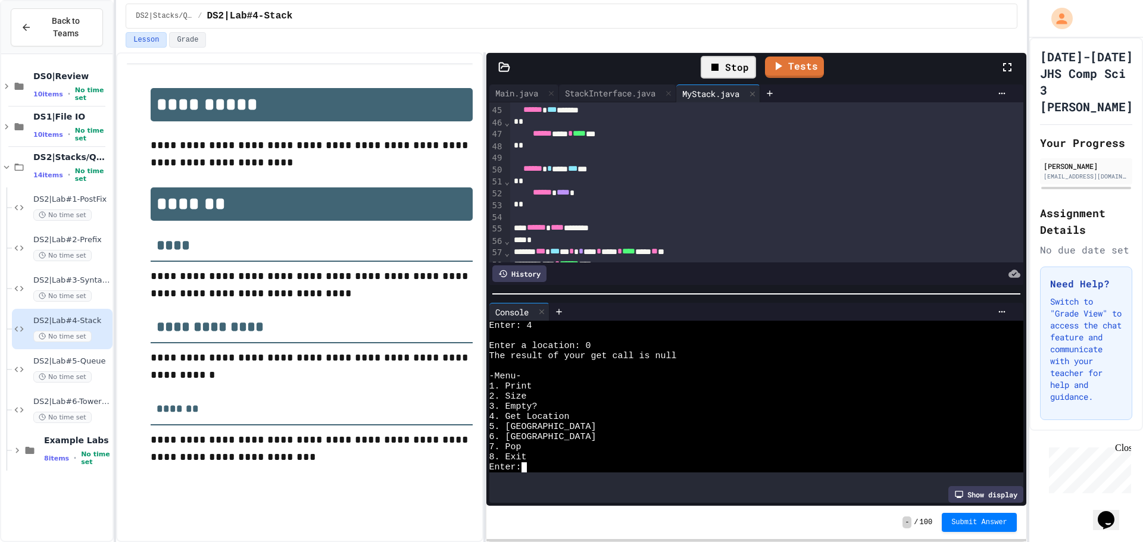
click at [570, 196] on span "****" at bounding box center [563, 192] width 13 height 8
click at [684, 181] on div "*" at bounding box center [754, 182] width 488 height 12
click at [626, 397] on div "2. Size" at bounding box center [746, 397] width 514 height 10
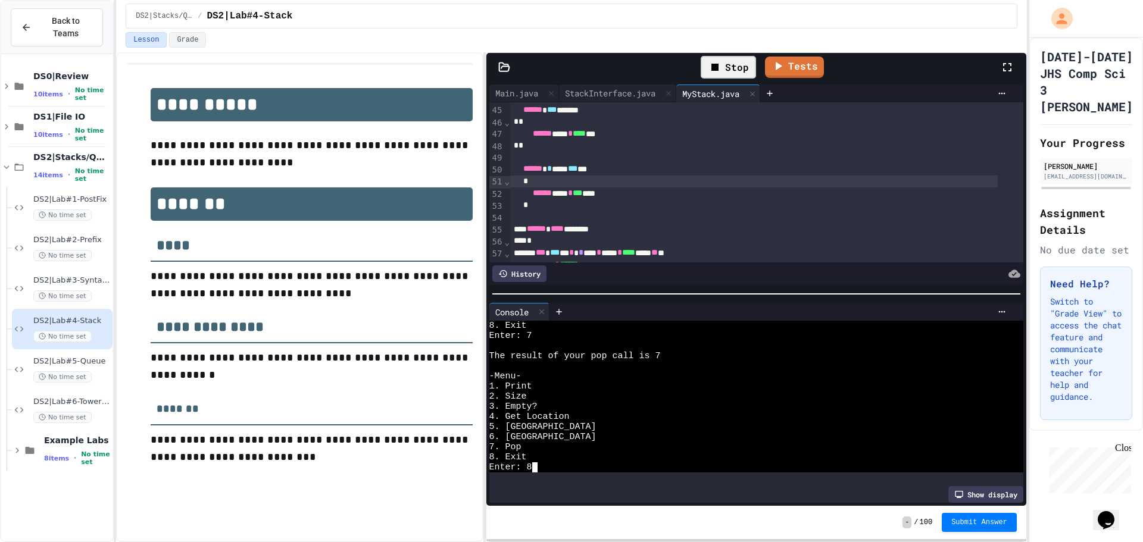
scroll to position [921, 0]
click at [782, 55] on div "Stop Tests" at bounding box center [761, 67] width 478 height 35
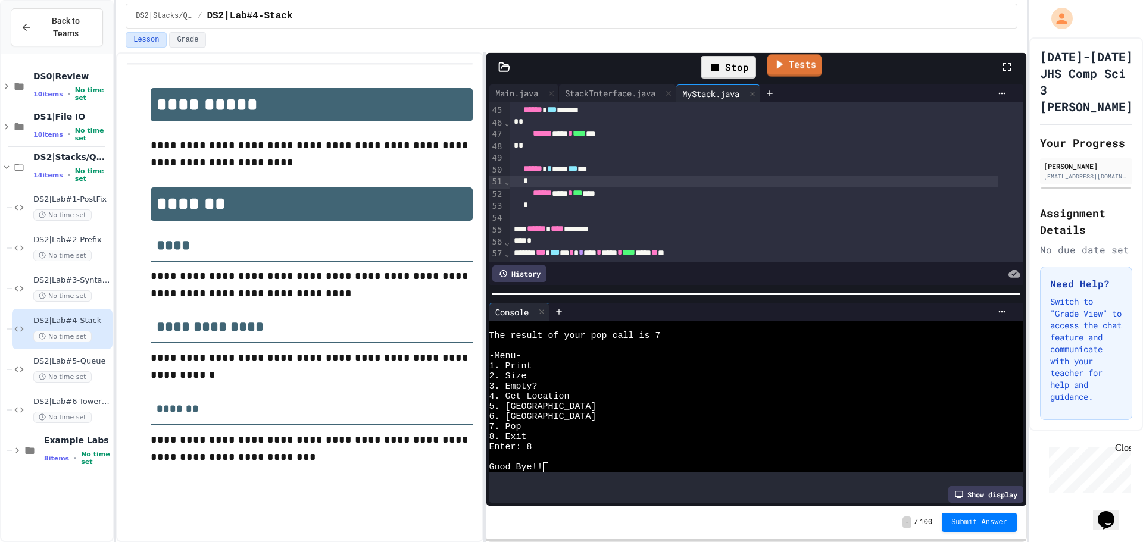
click at [793, 63] on link "Tests" at bounding box center [794, 65] width 55 height 23
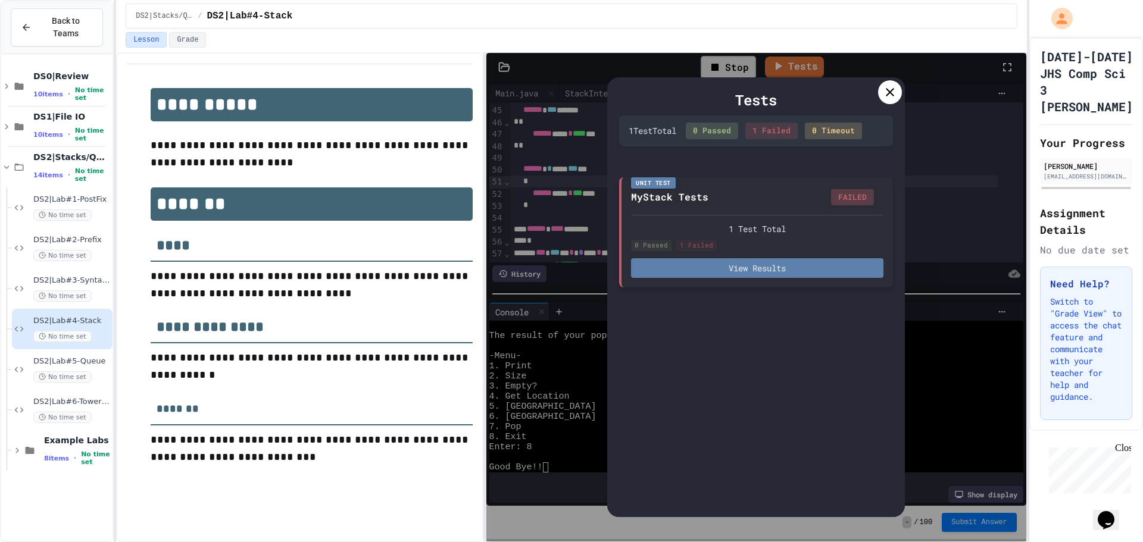
click at [798, 273] on button "View Results" at bounding box center [757, 268] width 252 height 20
click at [894, 95] on icon at bounding box center [890, 92] width 14 height 14
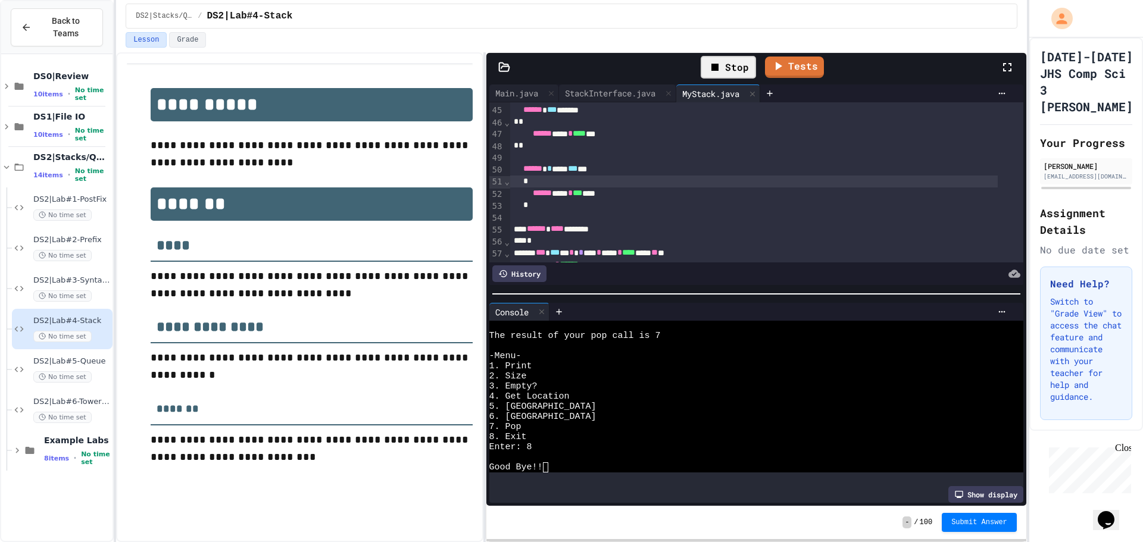
click at [715, 63] on icon at bounding box center [715, 67] width 14 height 14
click at [728, 66] on icon at bounding box center [728, 67] width 7 height 8
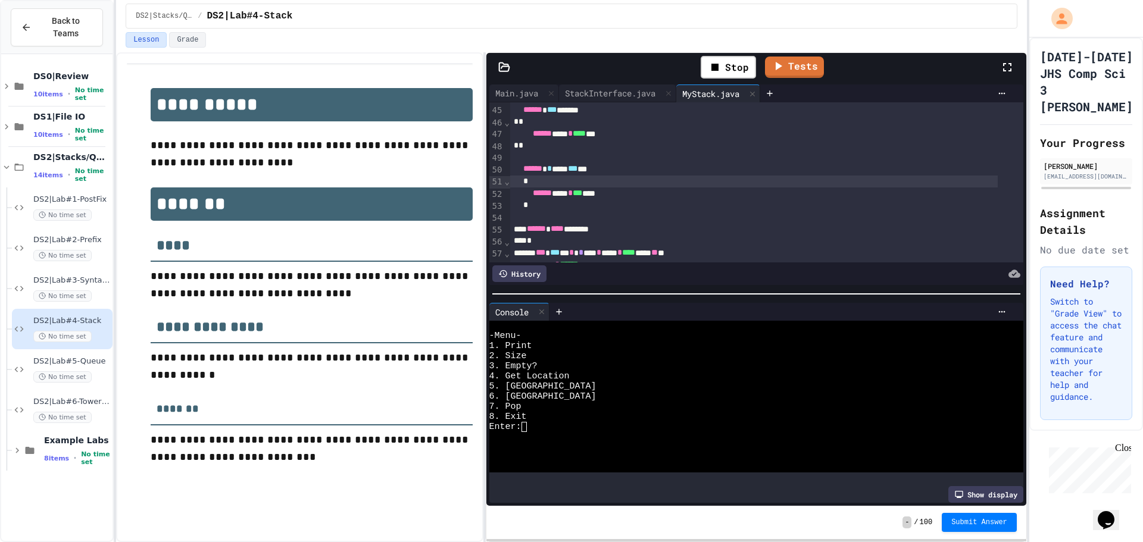
click at [641, 412] on div "8. Exit" at bounding box center [746, 417] width 514 height 10
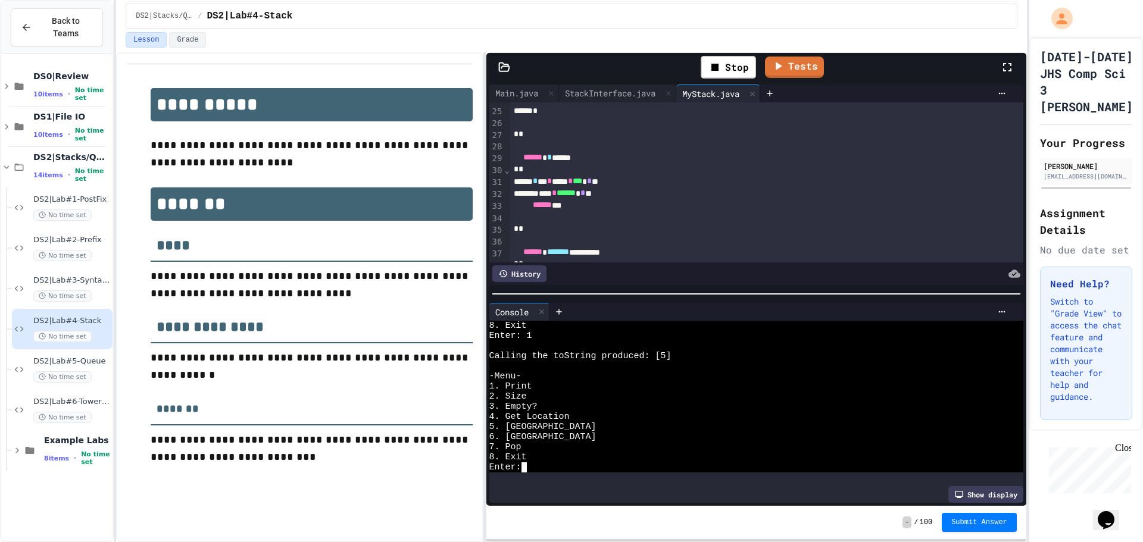
scroll to position [224, 0]
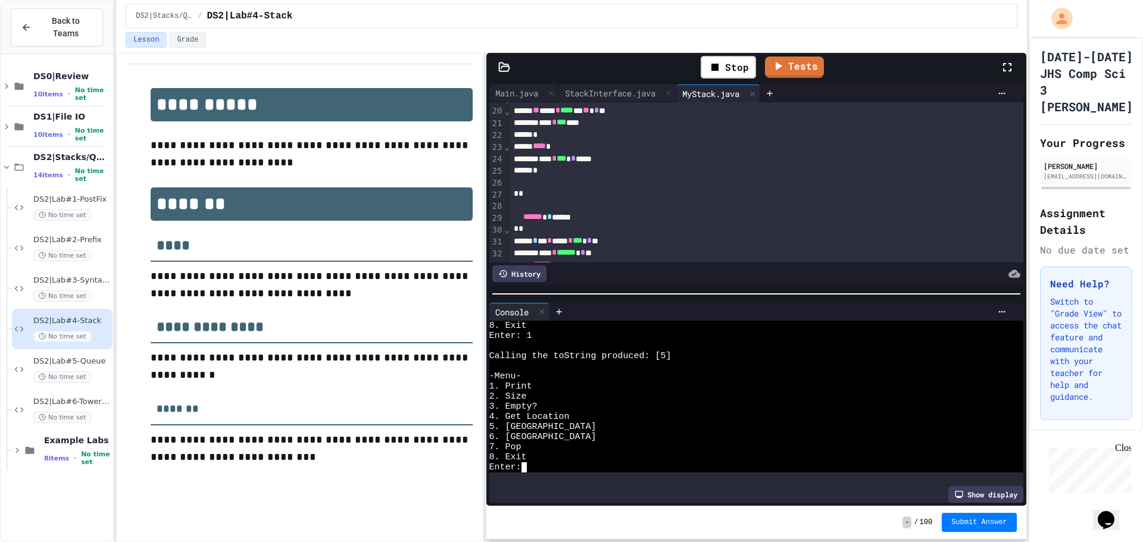
click at [566, 160] on span "***" at bounding box center [562, 158] width 10 height 8
click at [733, 69] on div "Stop" at bounding box center [728, 67] width 55 height 23
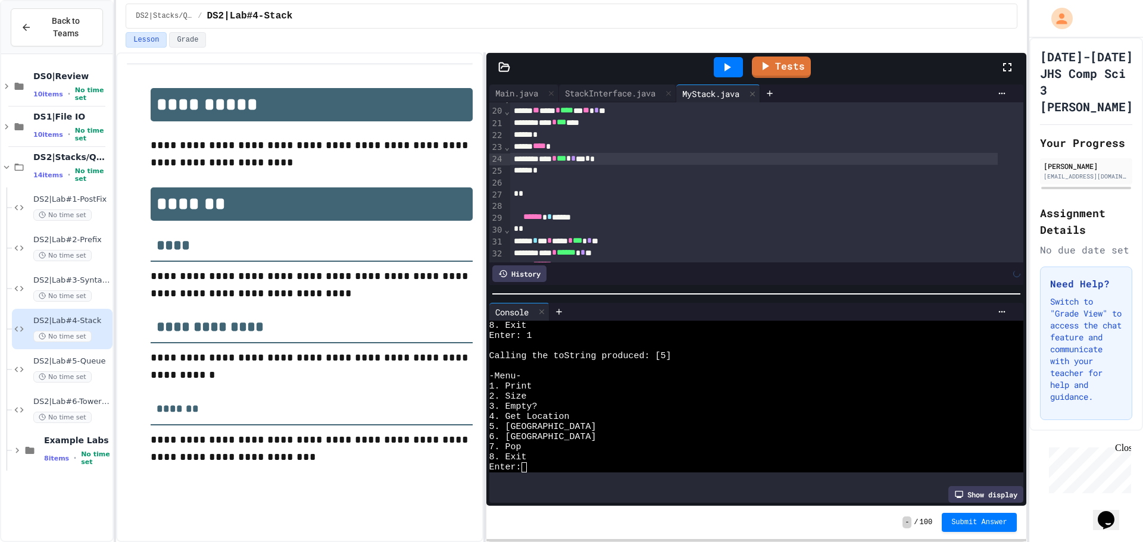
click at [733, 69] on icon at bounding box center [727, 67] width 14 height 14
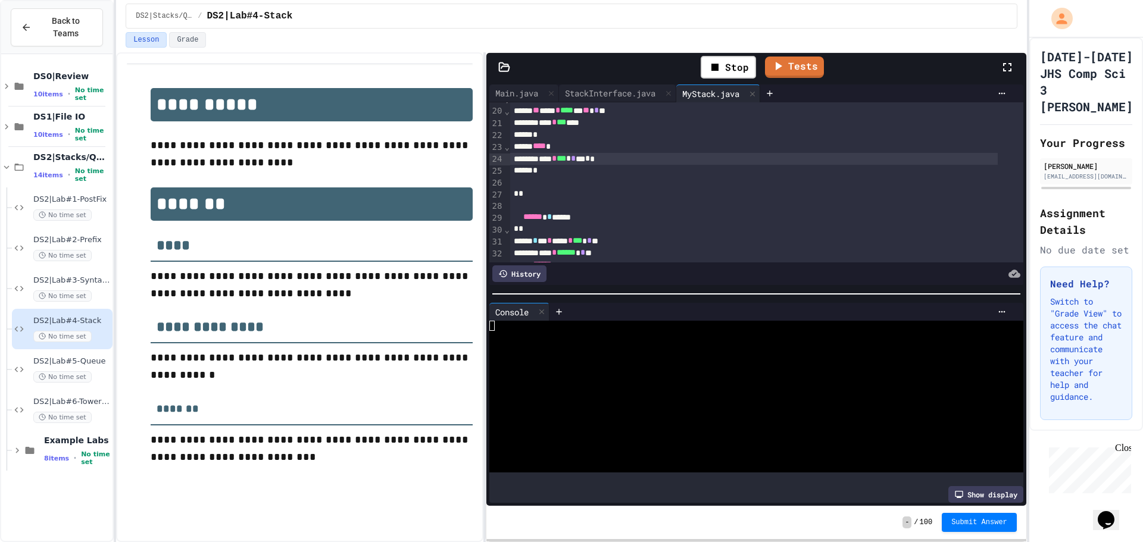
scroll to position [0, 0]
click at [607, 416] on div "8. Exit" at bounding box center [746, 417] width 514 height 10
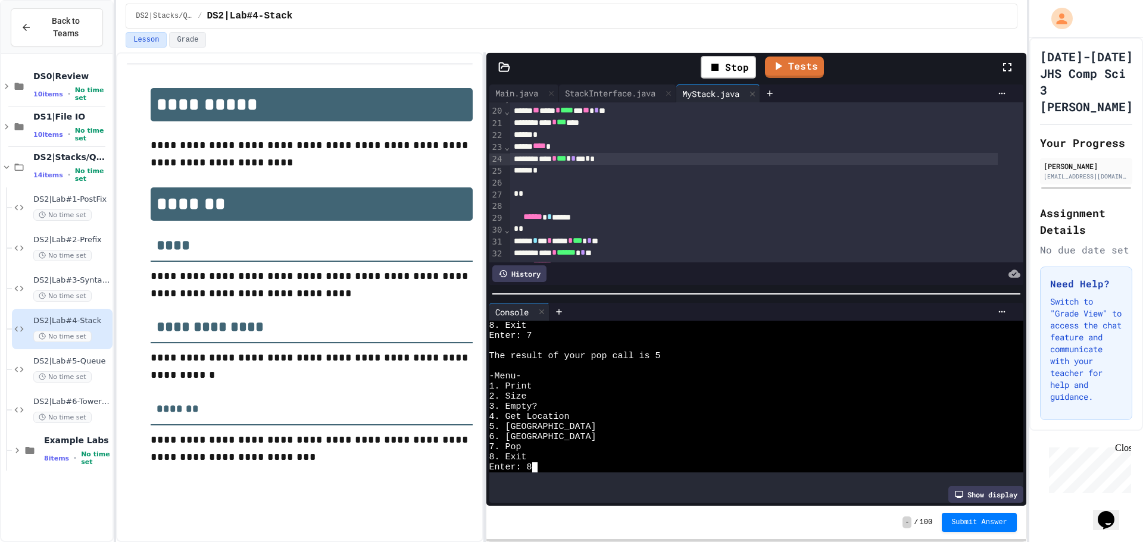
scroll to position [1346, 0]
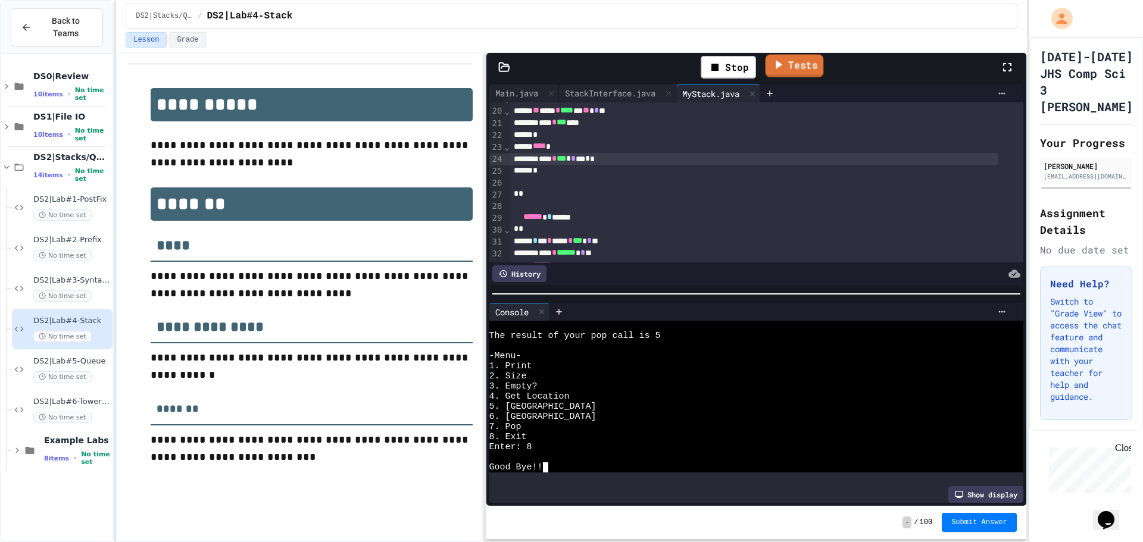
click at [773, 49] on div "Lesson Grade" at bounding box center [571, 42] width 911 height 20
click at [779, 60] on icon at bounding box center [779, 64] width 13 height 15
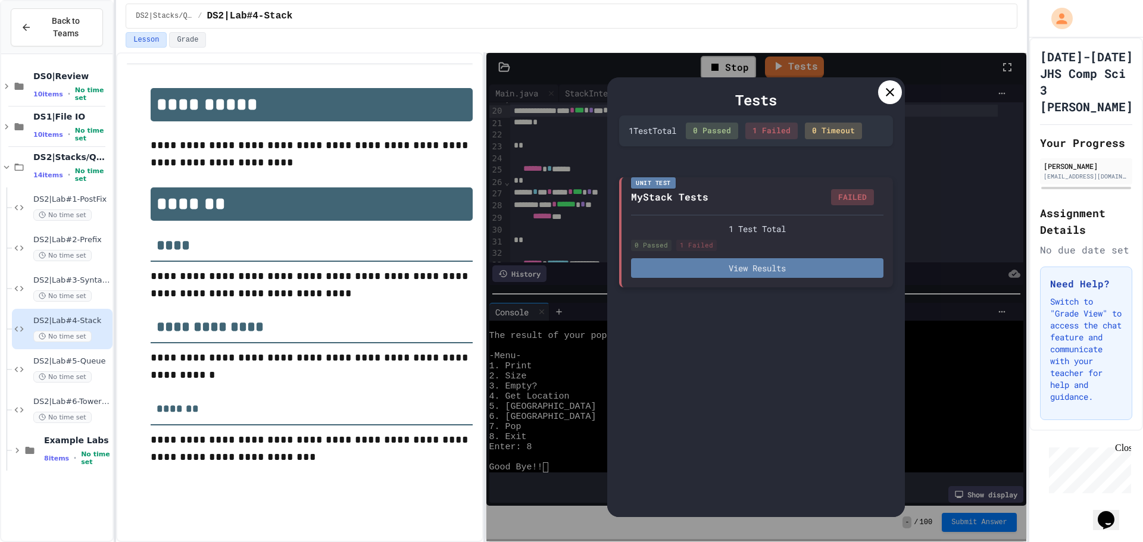
click at [813, 268] on button "View Results" at bounding box center [757, 268] width 252 height 20
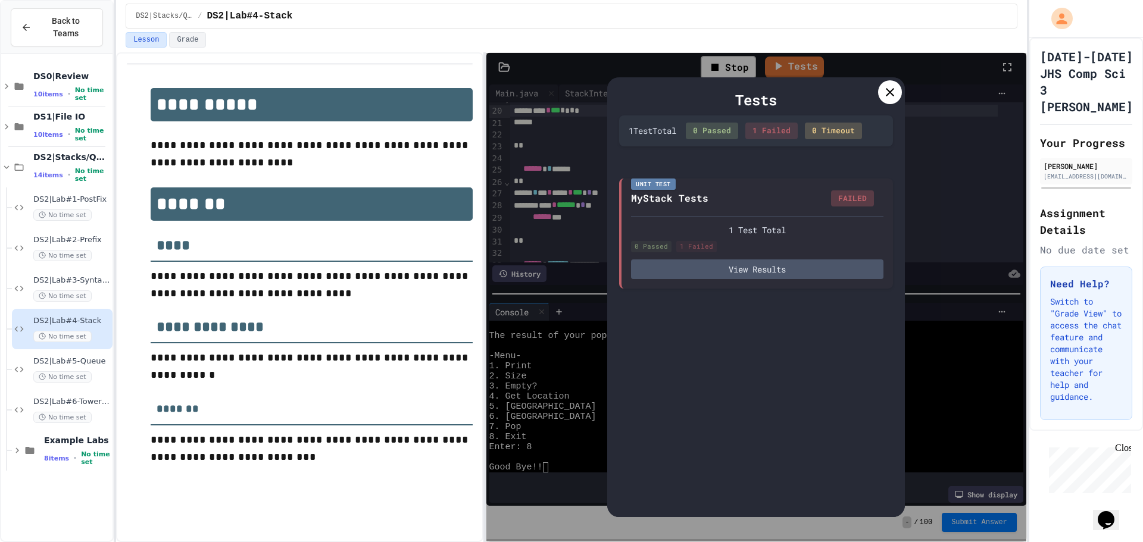
click at [885, 89] on icon at bounding box center [890, 92] width 14 height 14
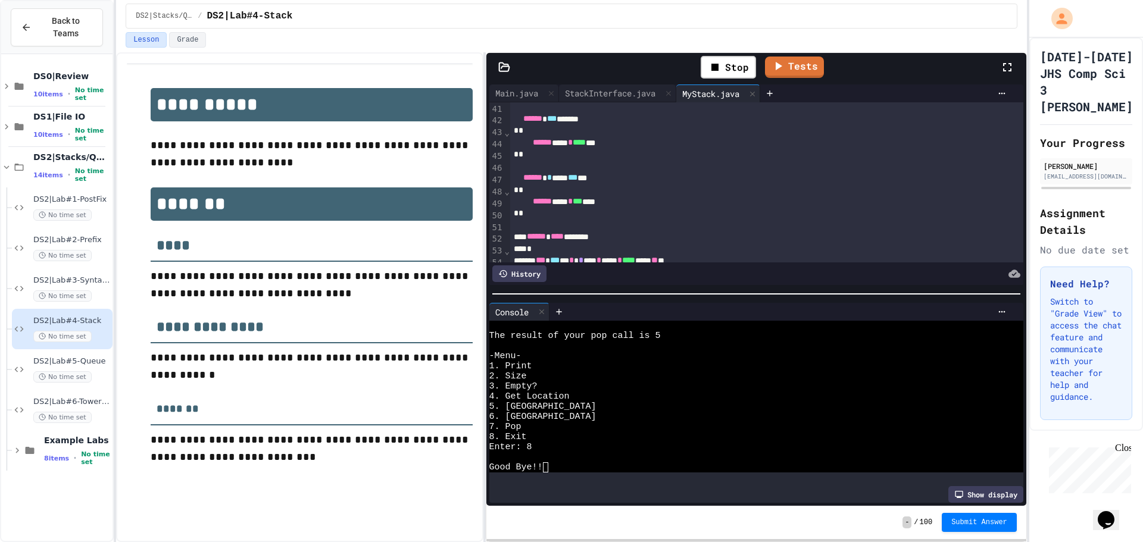
scroll to position [606, 0]
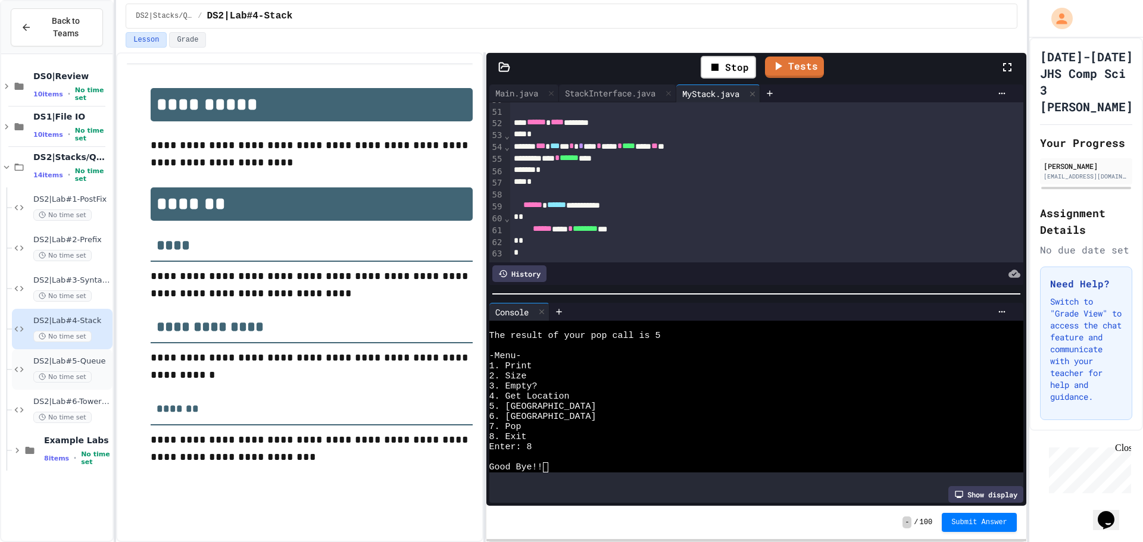
click at [89, 350] on div "DS2|Lab#5-Queue No time set" at bounding box center [62, 370] width 101 height 40
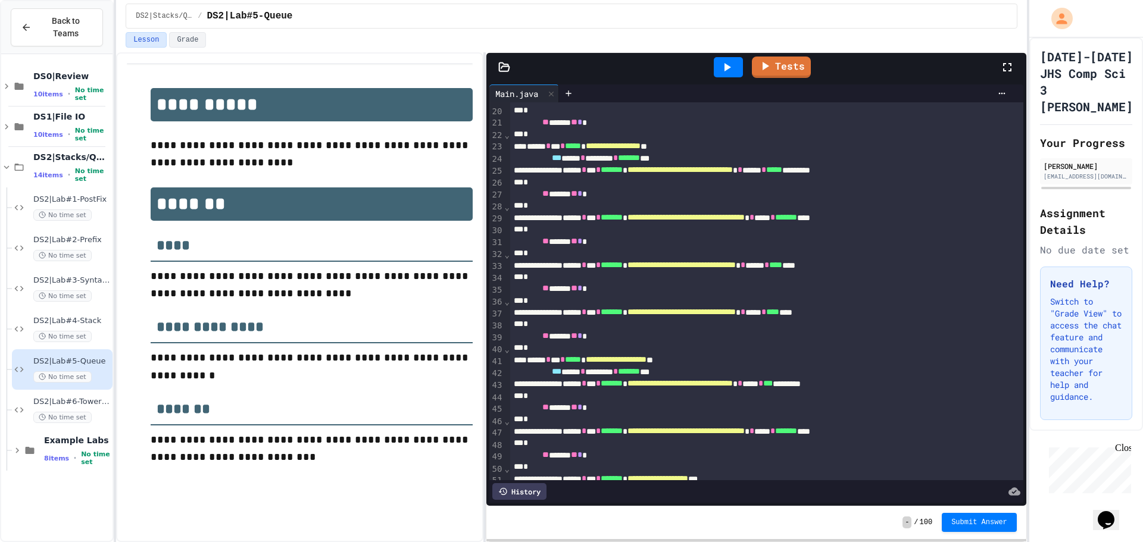
scroll to position [384, 0]
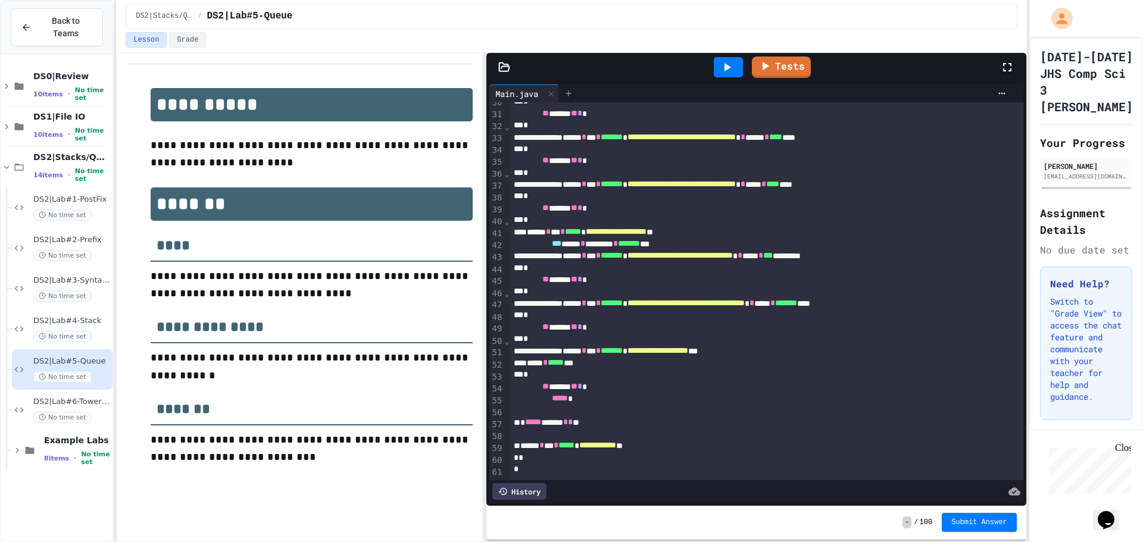
click at [577, 97] on div at bounding box center [568, 94] width 19 height 18
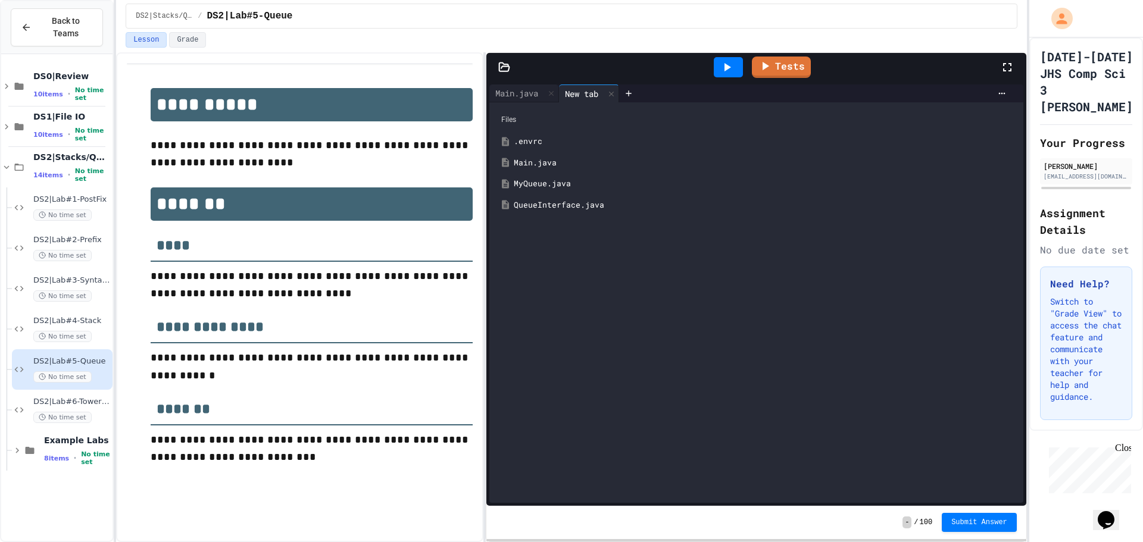
click at [566, 185] on div "MyQueue.java" at bounding box center [765, 184] width 503 height 12
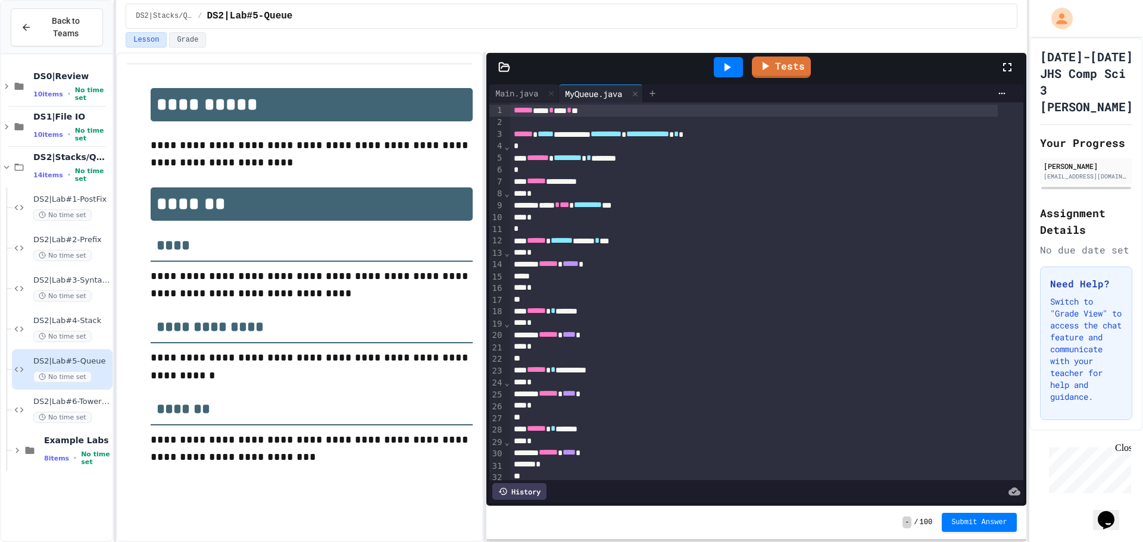
click at [656, 98] on icon at bounding box center [653, 94] width 10 height 10
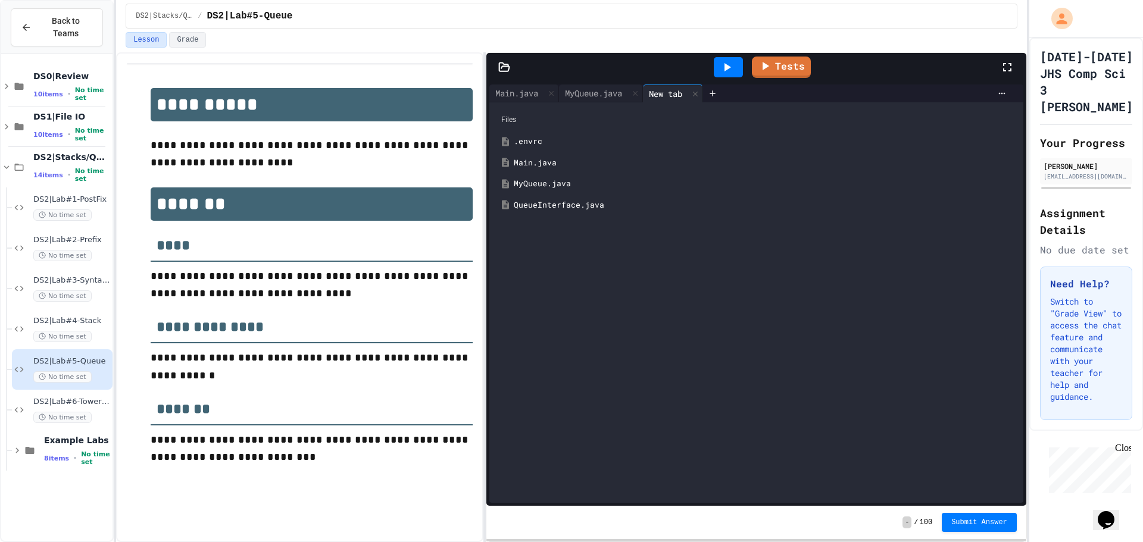
click at [612, 206] on div "QueueInterface.java" at bounding box center [765, 205] width 503 height 12
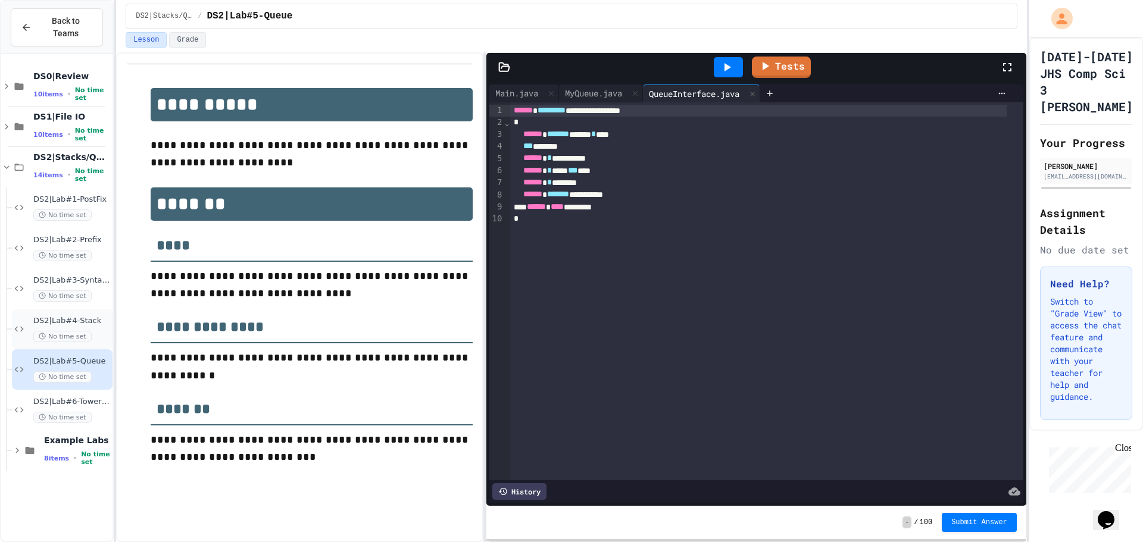
click at [87, 331] on span "No time set" at bounding box center [62, 336] width 58 height 11
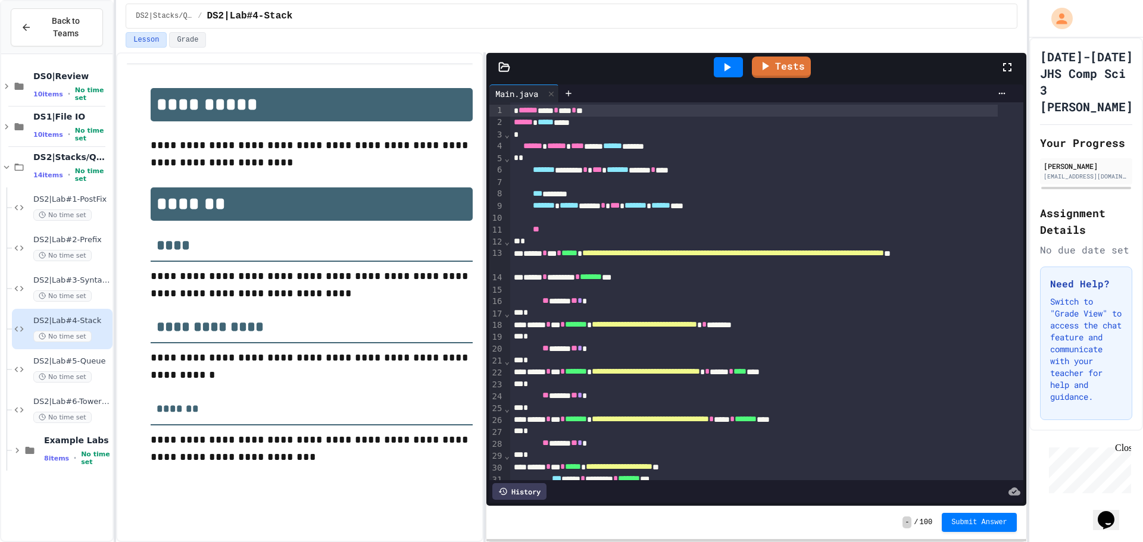
scroll to position [298, 0]
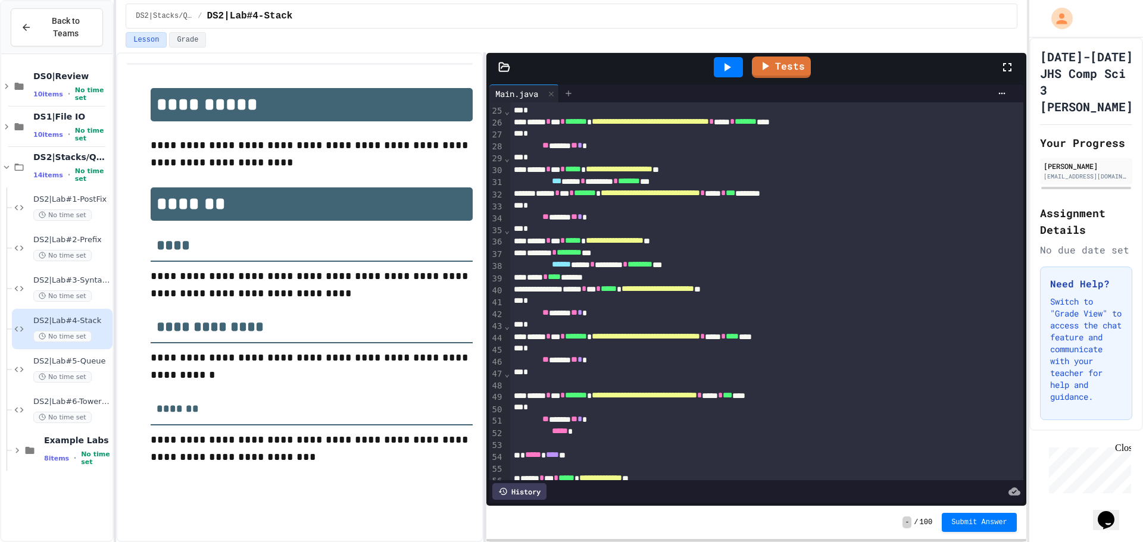
click at [578, 90] on div at bounding box center [568, 94] width 19 height 18
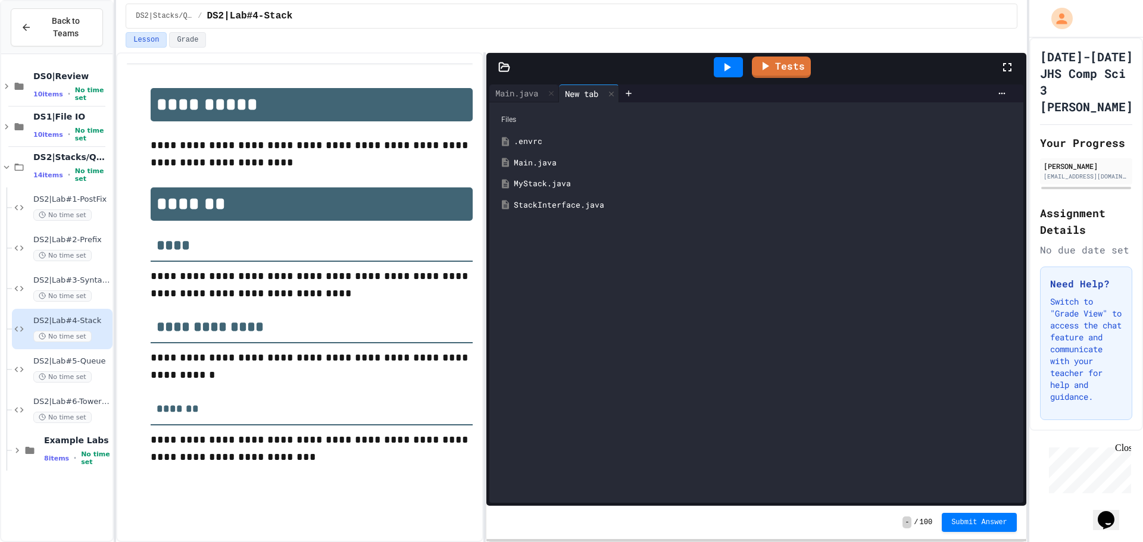
click at [583, 176] on div "MyStack.java" at bounding box center [756, 183] width 522 height 21
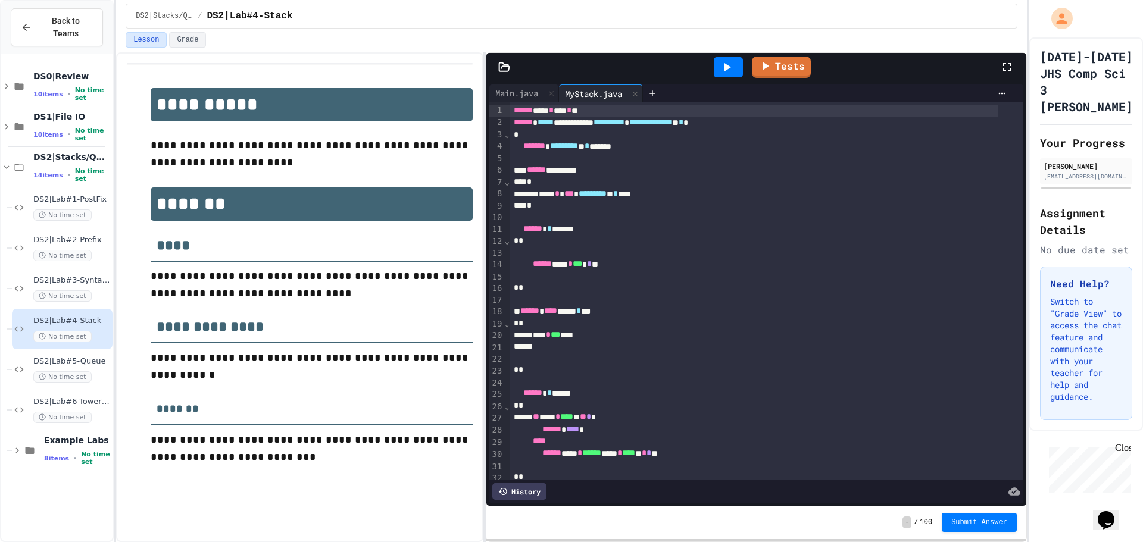
scroll to position [60, 0]
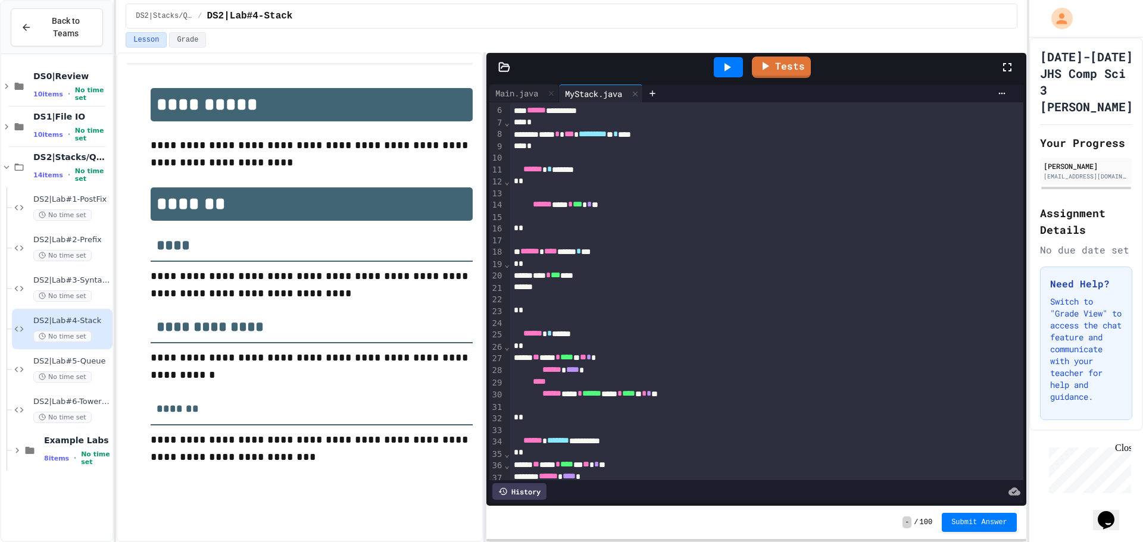
click at [532, 300] on div at bounding box center [754, 300] width 488 height 12
drag, startPoint x: 526, startPoint y: 300, endPoint x: 510, endPoint y: 285, distance: 22.8
click at [510, 285] on div "**********" at bounding box center [766, 417] width 513 height 749
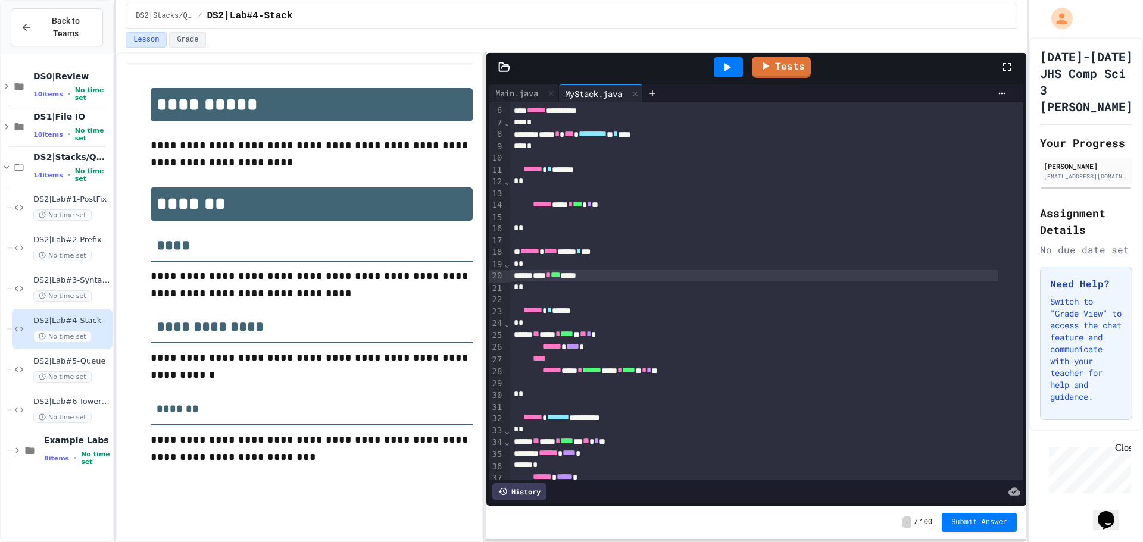
scroll to position [119, 0]
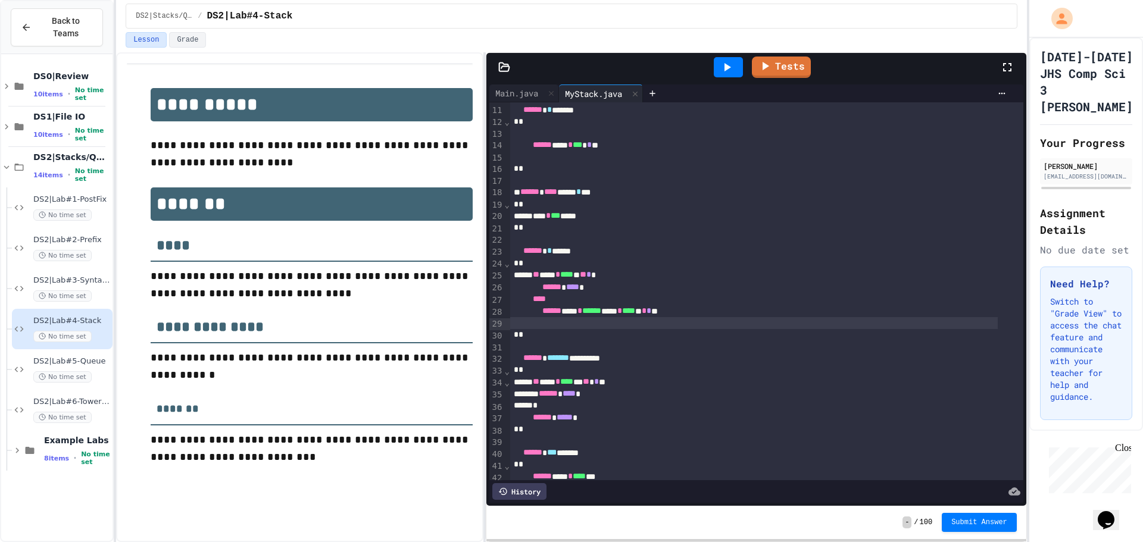
click at [732, 328] on div at bounding box center [754, 323] width 488 height 12
